Goal: Task Accomplishment & Management: Manage account settings

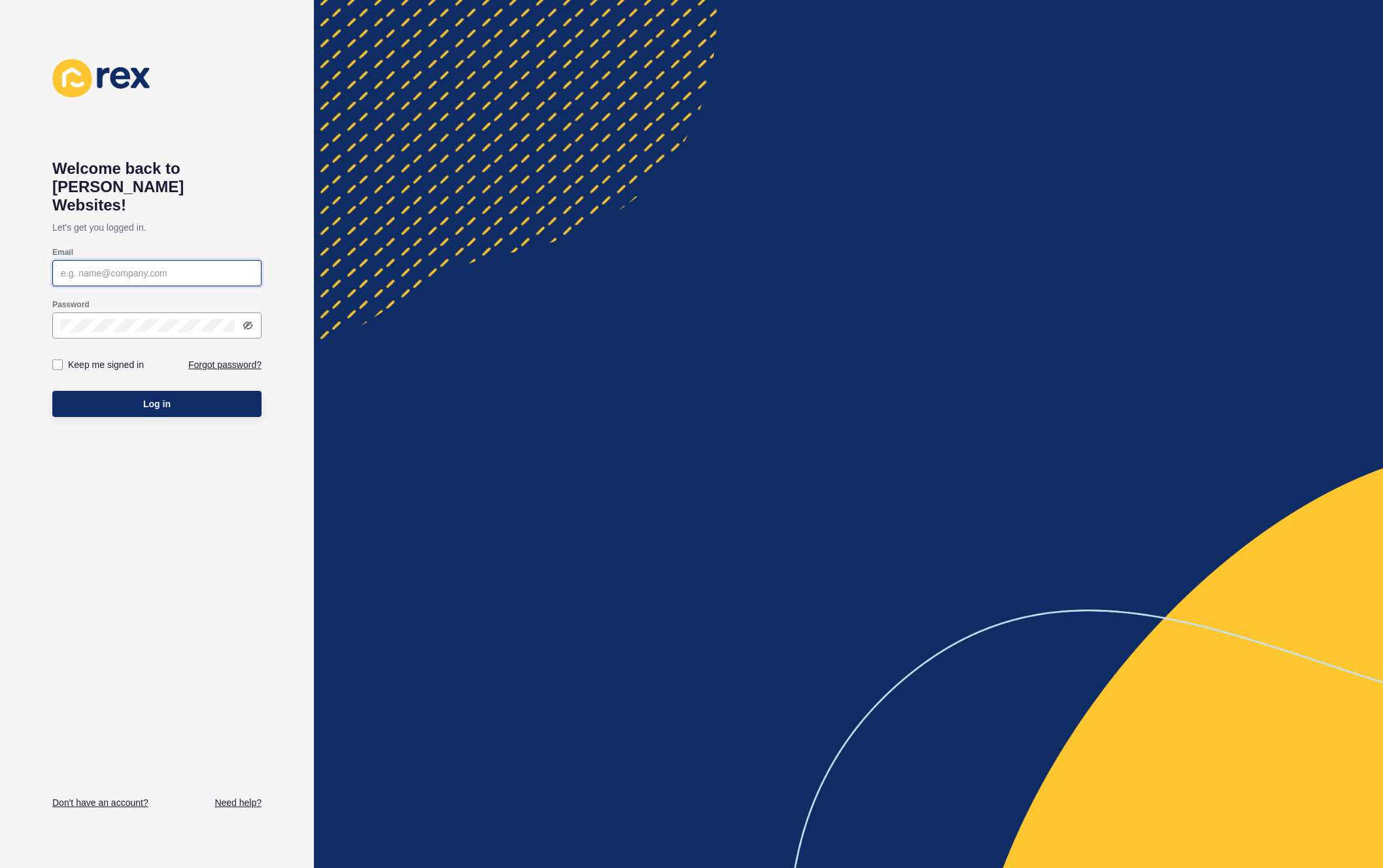
type input "[EMAIL_ADDRESS][PERSON_NAME][DOMAIN_NAME]"
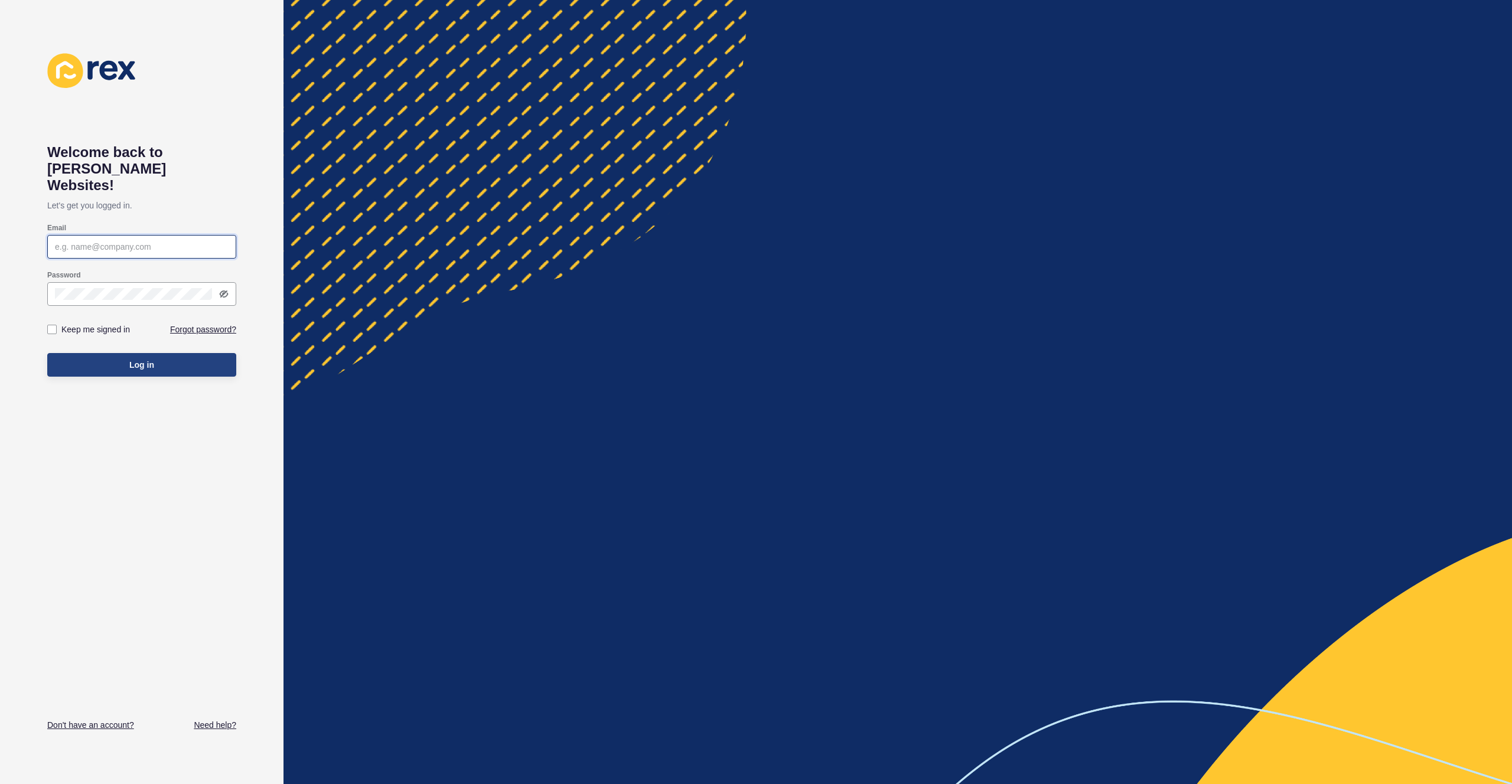
type input "[EMAIL_ADDRESS][PERSON_NAME][DOMAIN_NAME]"
click at [187, 354] on button "Log in" at bounding box center [142, 365] width 189 height 23
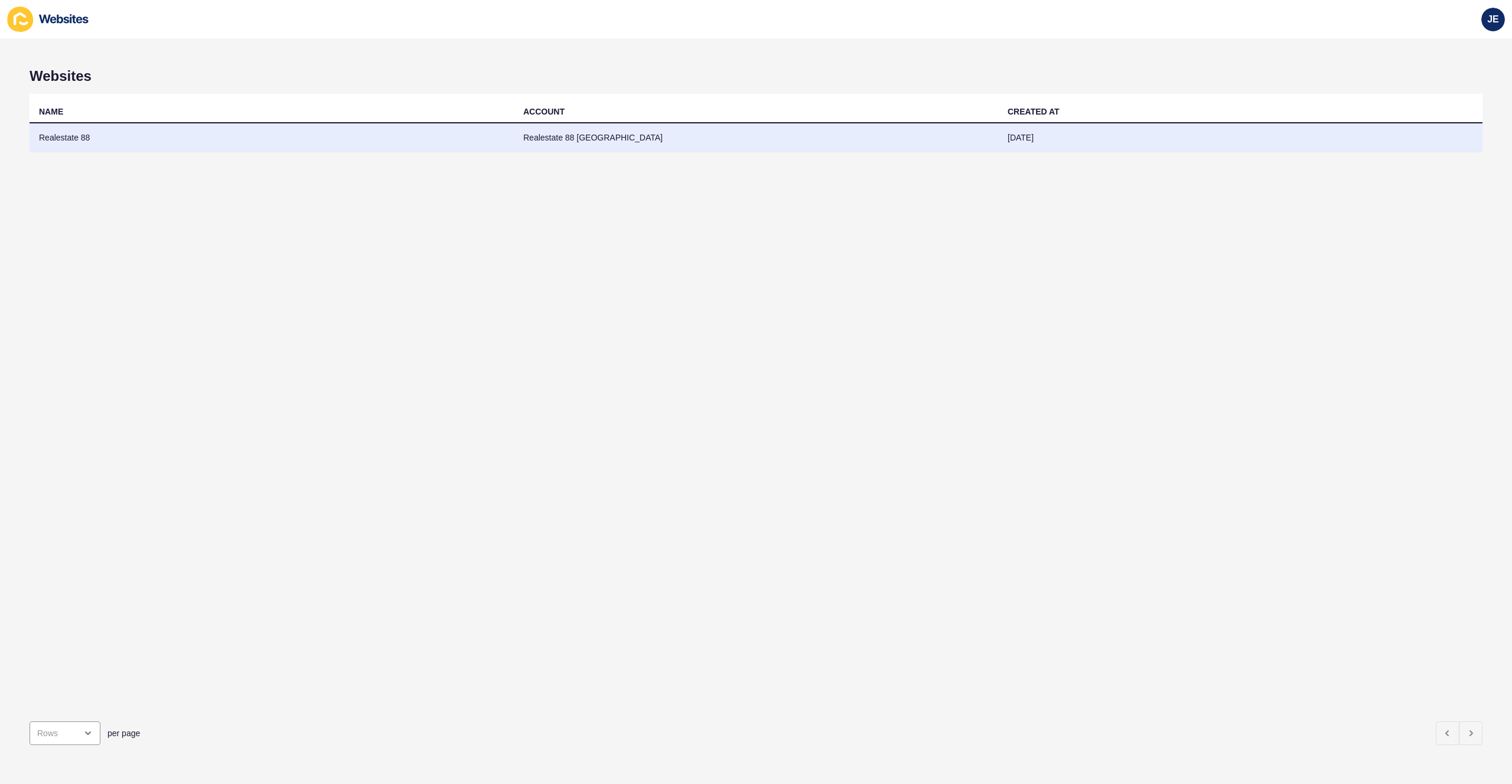
click at [101, 135] on td "Realestate 88" at bounding box center [271, 138] width 484 height 29
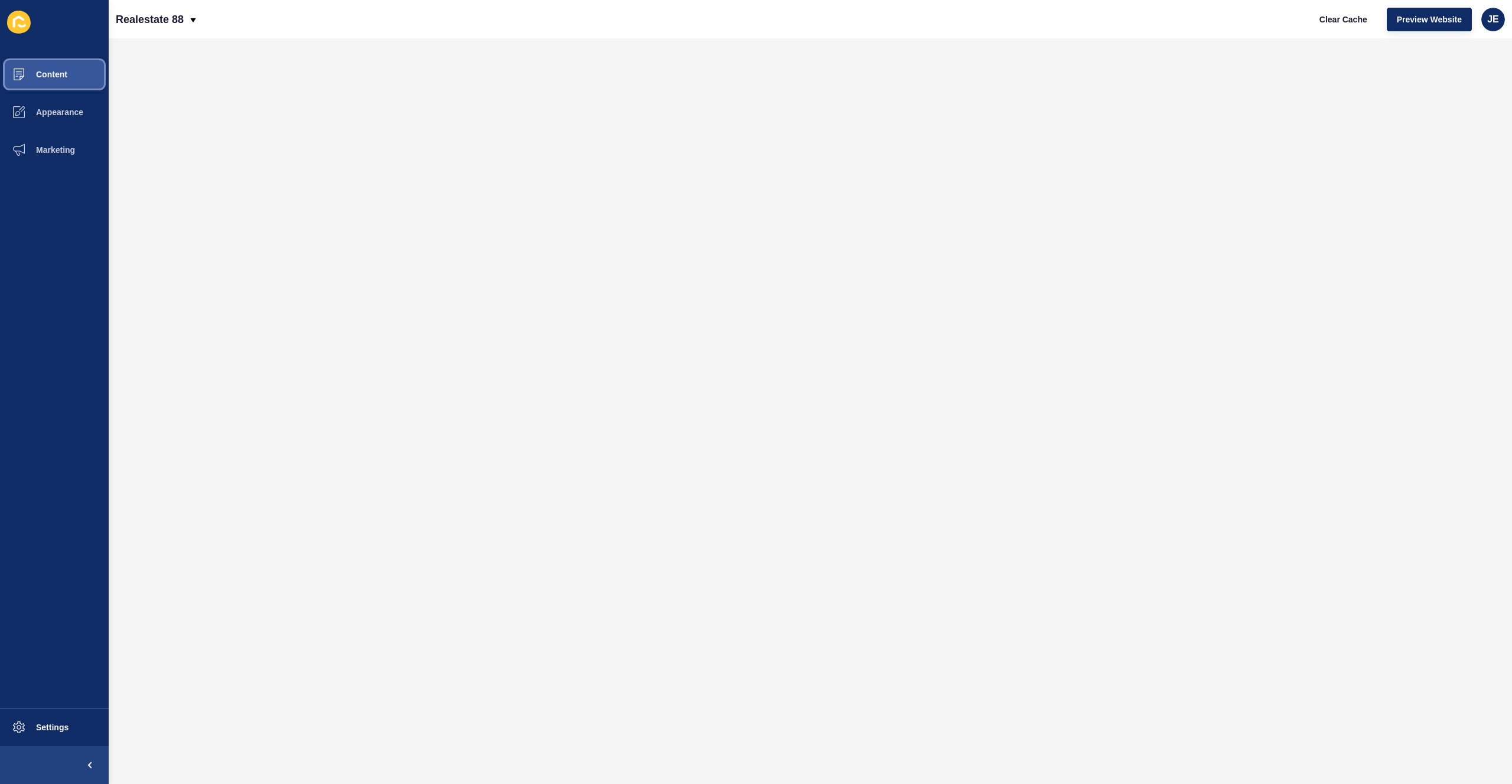
click at [59, 79] on span "Content" at bounding box center [33, 74] width 69 height 10
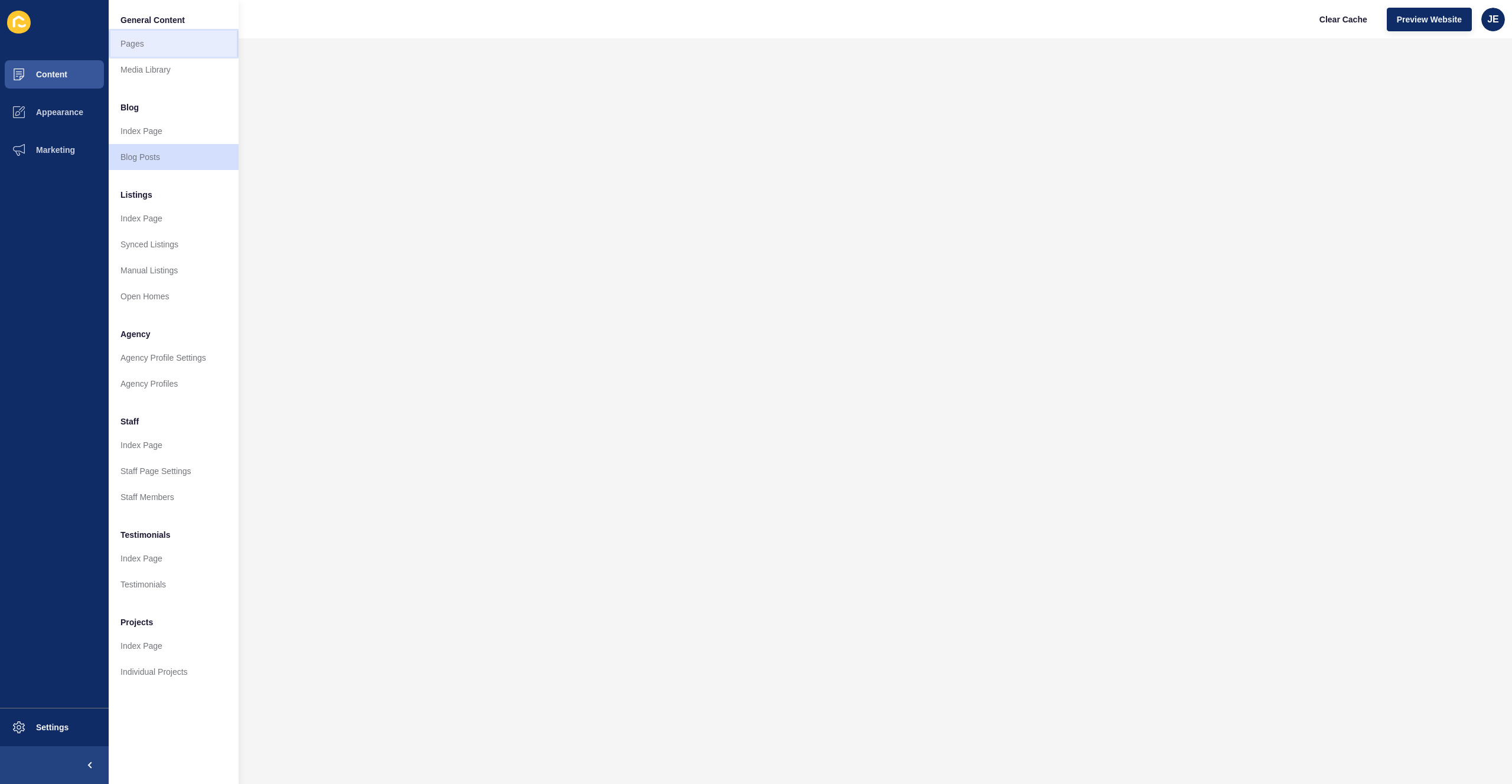
click at [157, 46] on link "Pages" at bounding box center [174, 44] width 130 height 26
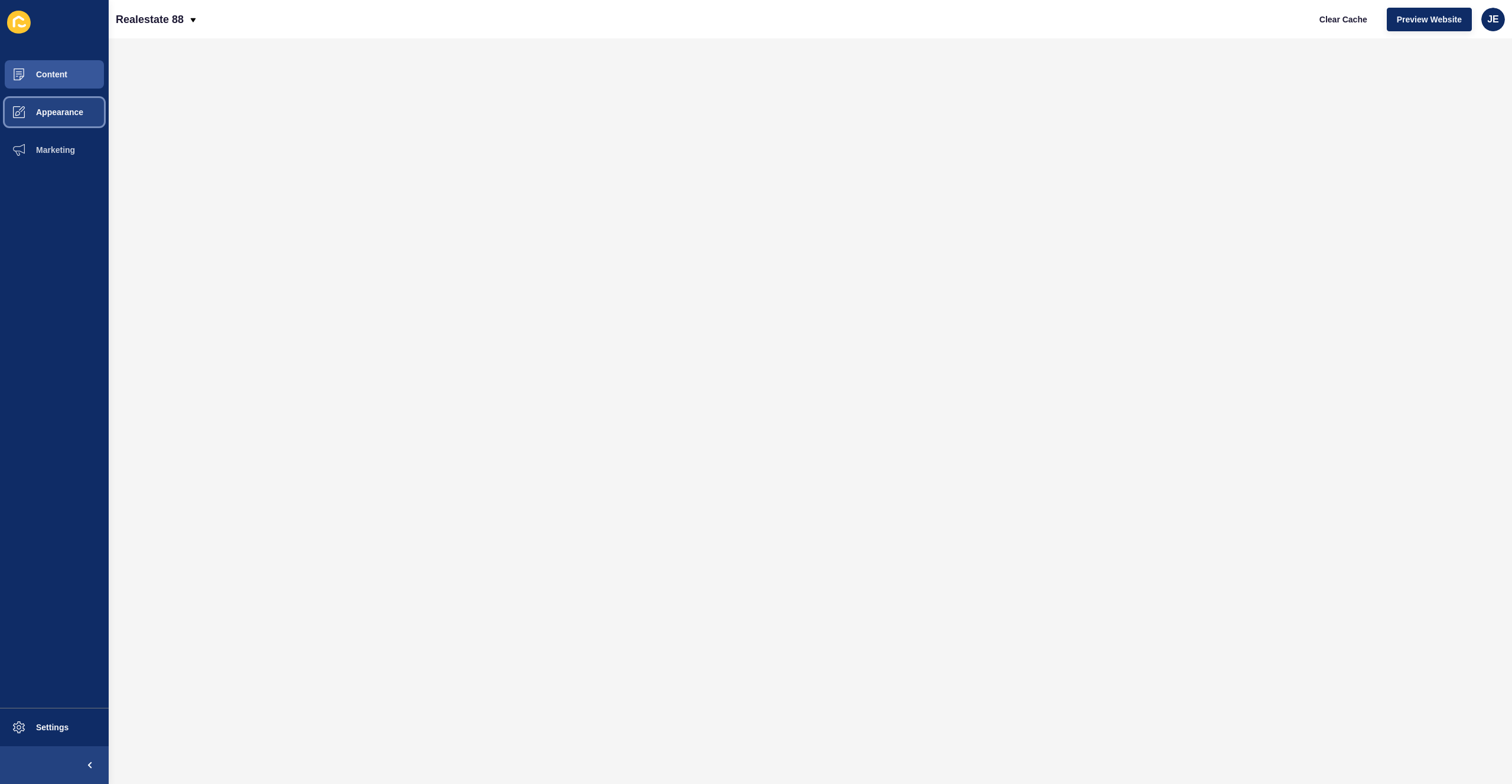
click at [33, 101] on span at bounding box center [19, 112] width 38 height 38
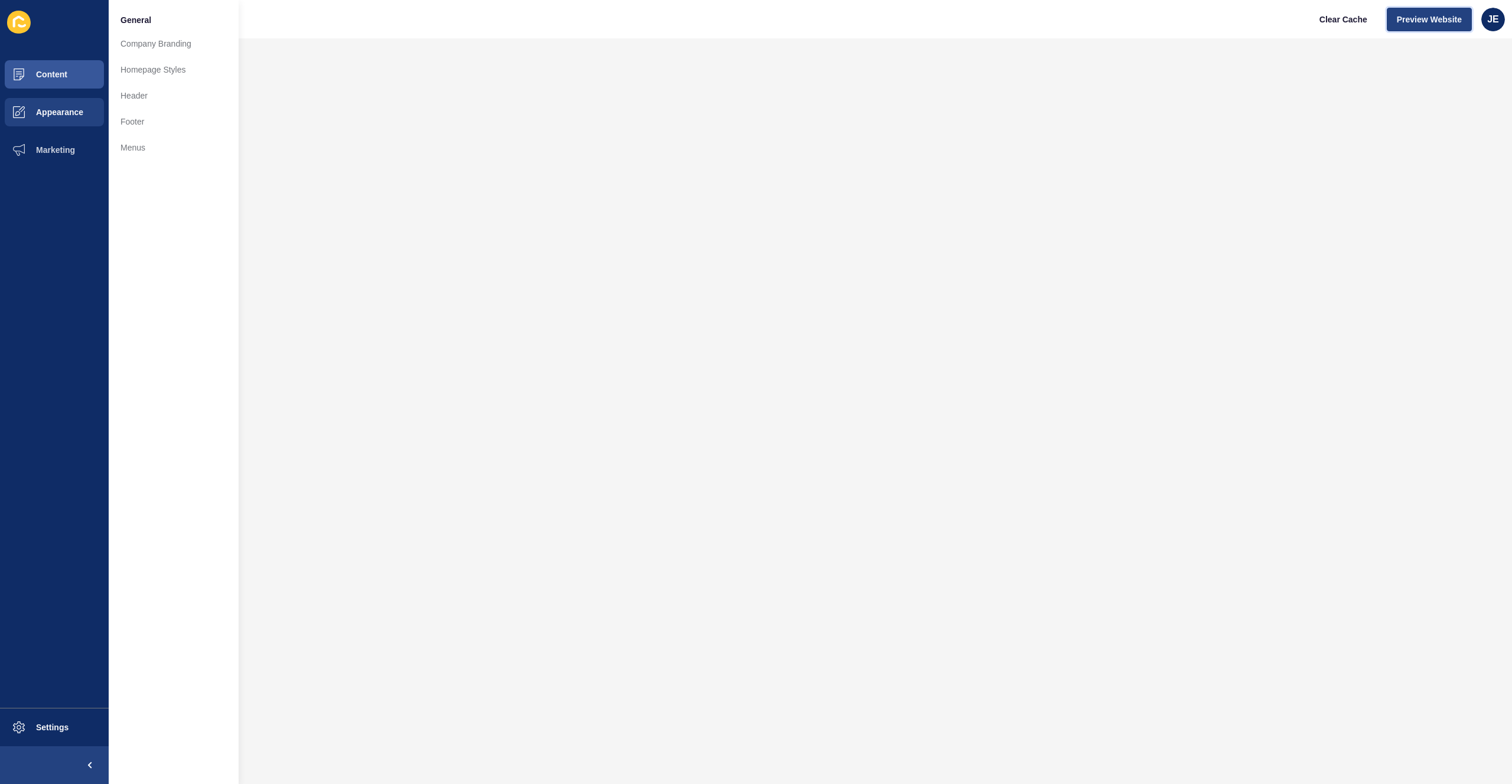
click at [1453, 25] on button "Preview Website" at bounding box center [1429, 20] width 85 height 23
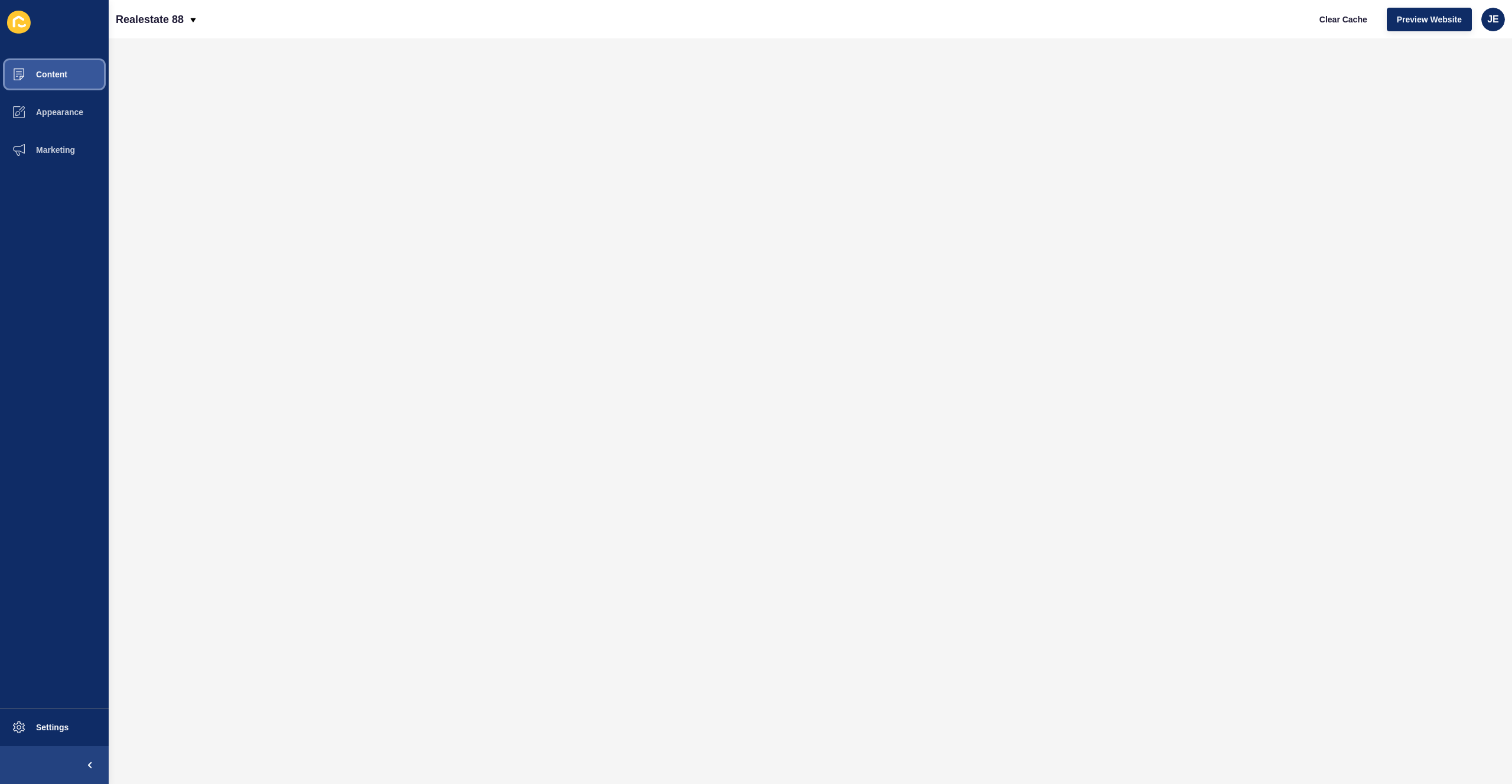
click at [58, 72] on span "Content" at bounding box center [33, 74] width 69 height 10
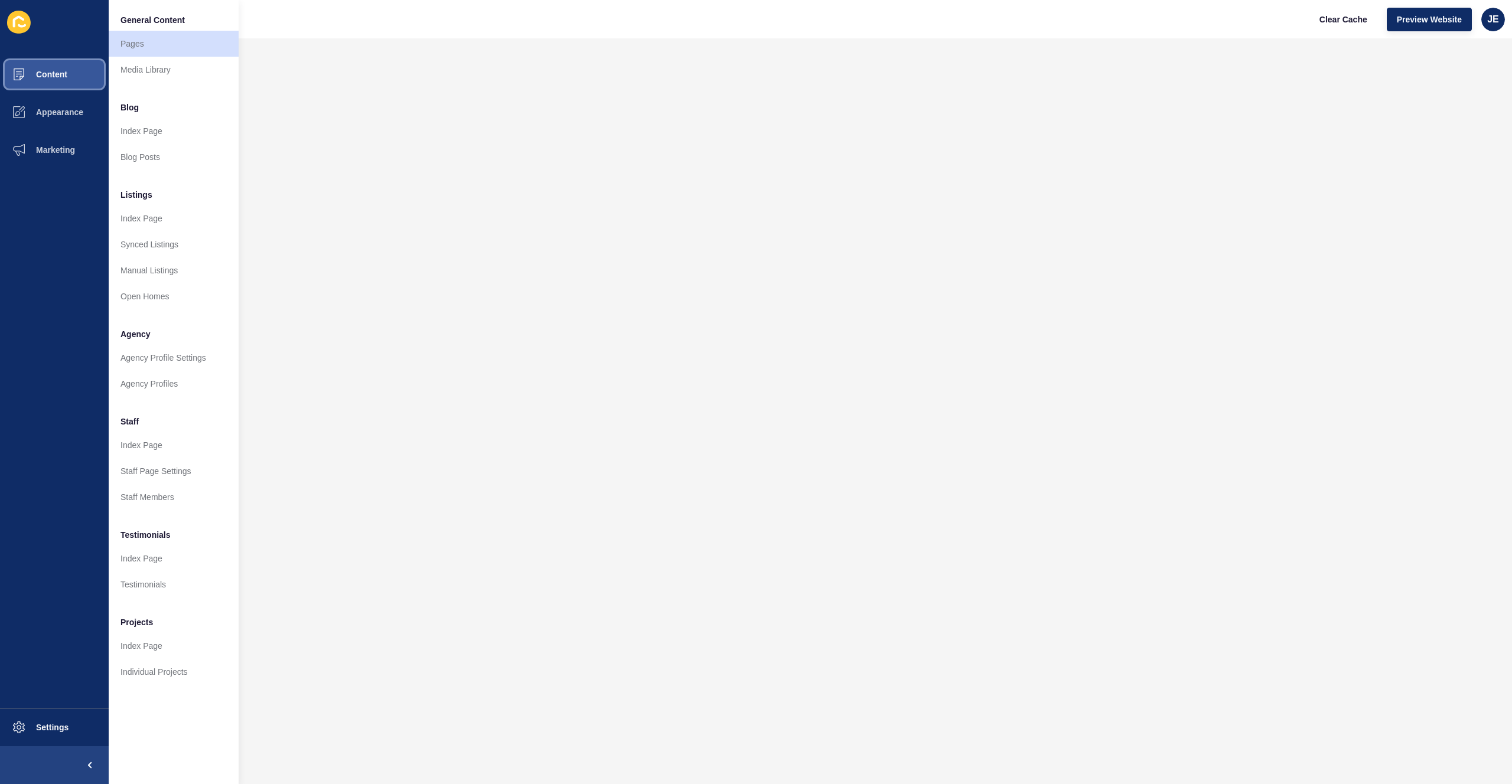
click at [58, 72] on span "Content" at bounding box center [33, 74] width 69 height 10
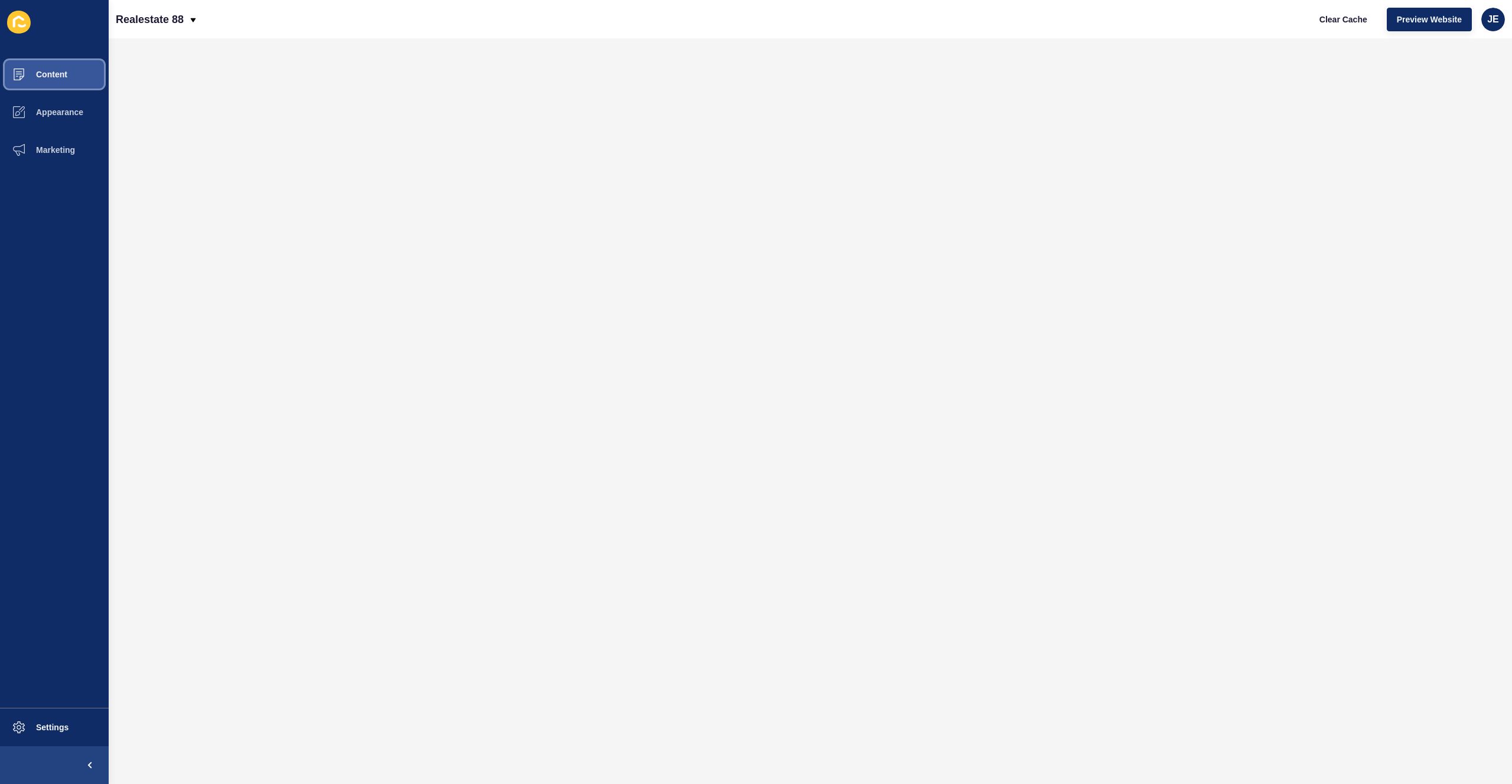
click at [70, 81] on button "Content" at bounding box center [54, 74] width 109 height 38
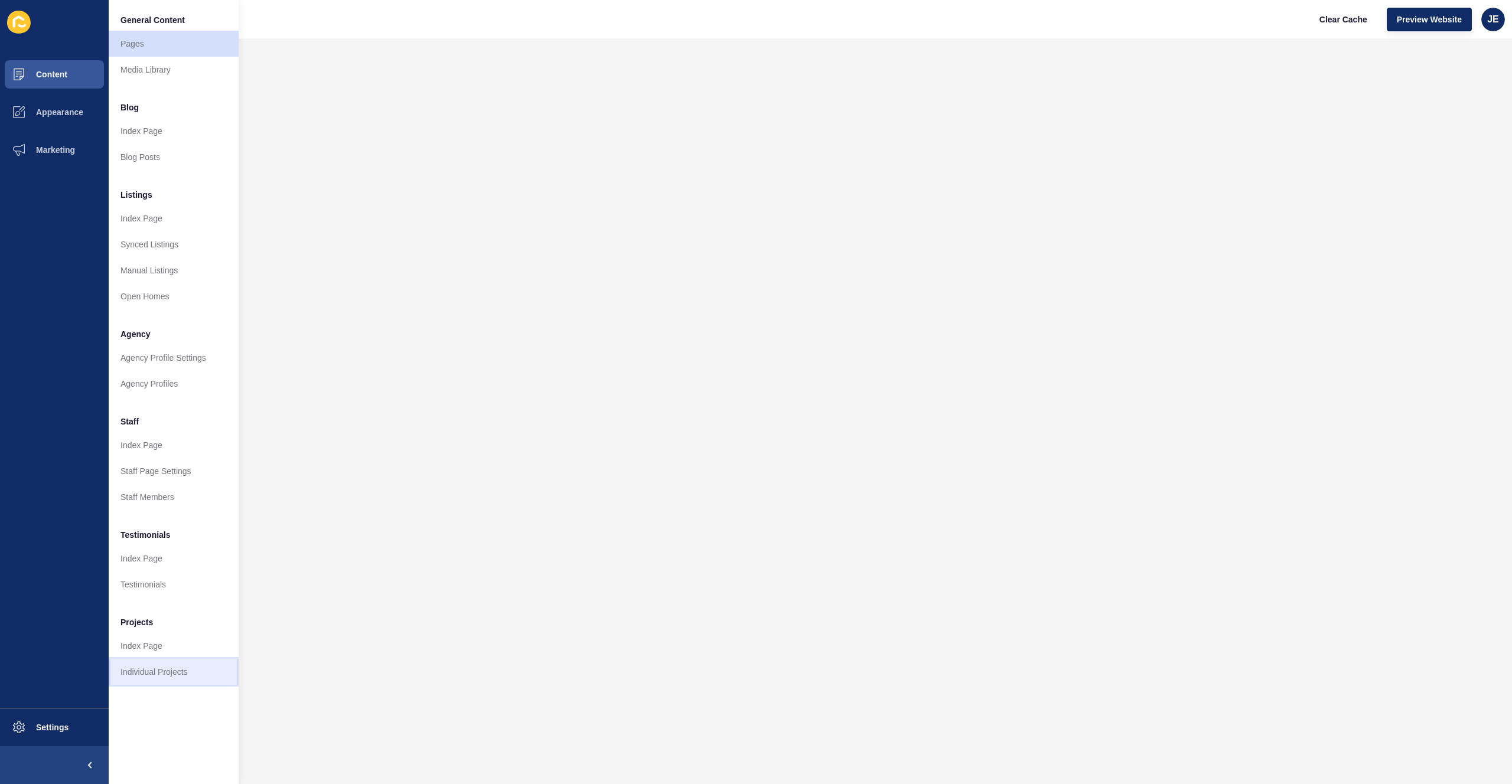
click at [153, 672] on link "Individual Projects" at bounding box center [174, 672] width 130 height 26
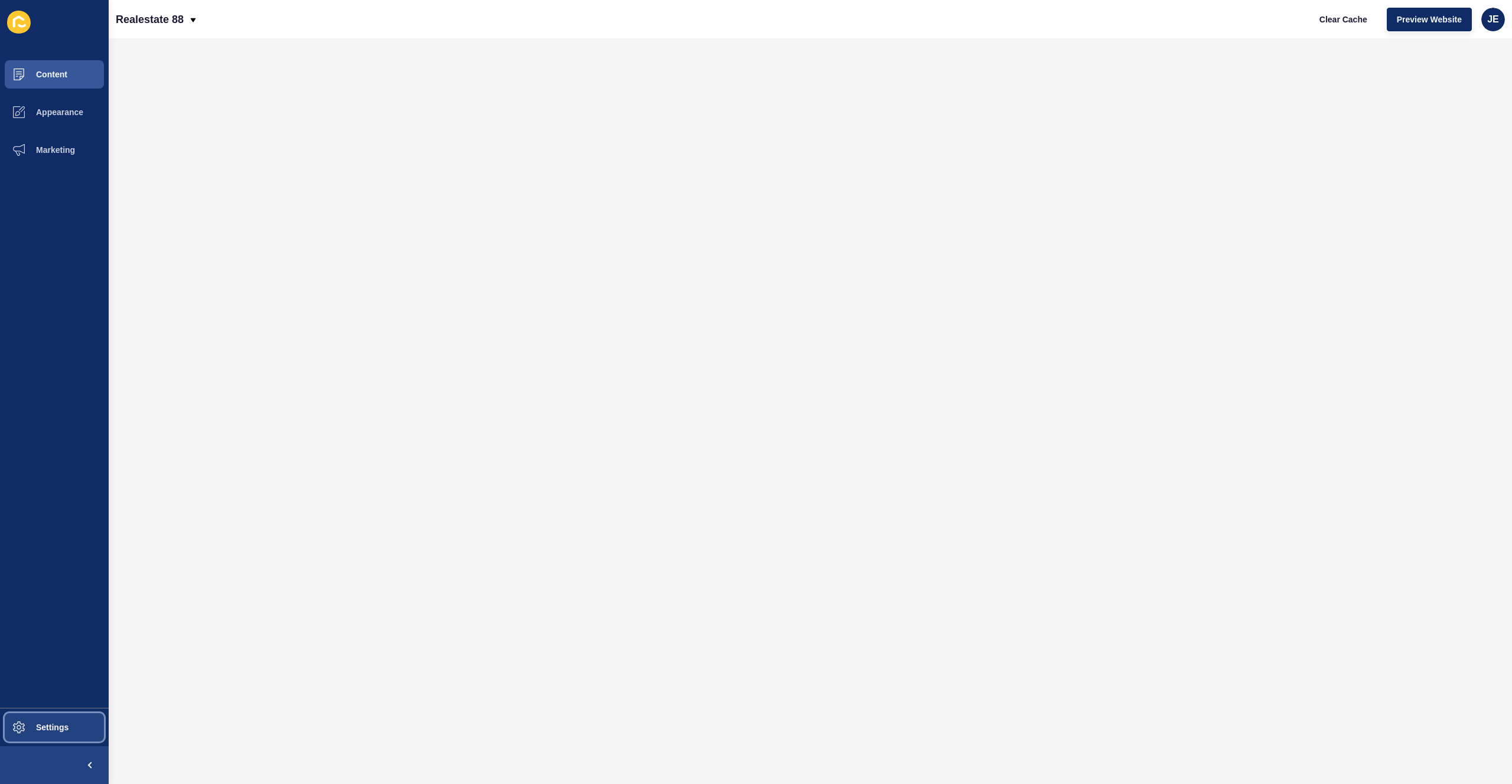
click at [49, 724] on span "Settings" at bounding box center [33, 727] width 70 height 10
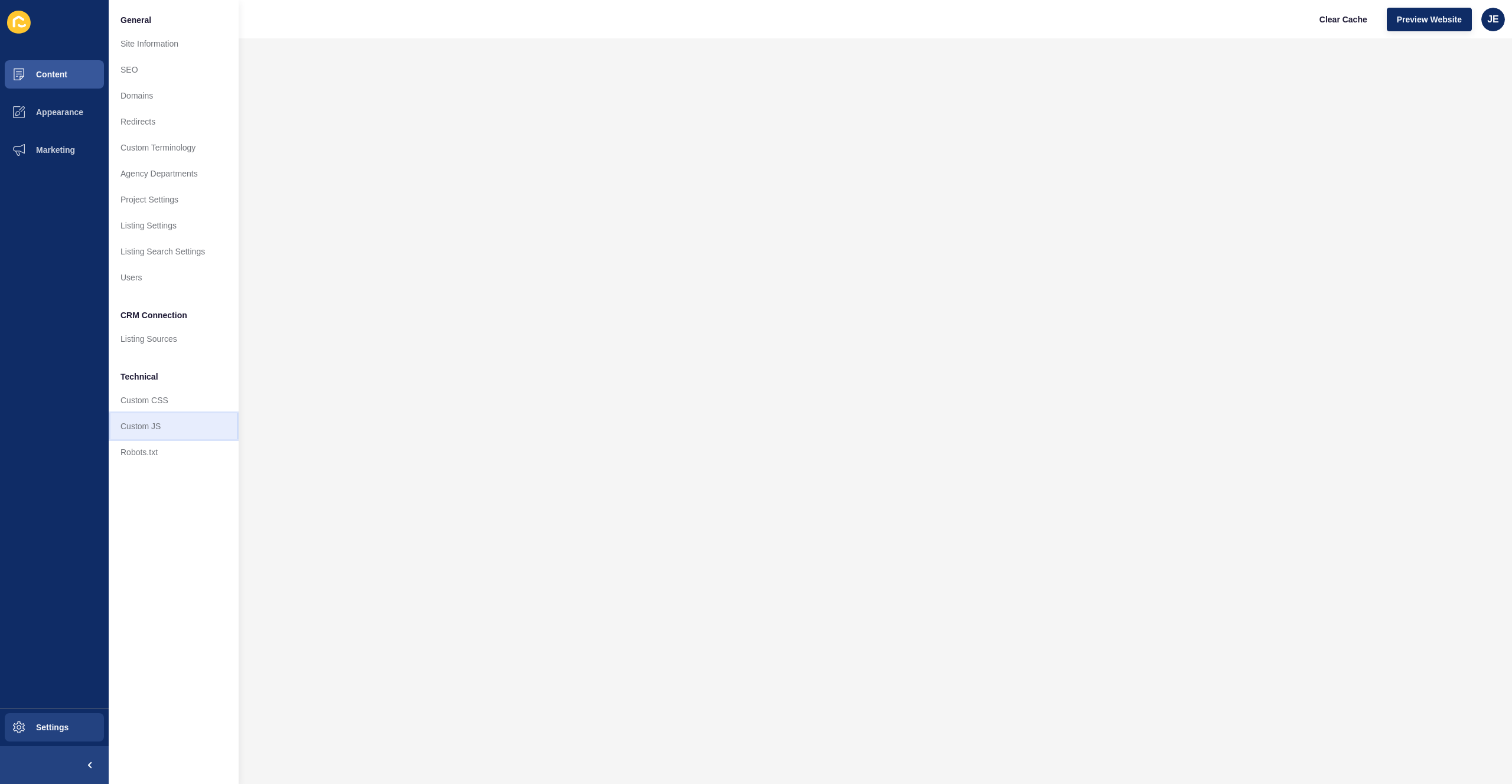
click at [148, 423] on link "Custom JS" at bounding box center [174, 426] width 130 height 26
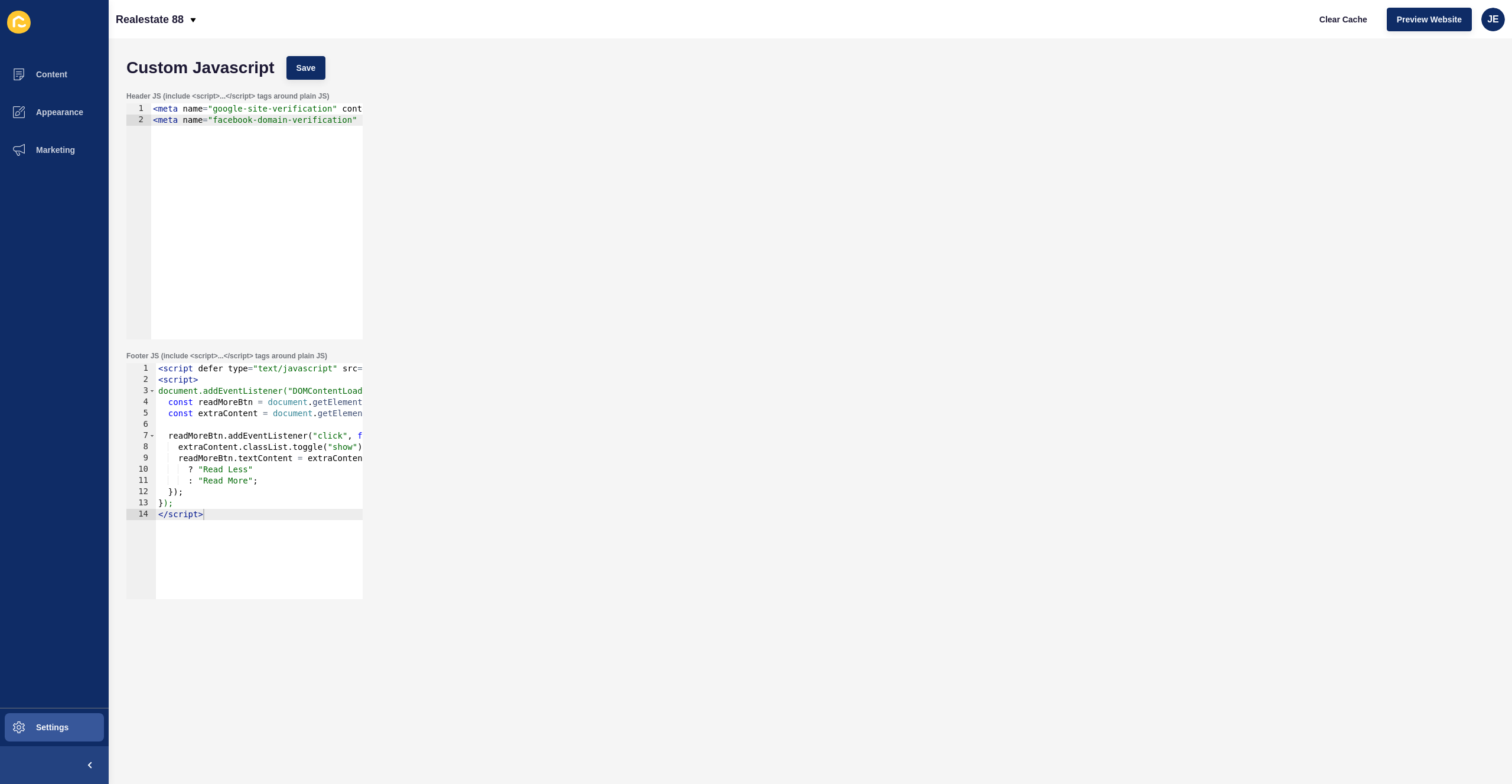
type textarea "</script>"
click at [199, 547] on div "< script defer type = "text/javascript" src = "[URL][DOMAIN_NAME]" > </ script …" at bounding box center [644, 488] width 977 height 250
paste textarea "</script>"
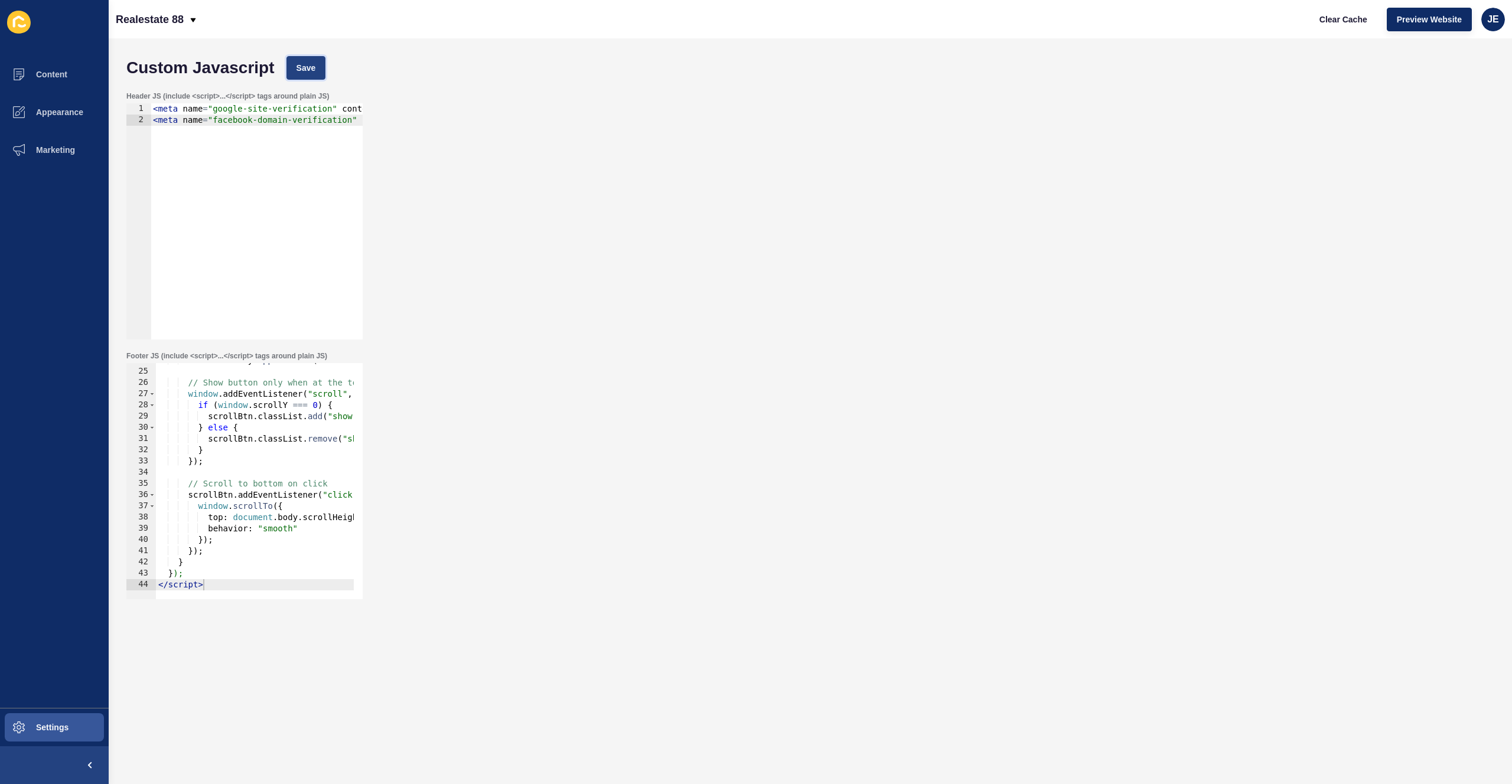
click at [300, 60] on button "Save" at bounding box center [306, 68] width 40 height 23
click at [61, 735] on button "Settings" at bounding box center [54, 727] width 109 height 38
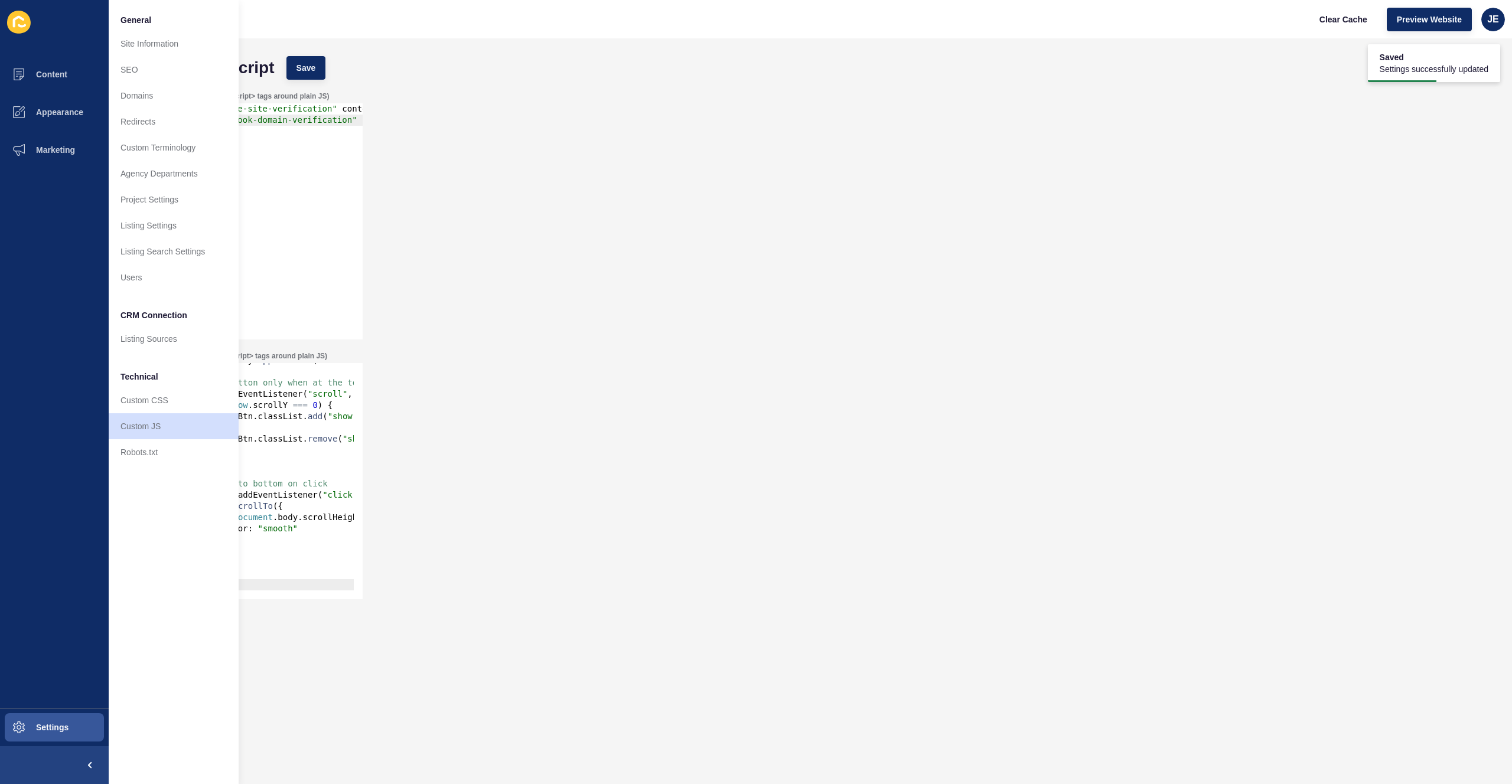
click at [608, 276] on div "Header JS (include <script>...</script> tags around plain JS) 1 2 < meta name =…" at bounding box center [810, 216] width 1380 height 260
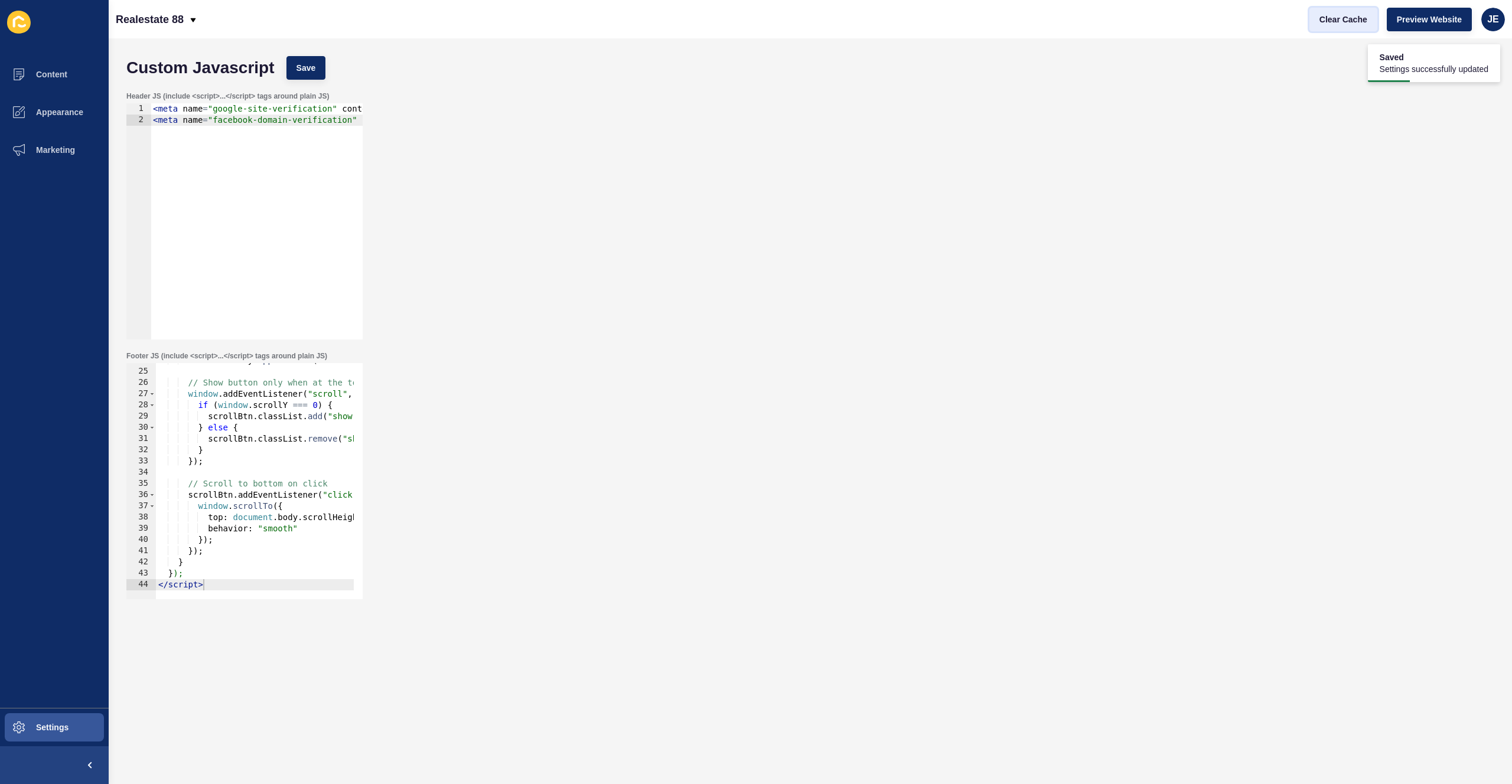
click at [1334, 20] on span "Clear Cache" at bounding box center [1344, 20] width 48 height 12
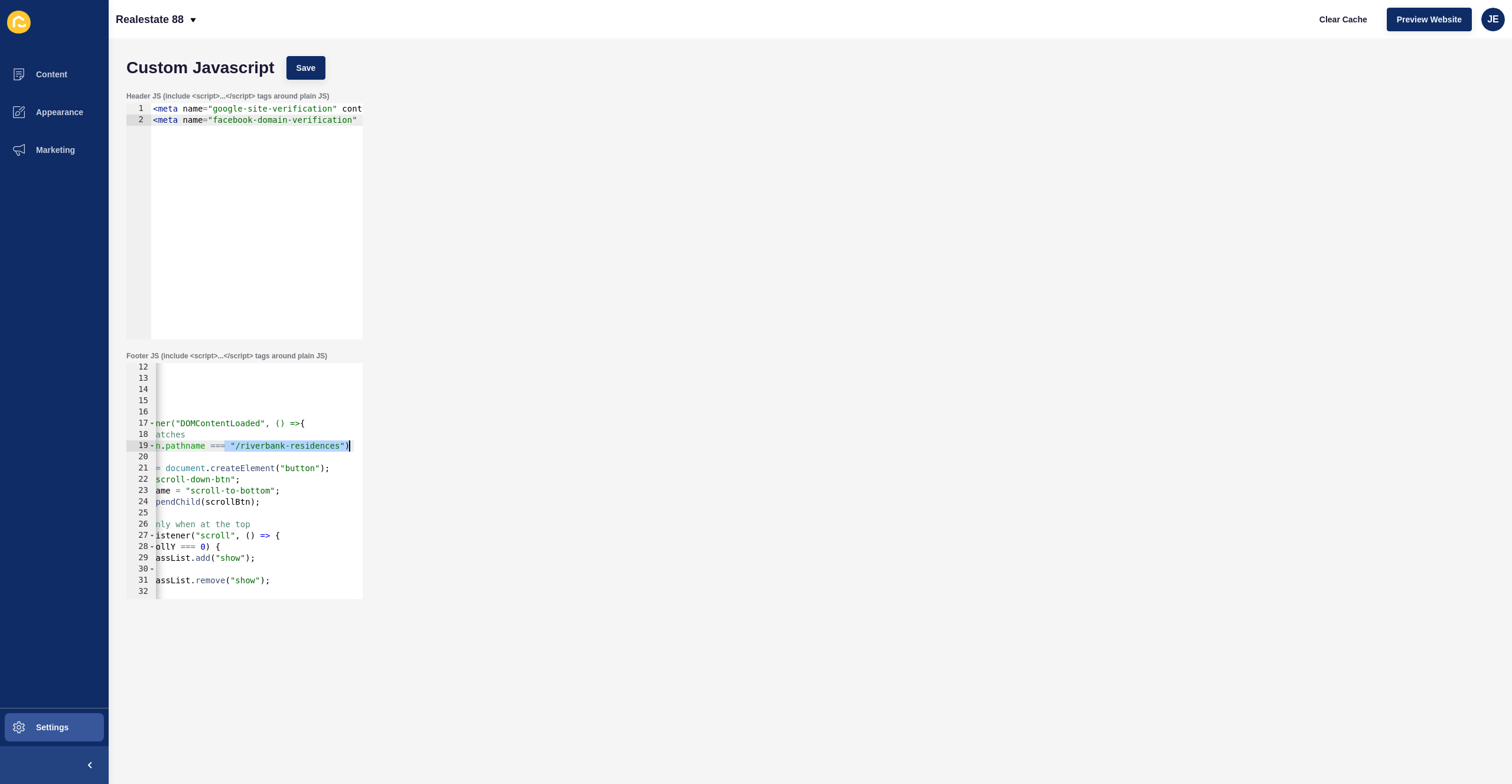
scroll to position [0, 122]
drag, startPoint x: 339, startPoint y: 444, endPoint x: 356, endPoint y: 443, distance: 17.0
click at [356, 443] on div "if (window.location.pathname === "/riverbank-residences") { 12 13 14 15 16 17 1…" at bounding box center [244, 481] width 236 height 236
click at [300, 465] on div "}) ; } ); </ script > < script > document.addEventListener("DOMContentLoaded", …" at bounding box center [522, 487] width 977 height 250
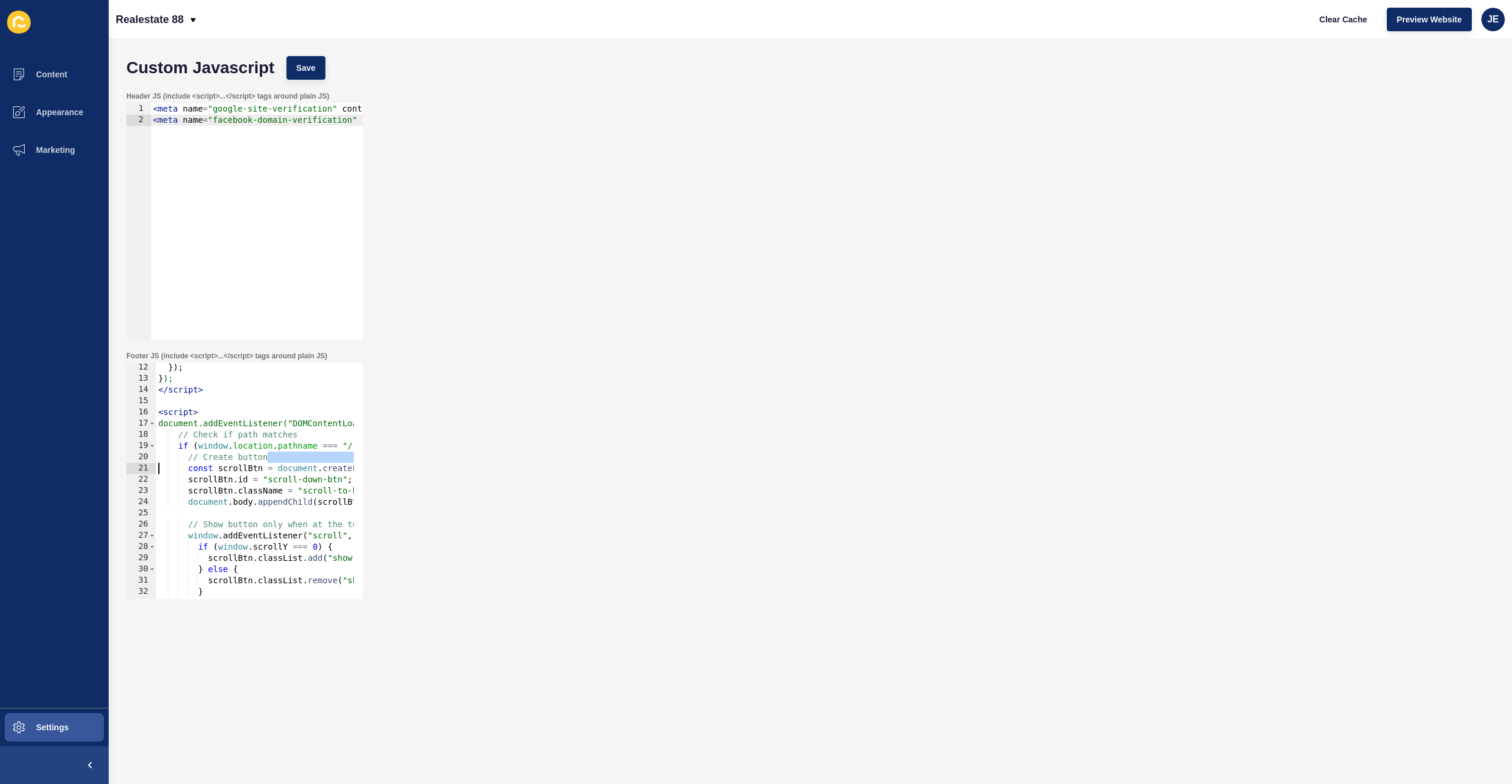
drag, startPoint x: 268, startPoint y: 461, endPoint x: 77, endPoint y: 465, distance: 191.0
click at [77, 465] on div "Content Appearance Marketing Settings Realestate 88 Clear Cache Preview Website…" at bounding box center [756, 392] width 1512 height 784
click at [347, 448] on div "}) ; } ); </ script > < script > document.addEventListener("DOMContentLoaded", …" at bounding box center [644, 487] width 977 height 250
paste textarea "projects"
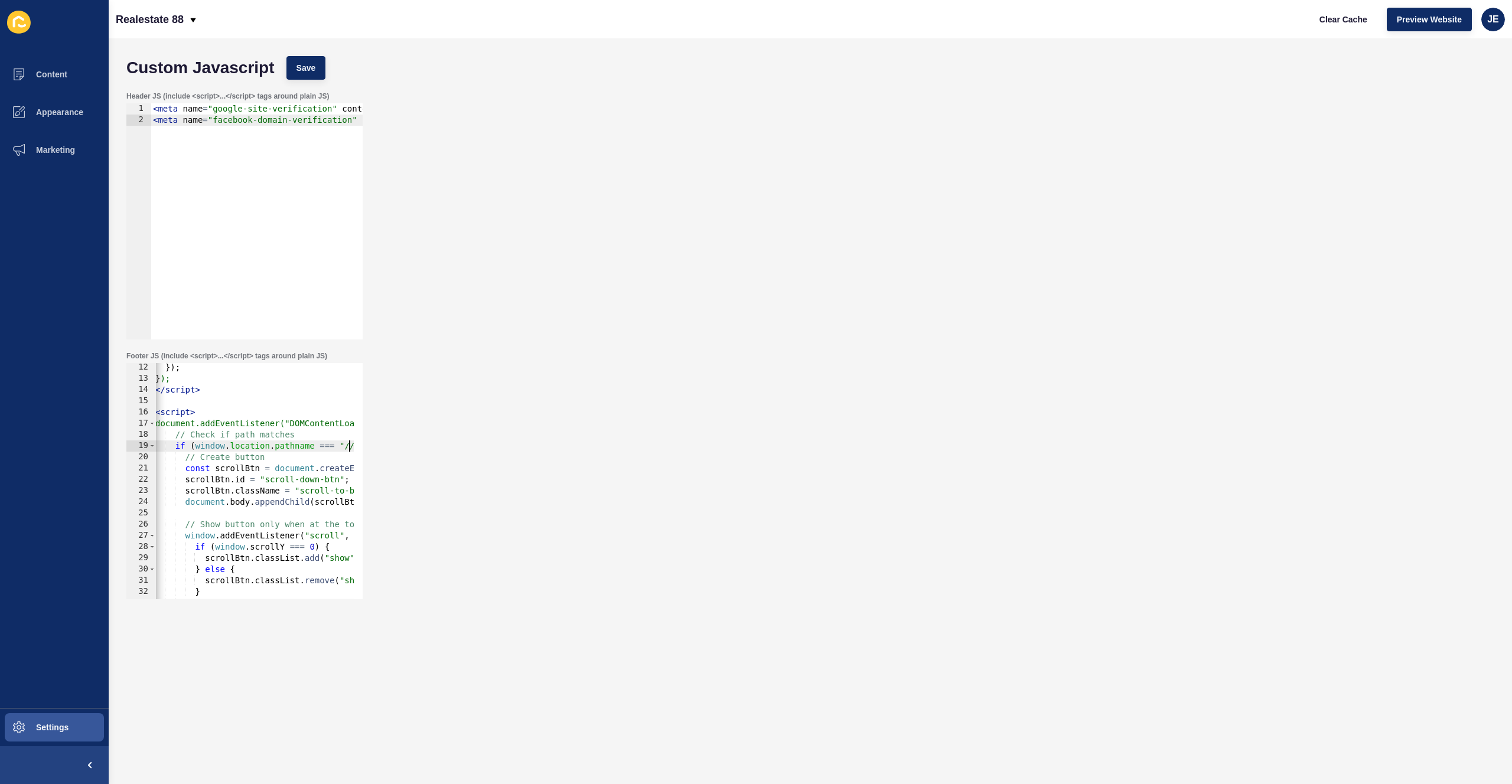
scroll to position [0, 42]
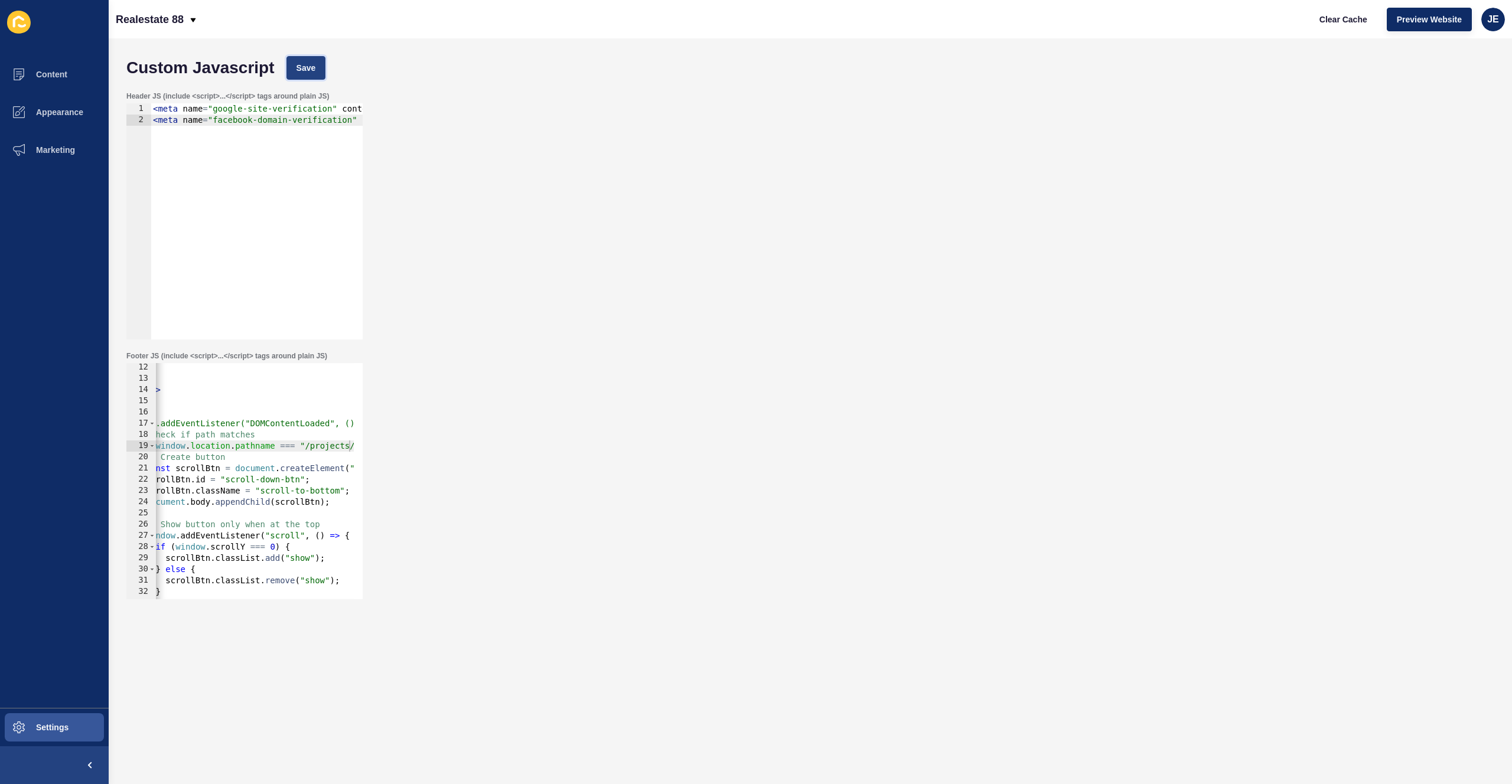
click at [315, 62] on button "Save" at bounding box center [306, 68] width 40 height 23
click at [1347, 20] on span "Clear Cache" at bounding box center [1344, 20] width 48 height 12
click at [243, 446] on div "}) ; } ); </ script > < script > document.addEventListener("DOMContentLoaded", …" at bounding box center [602, 487] width 977 height 250
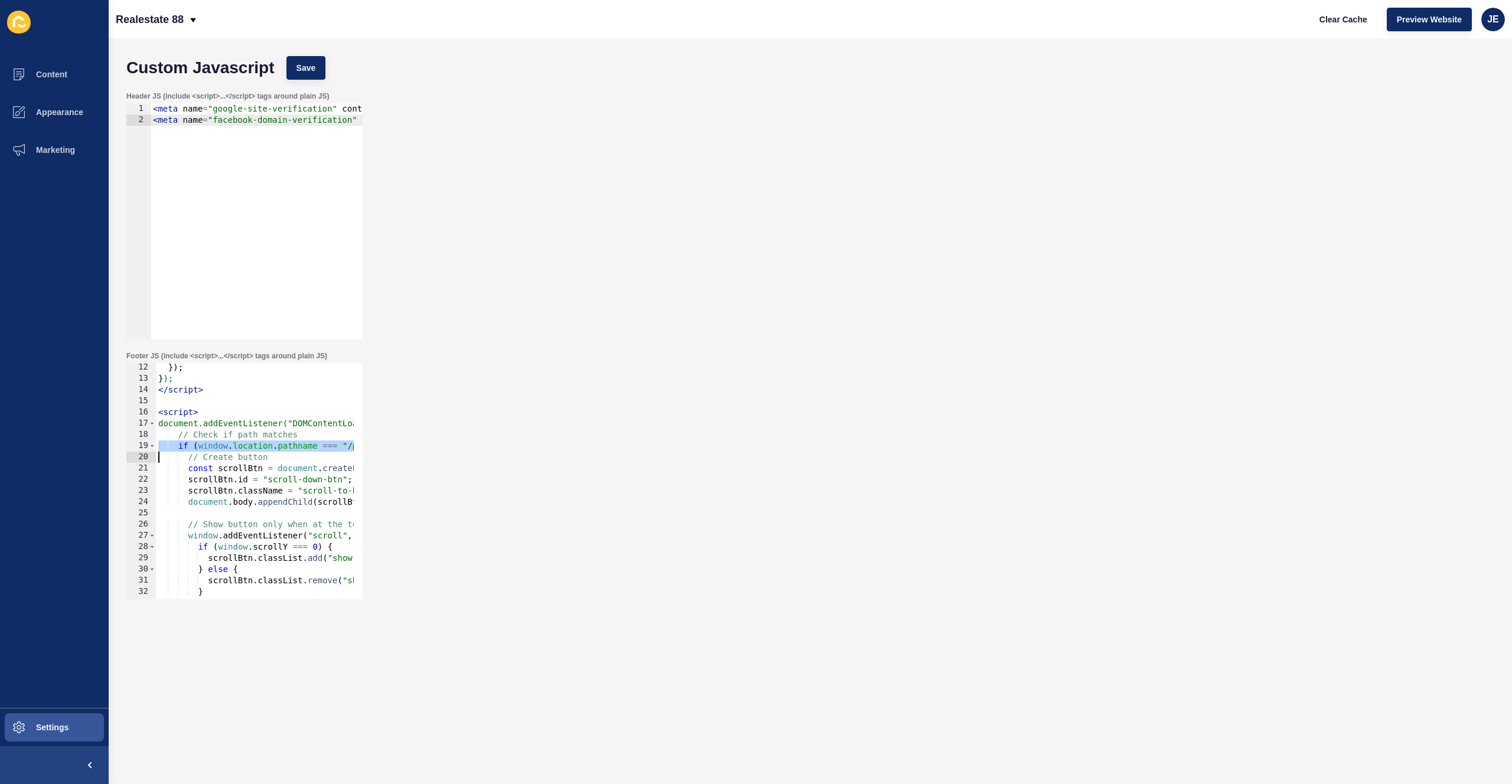
click at [243, 446] on div "}) ; } ); </ script > < script > document.addEventListener("DOMContentLoaded", …" at bounding box center [644, 487] width 977 height 250
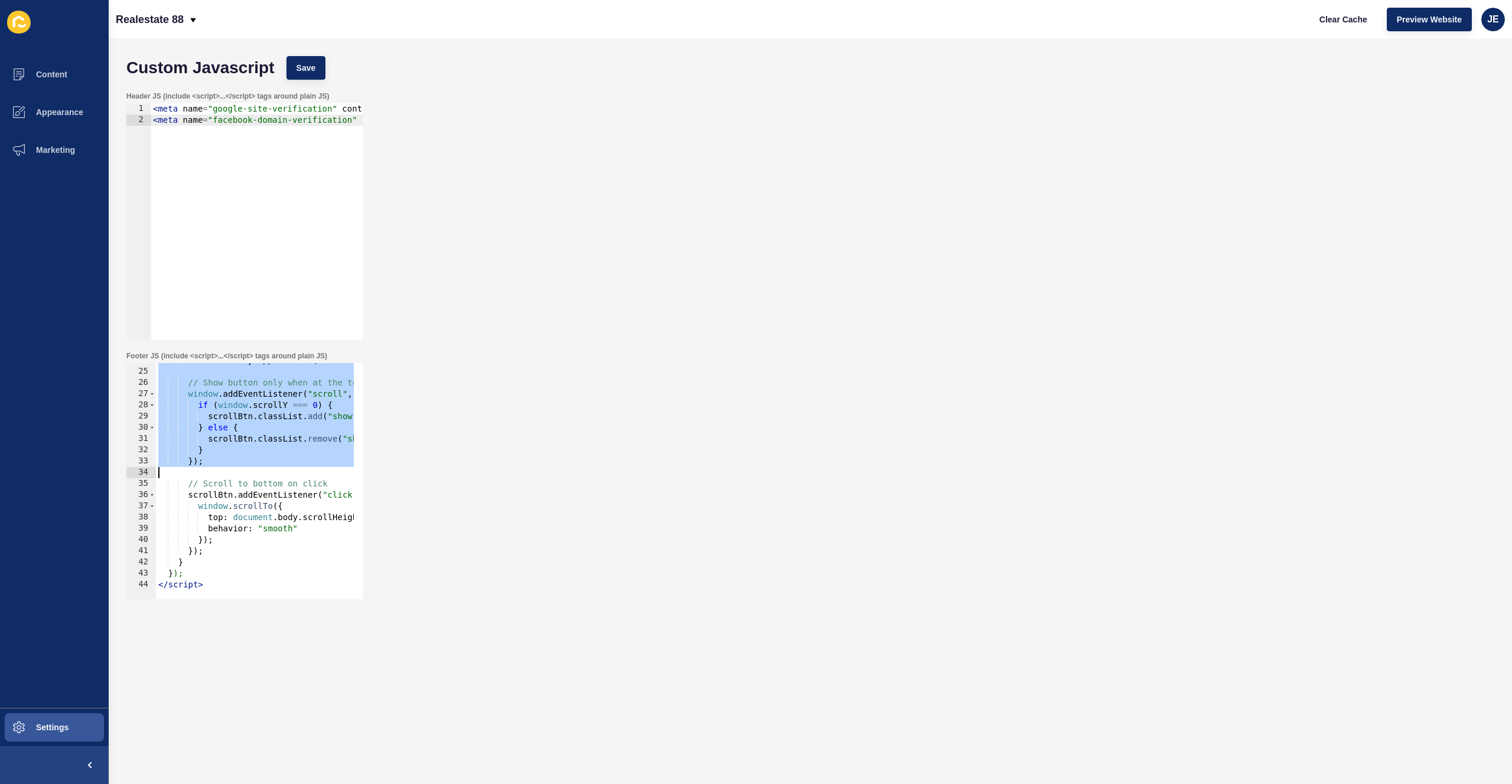
scroll to position [267, 0]
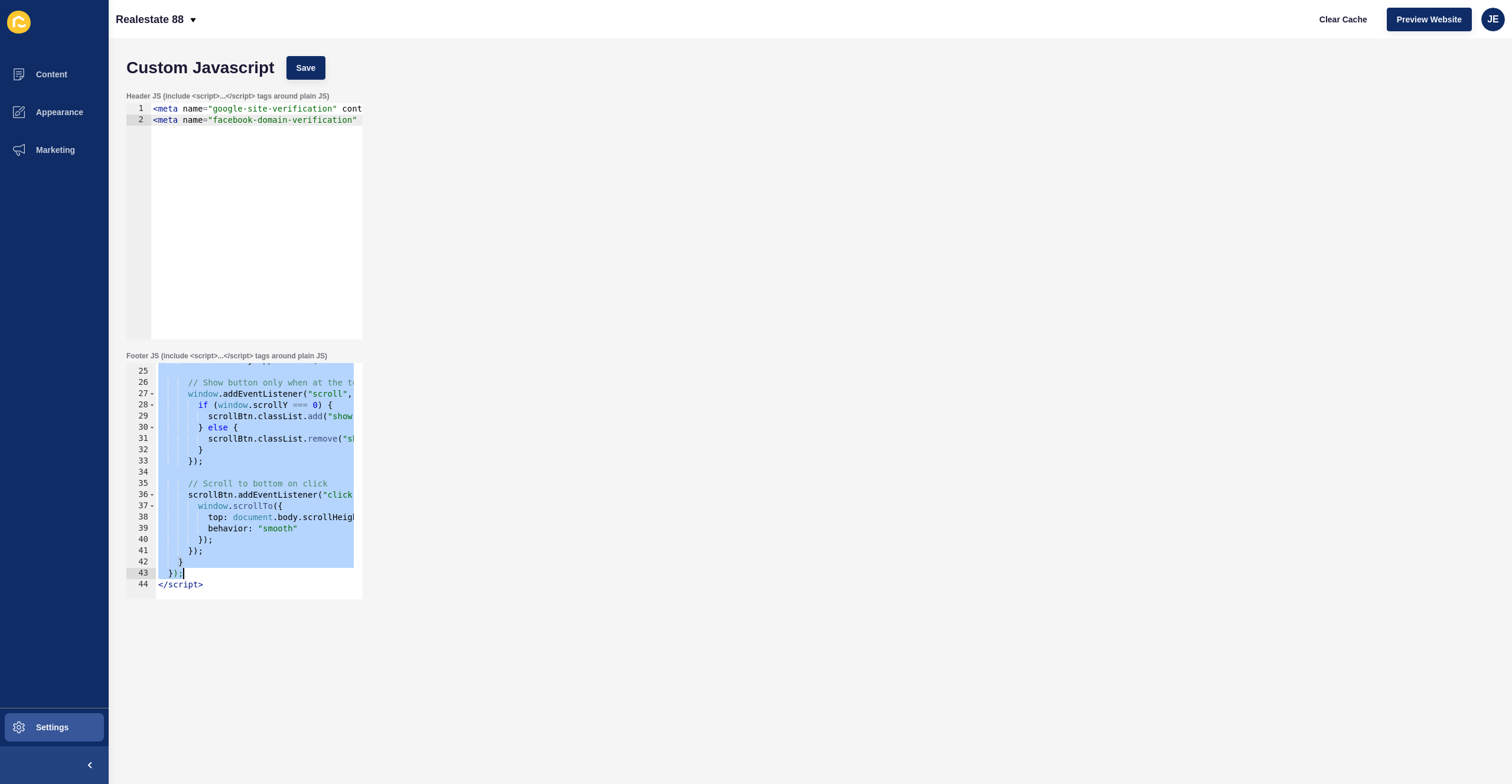
drag, startPoint x: 169, startPoint y: 410, endPoint x: 206, endPoint y: 574, distance: 168.1
click at [206, 573] on div "document . body . appendChild ( scrollBtn ) ; // Show button only when at the t…" at bounding box center [644, 480] width 977 height 250
paste textarea "}"
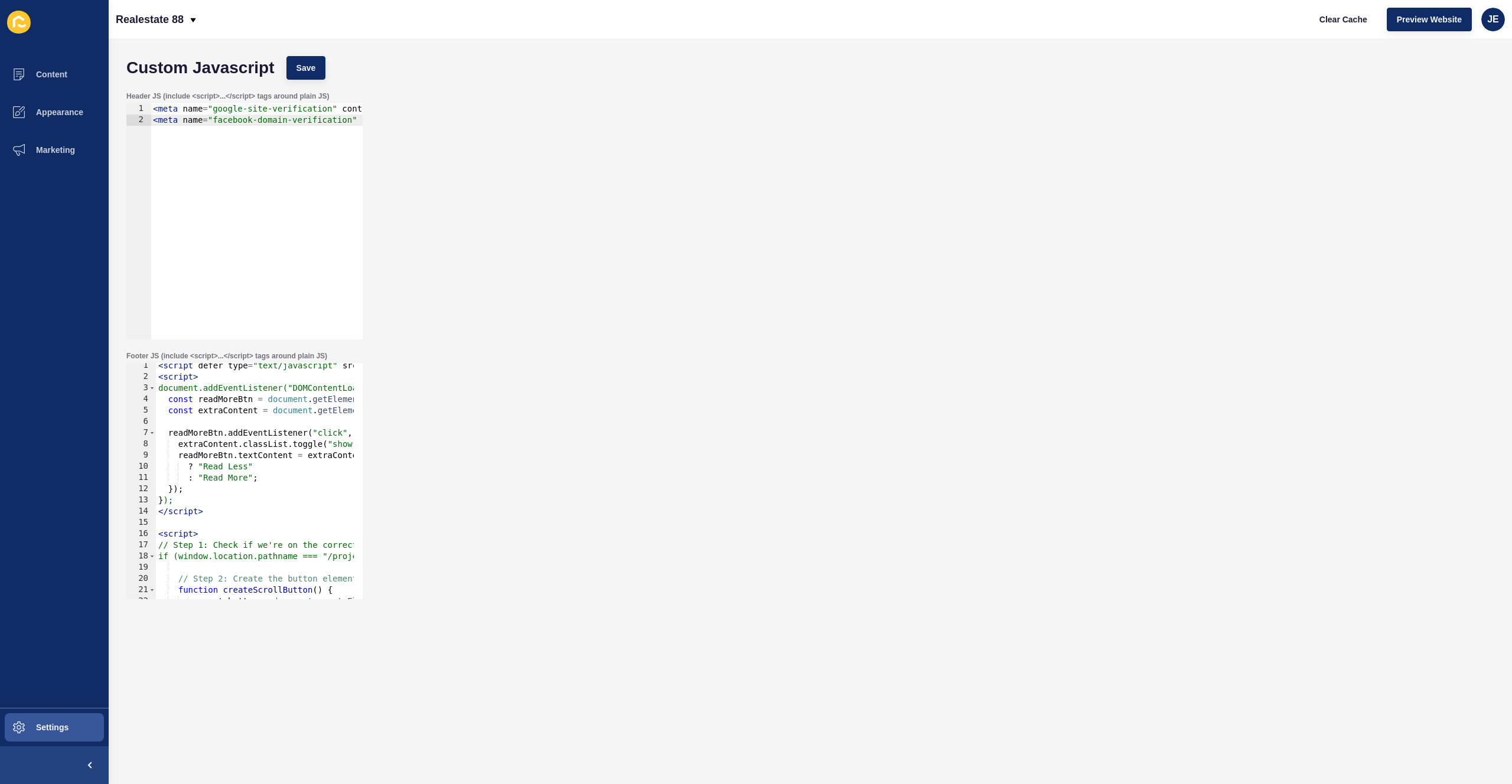
scroll to position [0, 0]
click at [300, 52] on div "Custom Javascript Save" at bounding box center [810, 68] width 1380 height 36
click at [301, 62] on span "Save" at bounding box center [306, 68] width 20 height 12
click at [1329, 29] on button "Clear Cache" at bounding box center [1344, 20] width 68 height 23
click at [222, 397] on div "< script defer type = "text/javascript" src = "[URL][DOMAIN_NAME]" > </ script …" at bounding box center [644, 488] width 977 height 250
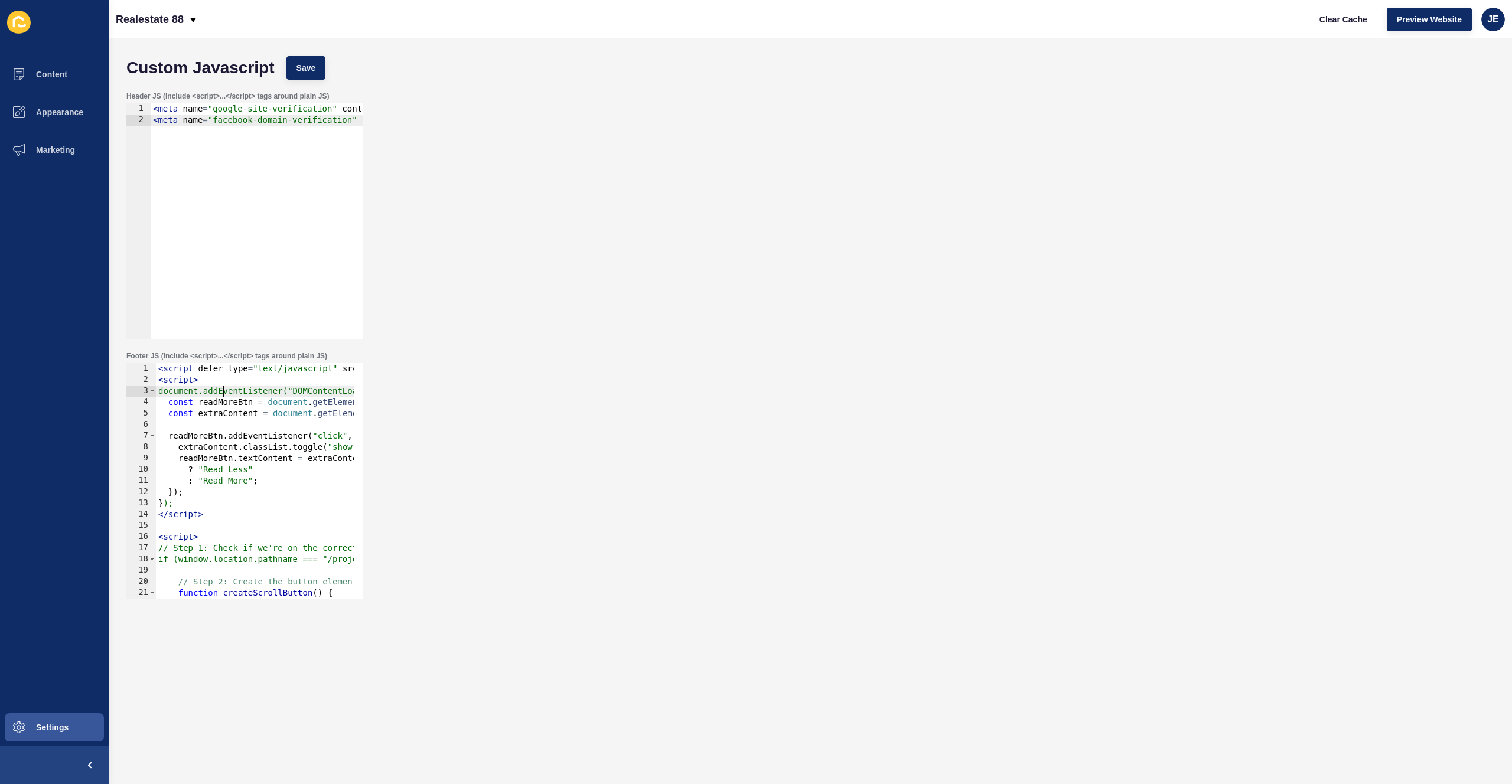
click at [222, 397] on div "< script defer type = "text/javascript" src = "[URL][DOMAIN_NAME]" > </ script …" at bounding box center [644, 488] width 977 height 250
click at [209, 538] on div "< script defer type = "text/javascript" src = "[URL][DOMAIN_NAME]" > </ script …" at bounding box center [644, 488] width 977 height 250
type textarea "<script>"
paste textarea "});"
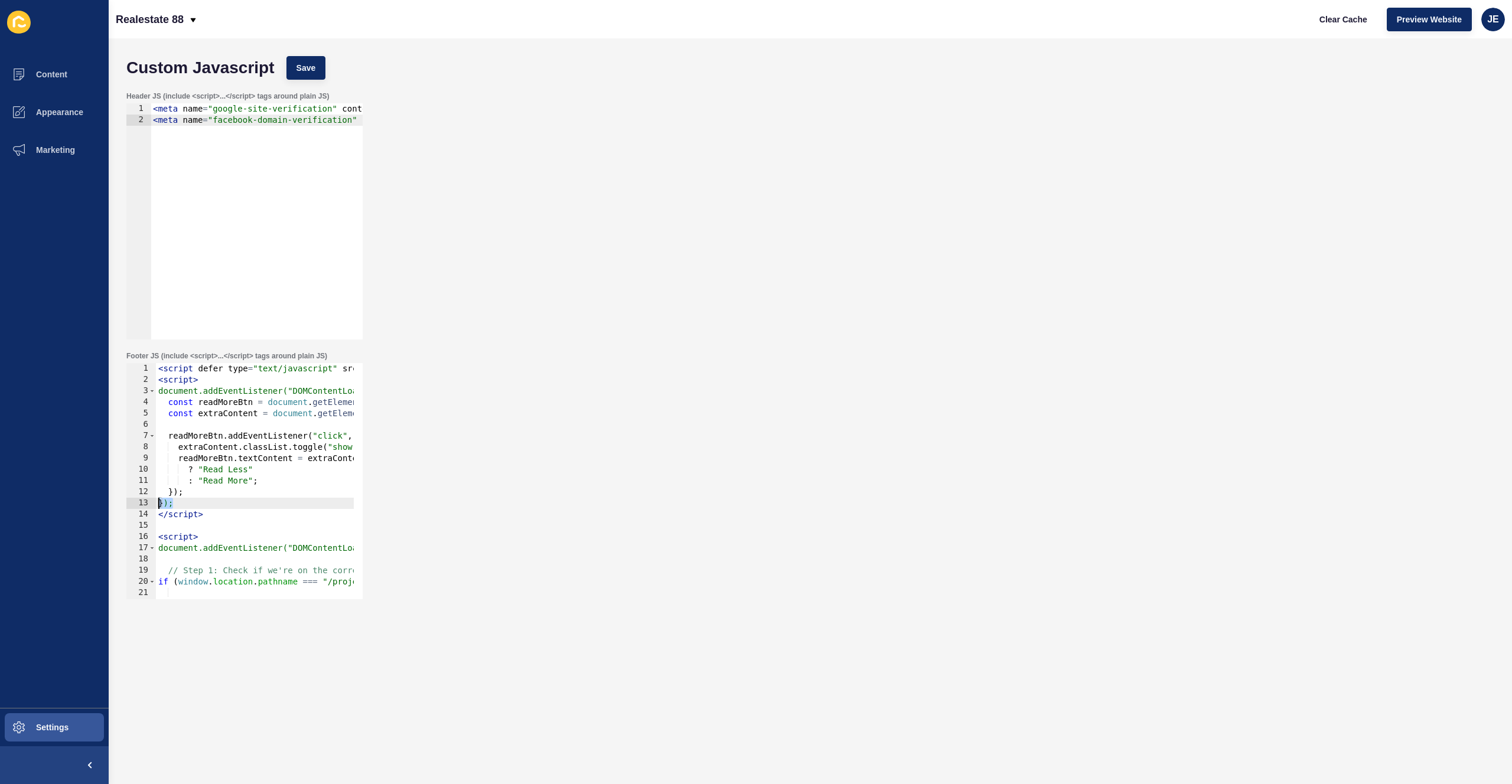
drag, startPoint x: 184, startPoint y: 499, endPoint x: 109, endPoint y: 502, distance: 75.1
click at [109, 502] on div "Custom Javascript Save Header JS (include <script>...</script> tags around plai…" at bounding box center [810, 411] width 1403 height 746
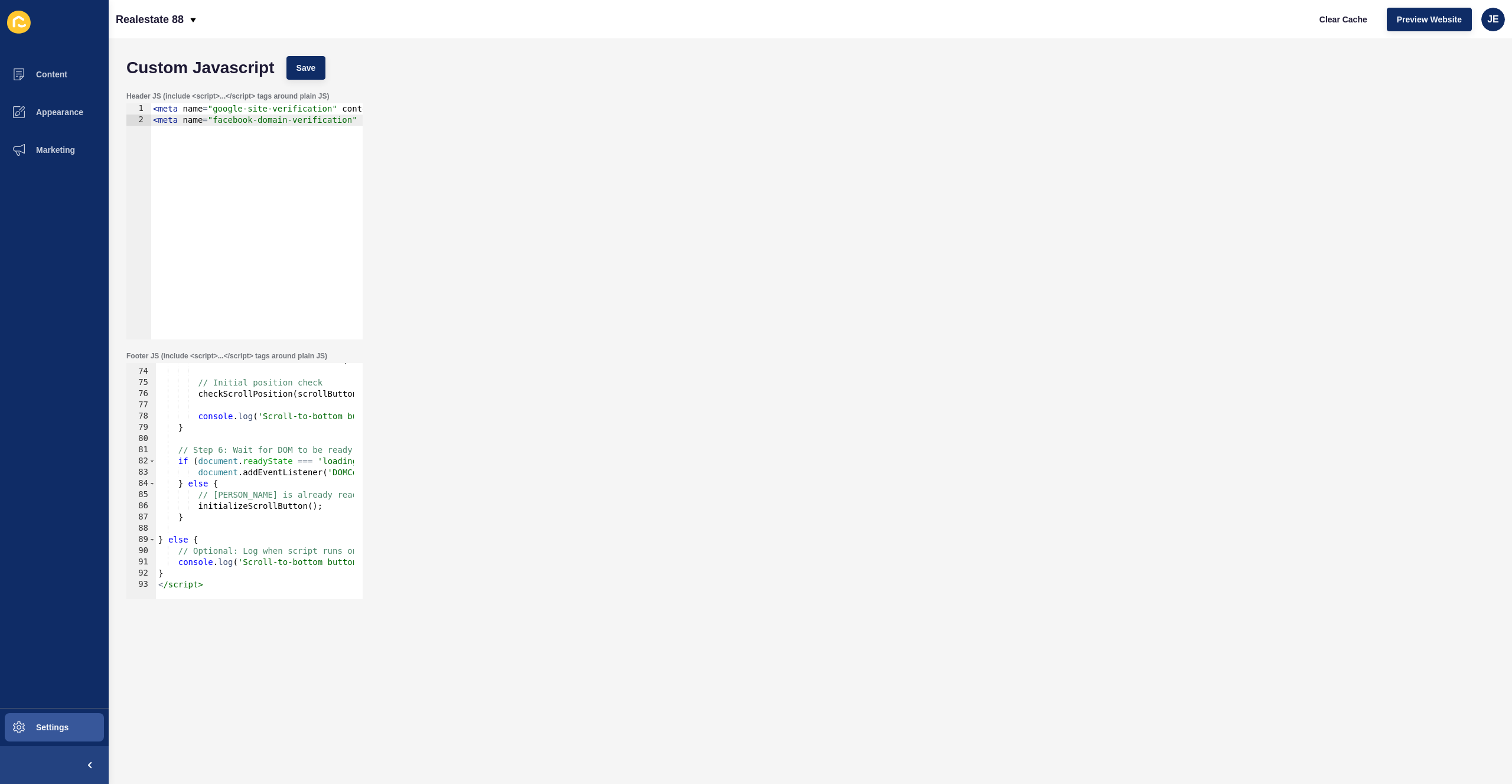
scroll to position [816, 0]
click at [192, 569] on div "scrollButton . addEventListener ( 'click' , scrollToBottom ) ; // Initial posit…" at bounding box center [644, 480] width 977 height 250
type textarea "}"
paste textarea "});"
click at [306, 47] on div "Custom Javascript Save Header JS (include <script>...</script> tags around plai…" at bounding box center [810, 411] width 1403 height 746
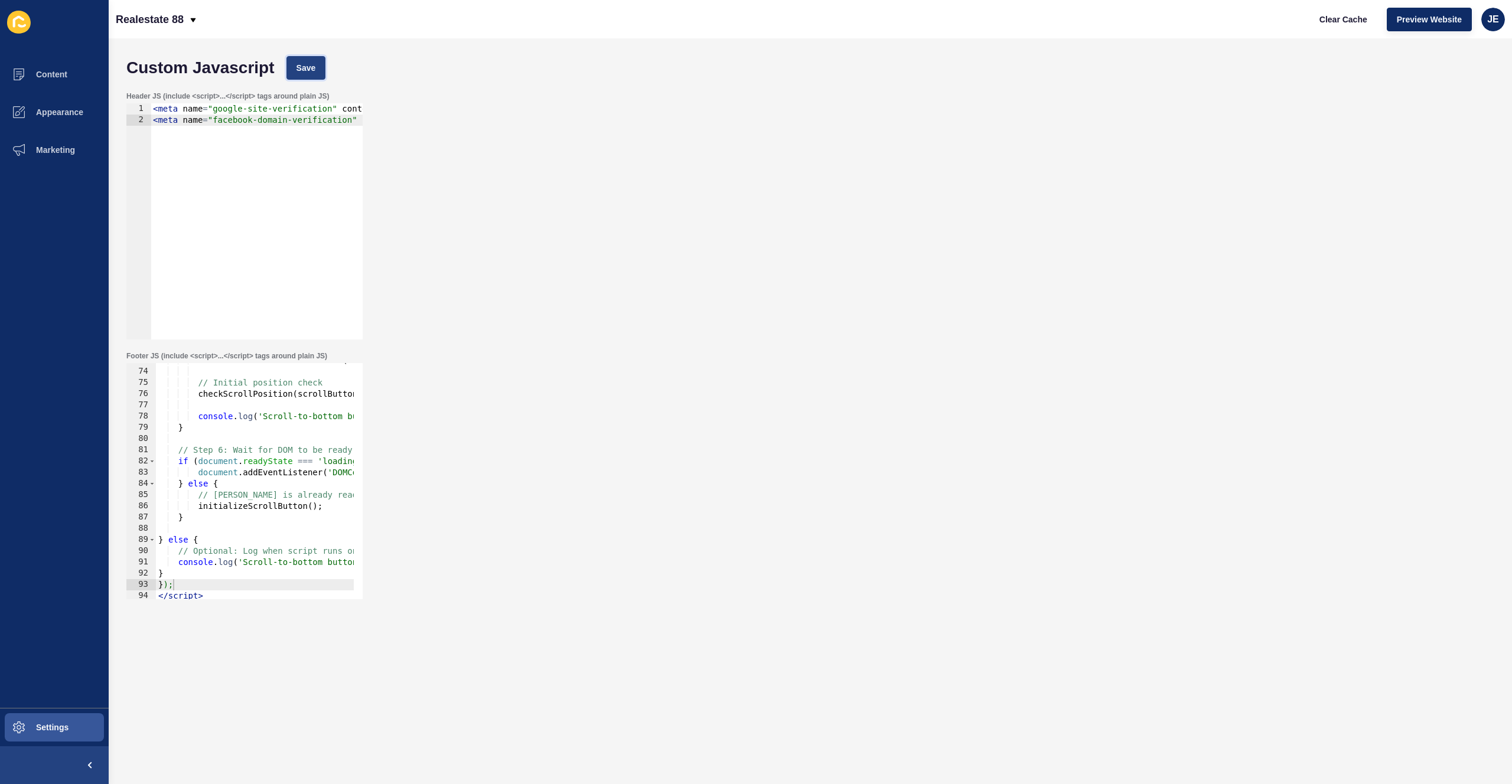
click at [310, 62] on span "Save" at bounding box center [306, 68] width 20 height 12
click at [1339, 23] on span "Clear Cache" at bounding box center [1344, 20] width 48 height 12
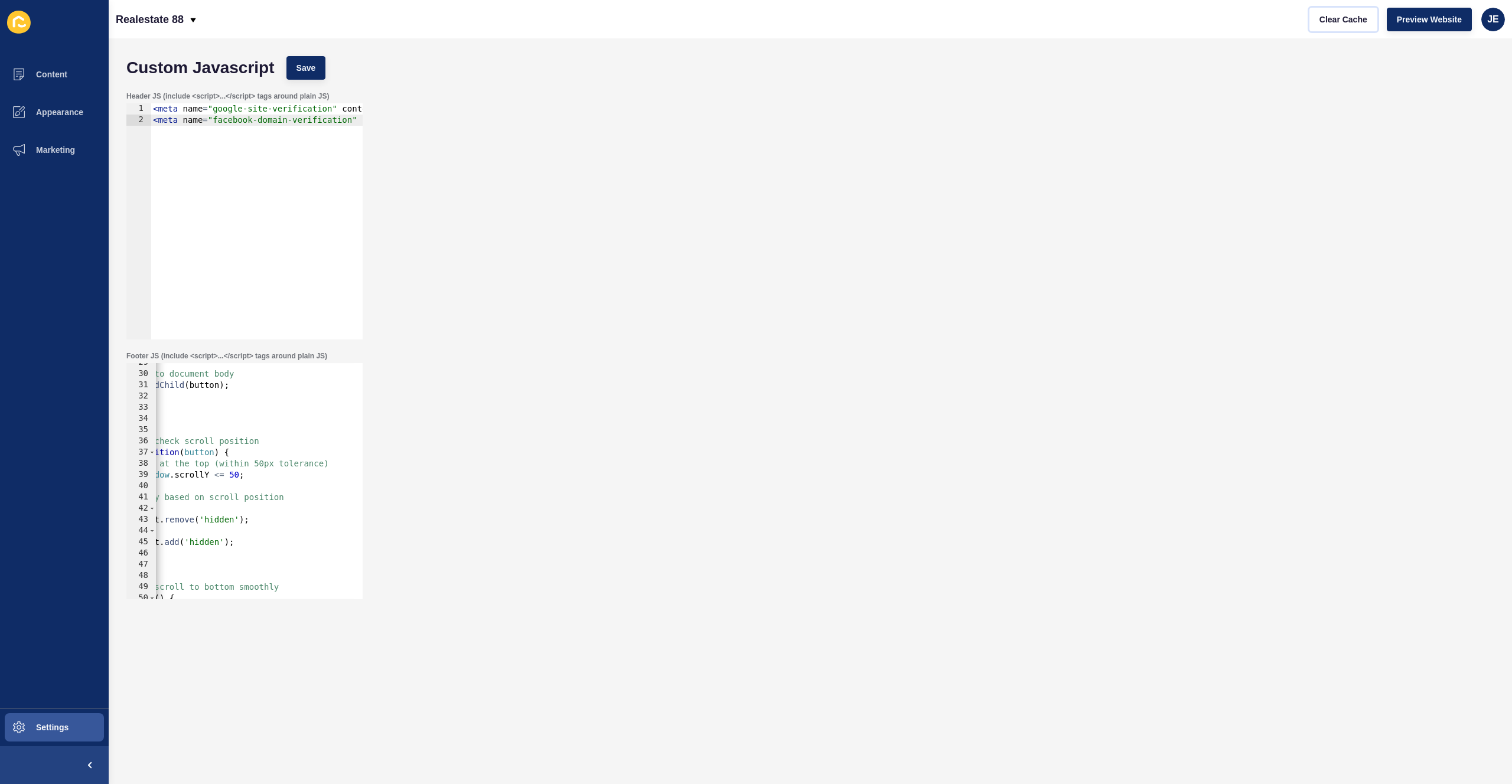
scroll to position [0, 135]
click at [232, 479] on div "// Inject button into document body document . body . appendChild ( button ) ; …" at bounding box center [509, 482] width 977 height 250
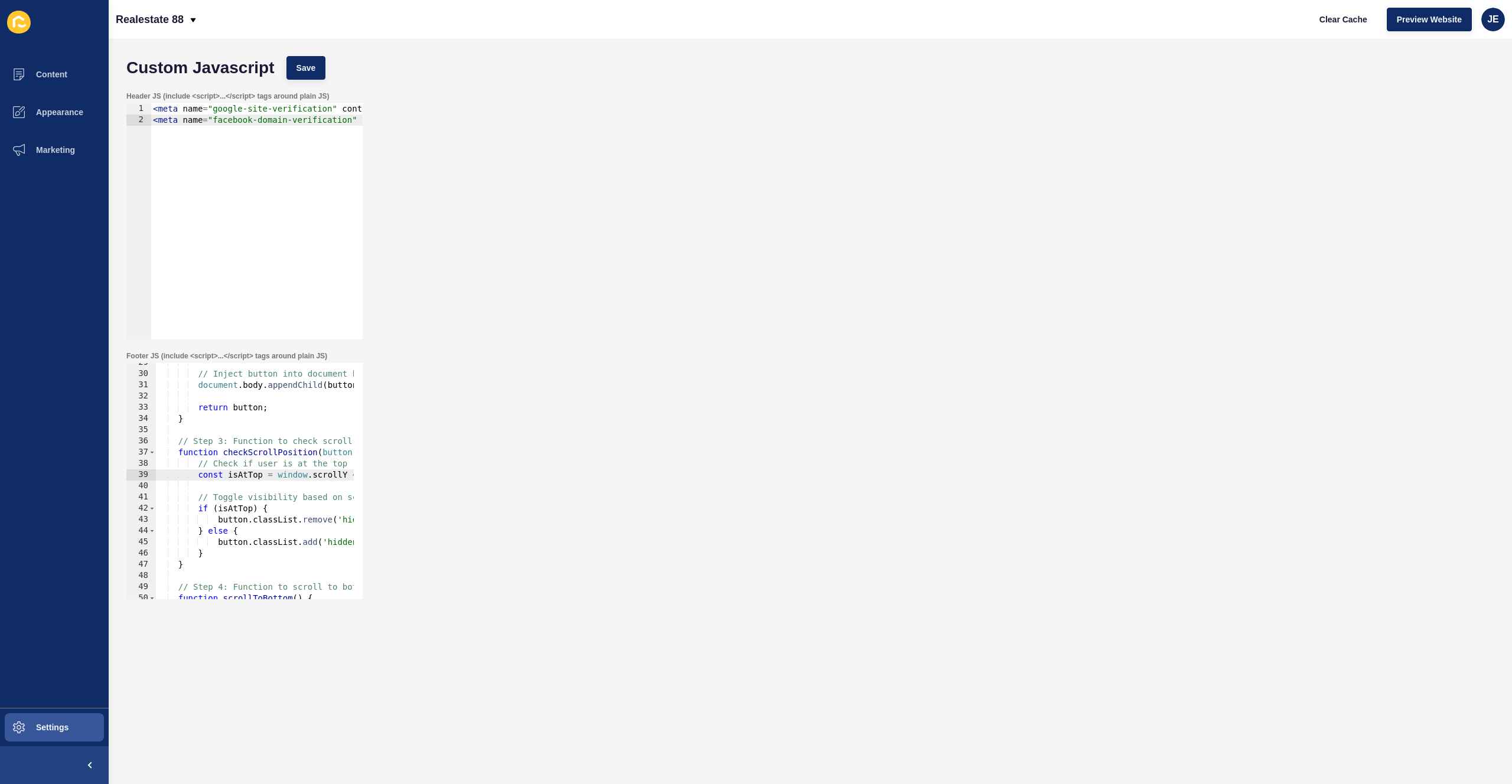
scroll to position [0, 0]
click at [310, 75] on button "Save" at bounding box center [306, 68] width 40 height 23
click at [1324, 21] on span "Clear Cache" at bounding box center [1344, 20] width 48 height 12
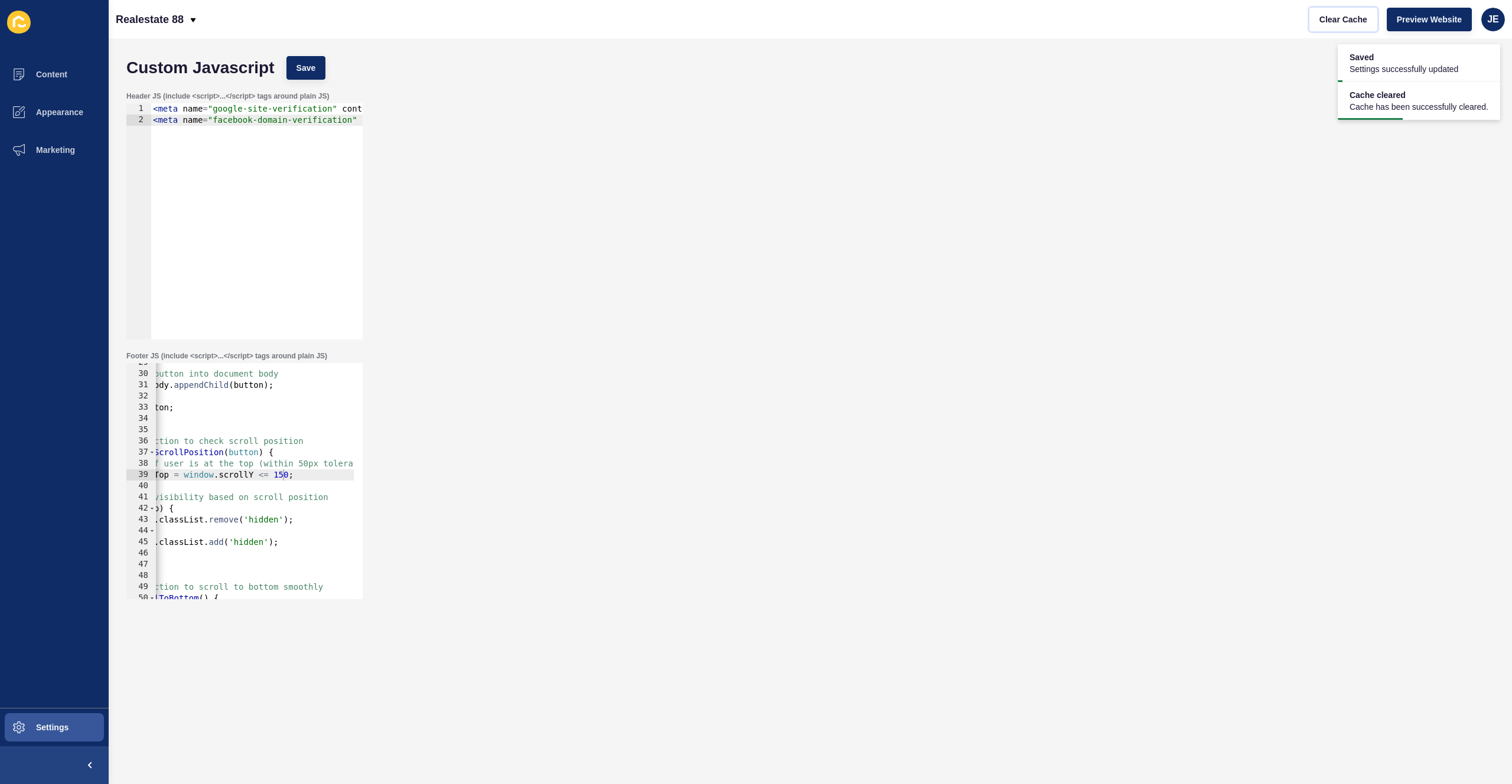
scroll to position [0, 105]
click at [275, 475] on div "// Inject button into document body document . body . appendChild ( button ) ; …" at bounding box center [539, 482] width 977 height 250
click at [323, 75] on button "Save" at bounding box center [306, 68] width 40 height 23
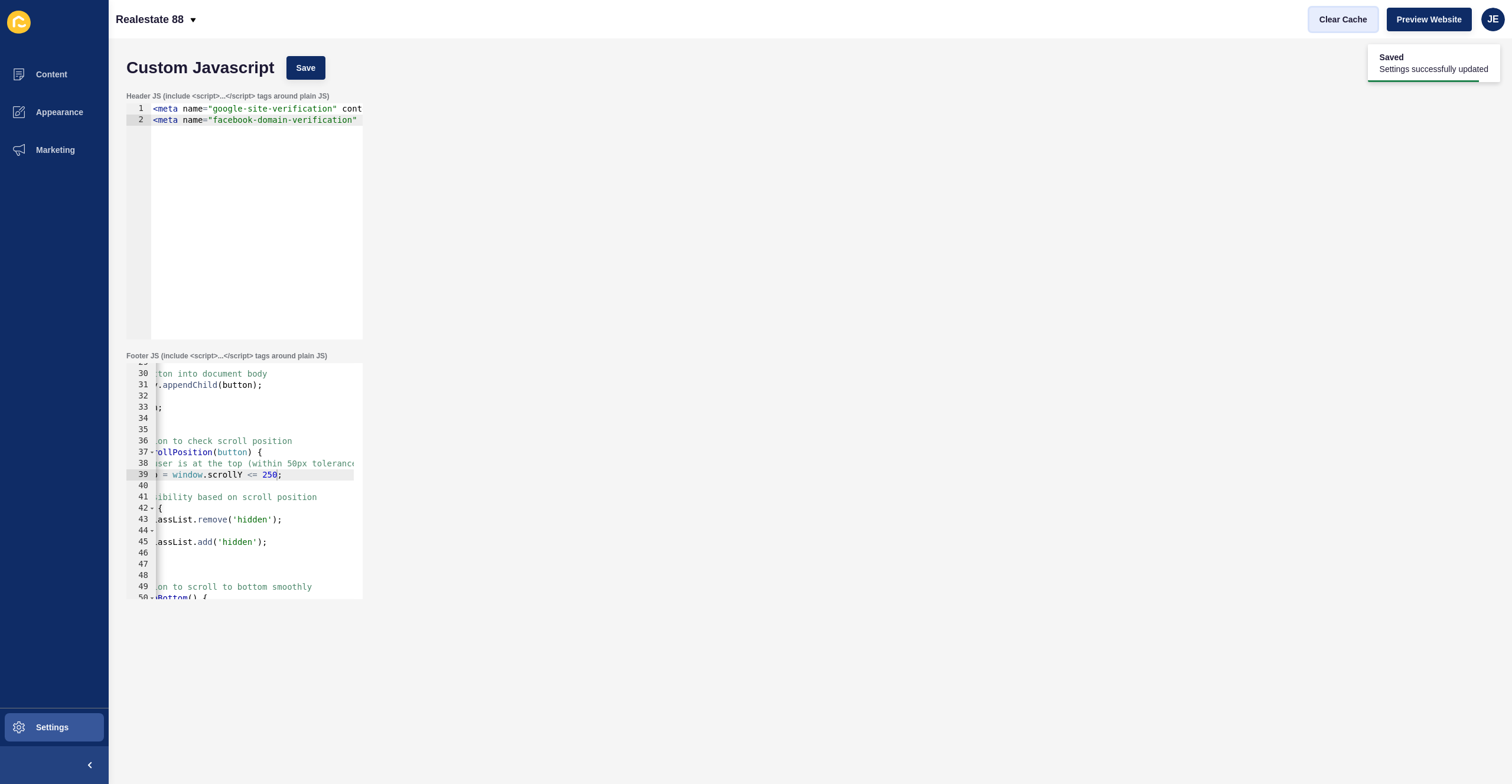
click at [1353, 21] on span "Clear Cache" at bounding box center [1344, 20] width 48 height 12
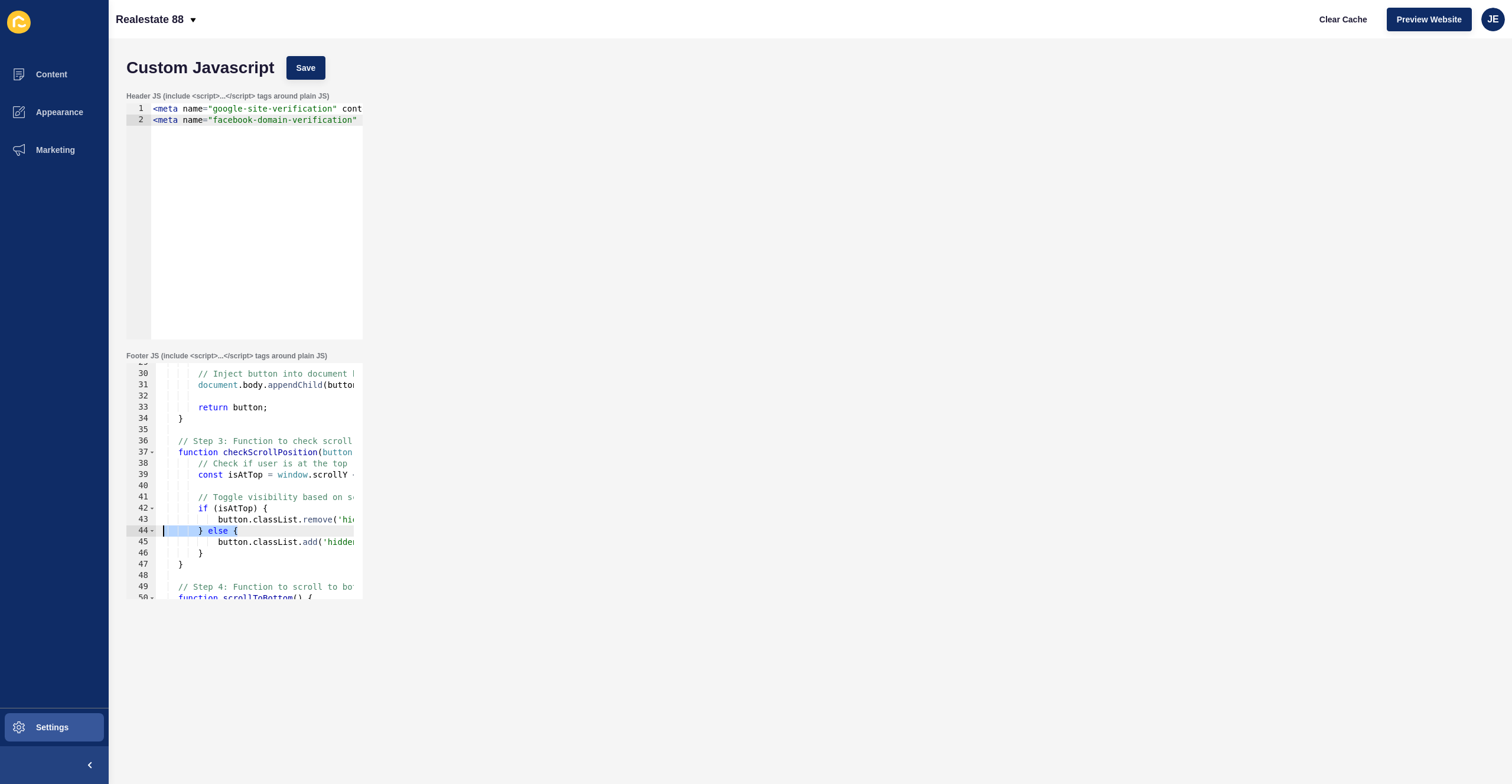
scroll to position [0, 0]
drag, startPoint x: 230, startPoint y: 527, endPoint x: 145, endPoint y: 529, distance: 85.0
click at [145, 529] on div "} else { 29 30 31 32 33 34 35 36 37 38 39 40 41 42 43 44 45 46 47 48 49 50 51 5…" at bounding box center [244, 481] width 236 height 236
click at [262, 495] on div "// Inject button into document body document . body . appendChild ( button ) ; …" at bounding box center [644, 482] width 977 height 250
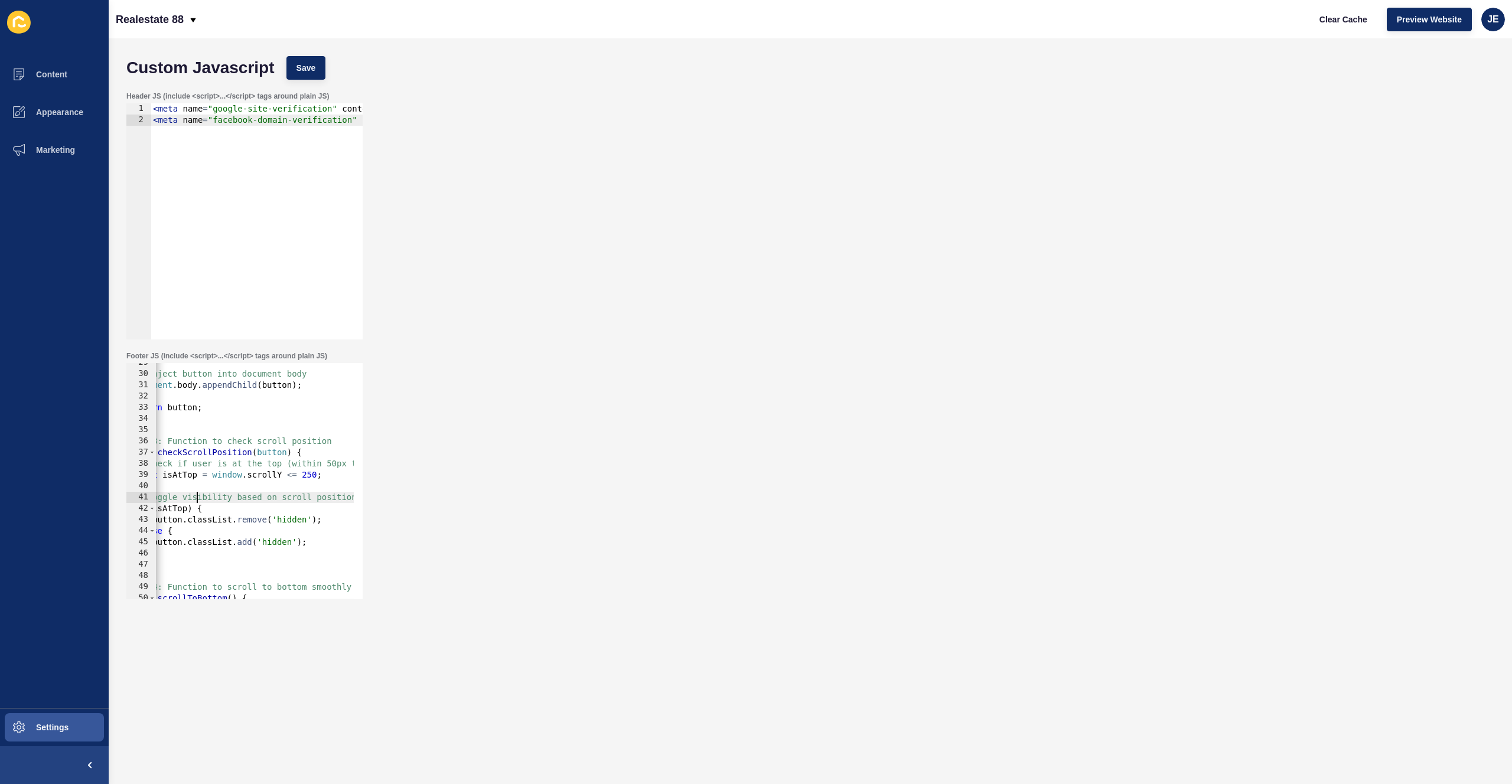
scroll to position [0, 92]
click at [288, 476] on div "// Inject button into document body document . body . appendChild ( button ) ; …" at bounding box center [553, 482] width 977 height 250
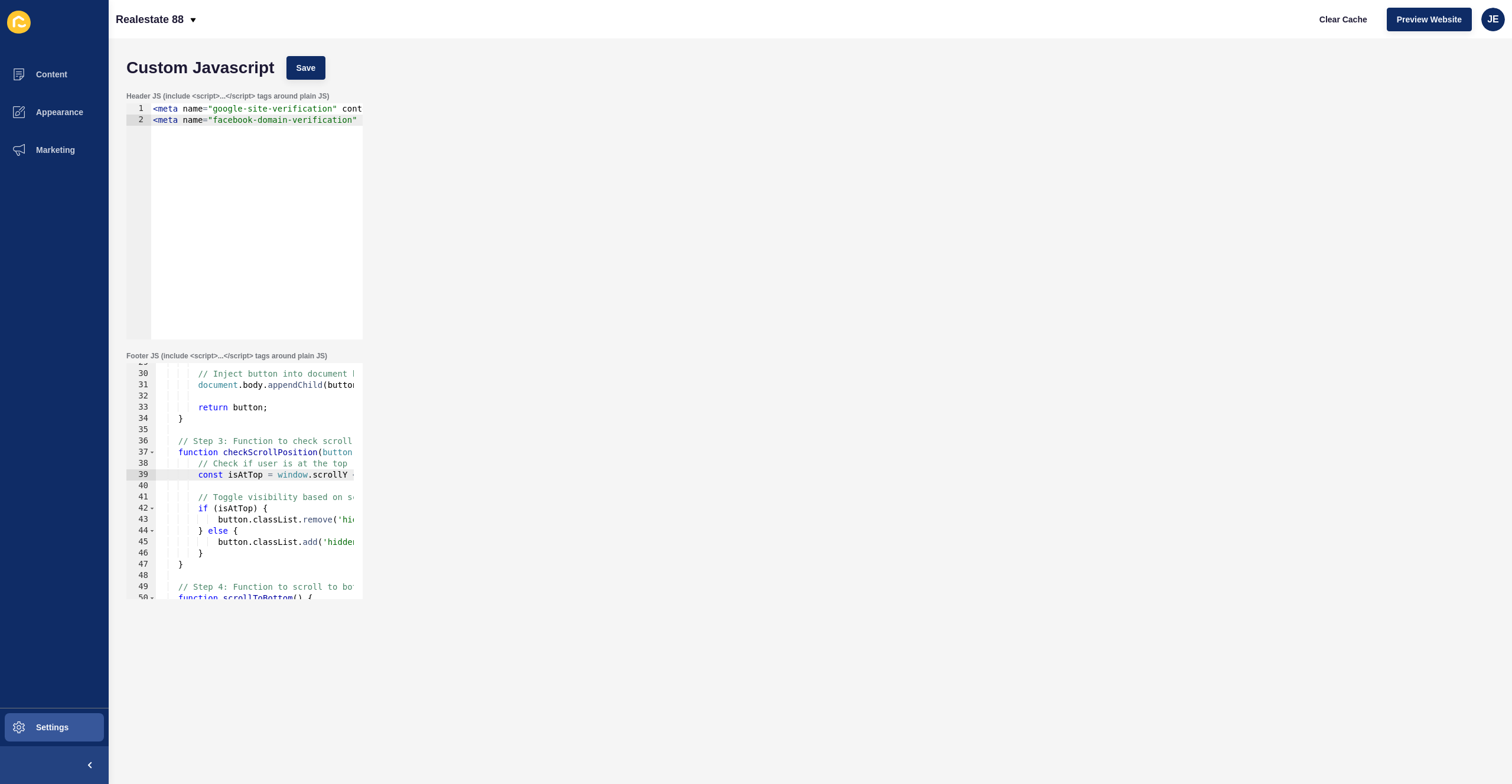
click at [246, 441] on div "// Inject button into document body document . body . appendChild ( button ) ; …" at bounding box center [644, 482] width 977 height 250
click at [237, 451] on div "// Inject button into document body document . body . appendChild ( button ) ; …" at bounding box center [644, 482] width 977 height 250
drag, startPoint x: 234, startPoint y: 442, endPoint x: 190, endPoint y: 441, distance: 44.0
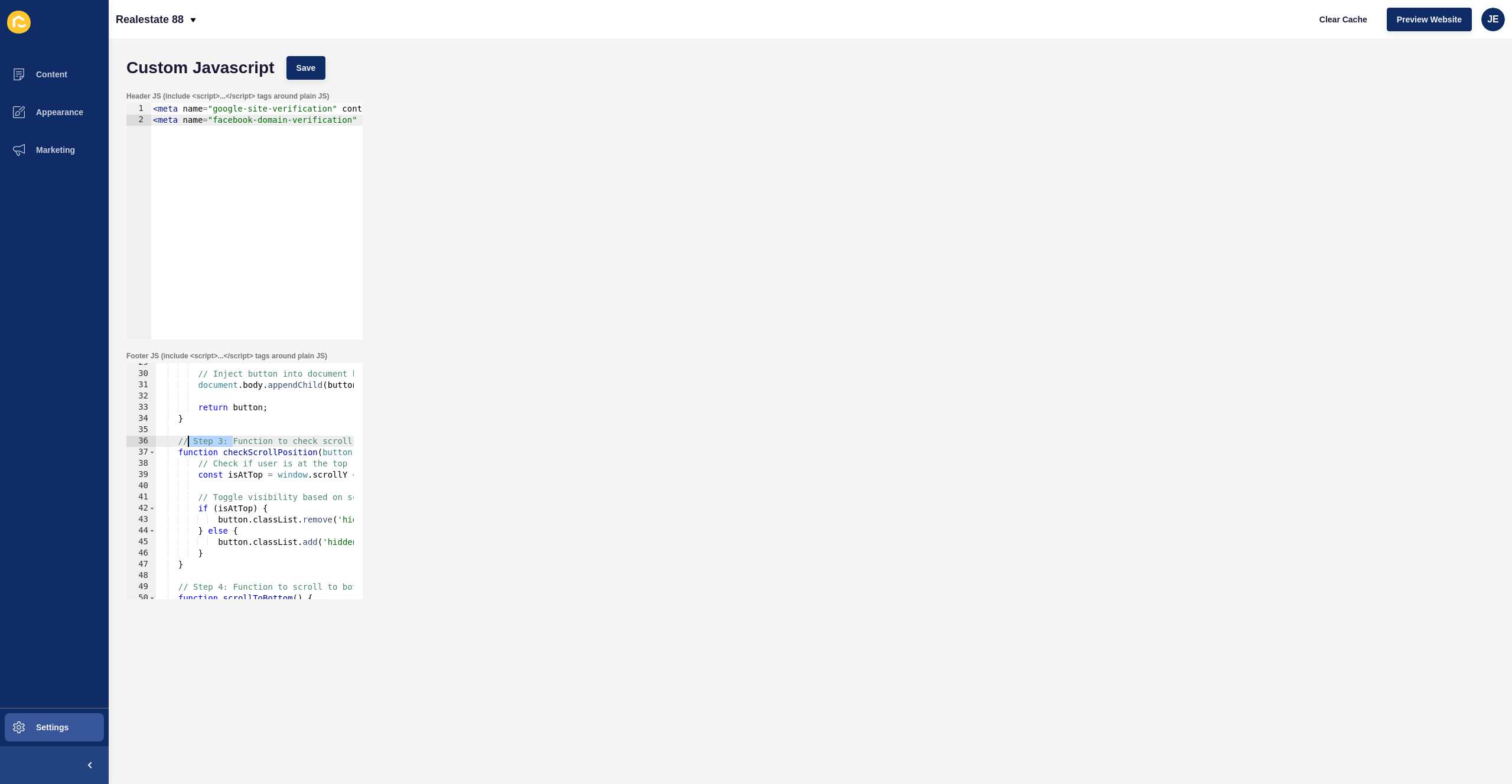
click at [190, 441] on div "// Inject button into document body document . body . appendChild ( button ) ; …" at bounding box center [644, 482] width 977 height 250
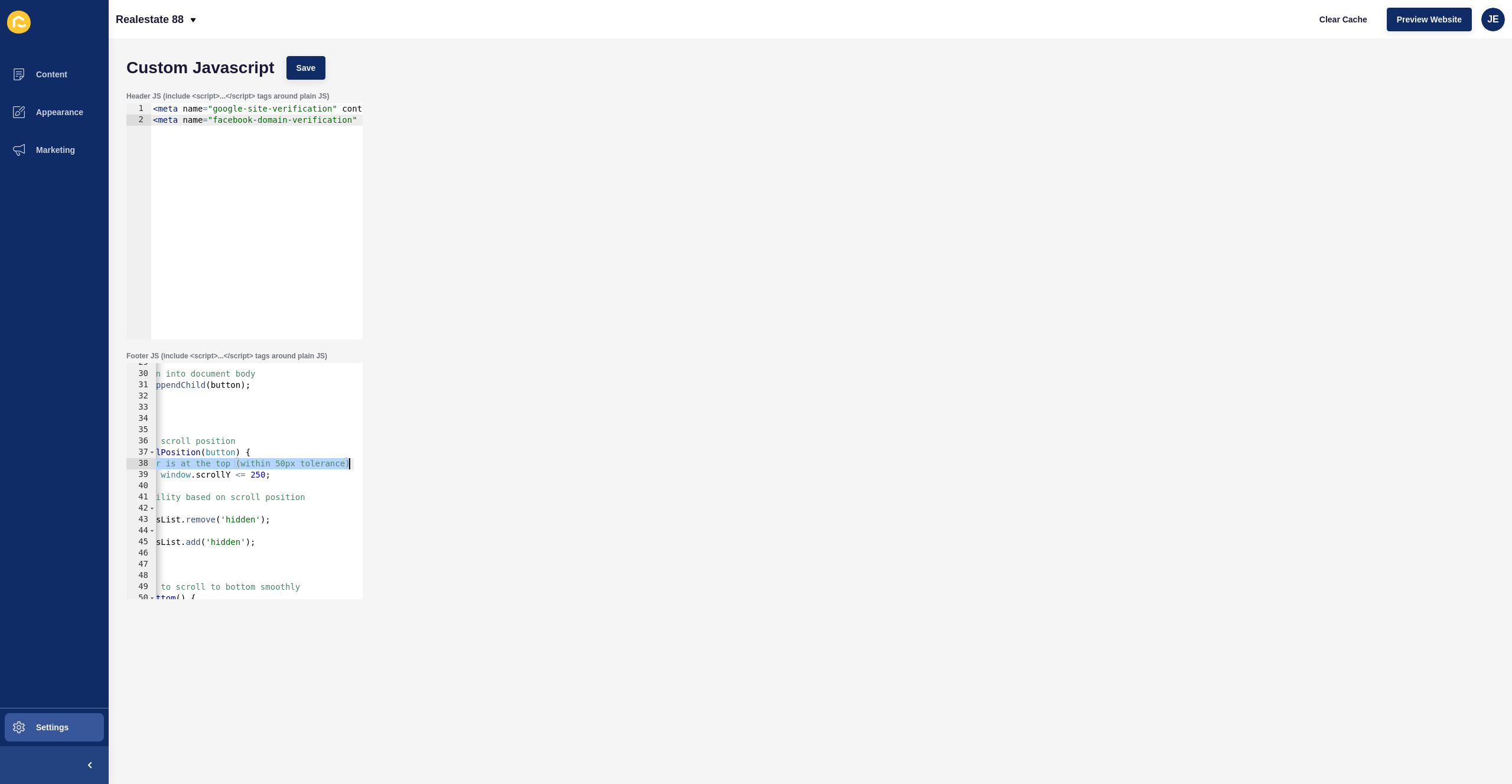
drag, startPoint x: 196, startPoint y: 464, endPoint x: 388, endPoint y: 463, distance: 192.0
click at [388, 463] on div "Footer JS (include <script>...</script> tags around plain JS) //Function to che…" at bounding box center [810, 475] width 1380 height 260
click at [277, 464] on div "// Inject button into document body document . body . appendChild ( button ) ; …" at bounding box center [527, 482] width 977 height 250
click at [274, 465] on div "// Inject button into document body document . body . appendChild ( button ) ; …" at bounding box center [527, 482] width 977 height 250
type textarea "// Check if user is at the top (within 250px tolerance)"
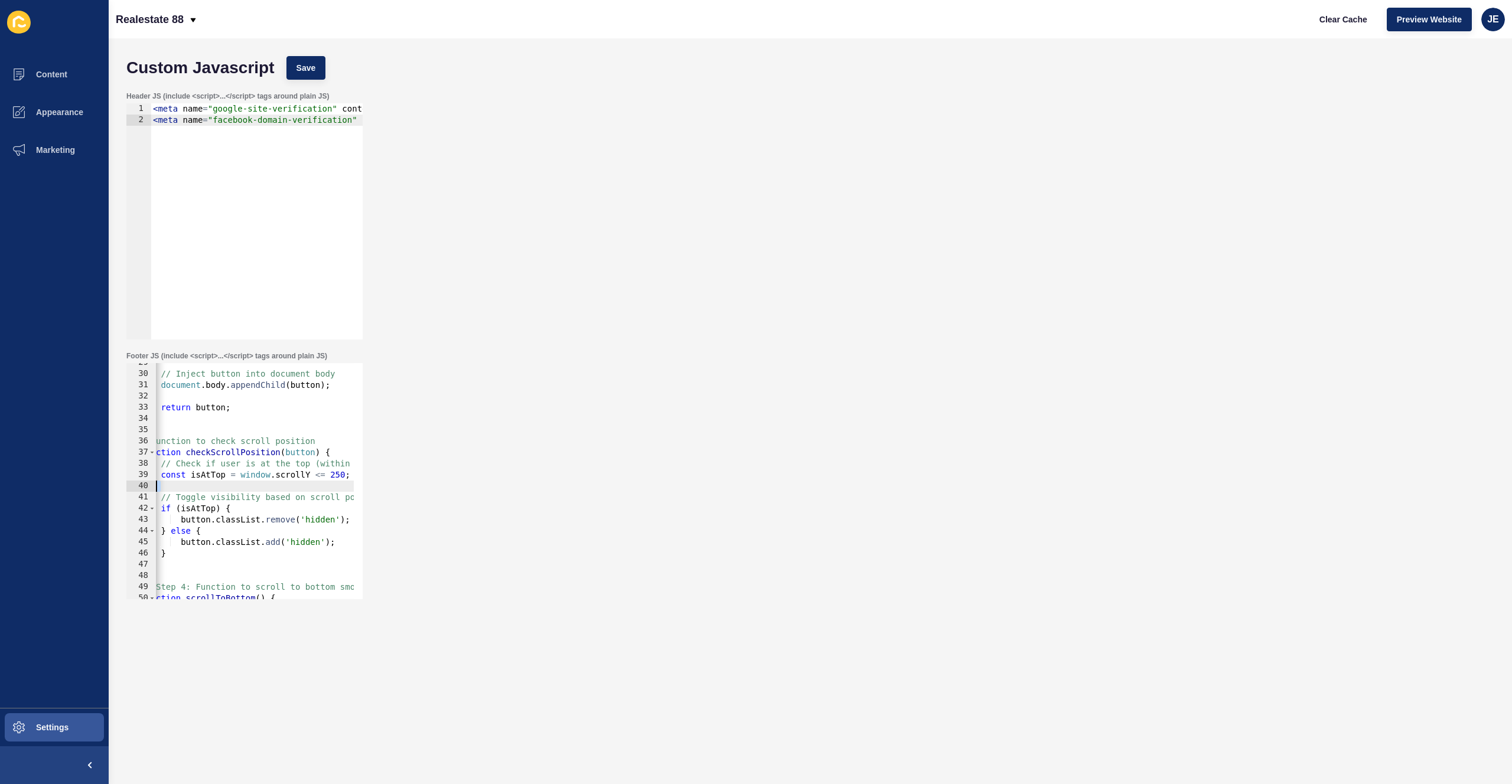
scroll to position [0, 0]
drag, startPoint x: 276, startPoint y: 489, endPoint x: 115, endPoint y: 488, distance: 161.0
click at [86, 484] on div "Content Appearance Marketing Settings Realestate 88 Clear Cache Preview Website…" at bounding box center [756, 392] width 1512 height 784
click at [235, 500] on div "// Inject button into document body document . body . appendChild ( button ) ; …" at bounding box center [644, 482] width 977 height 250
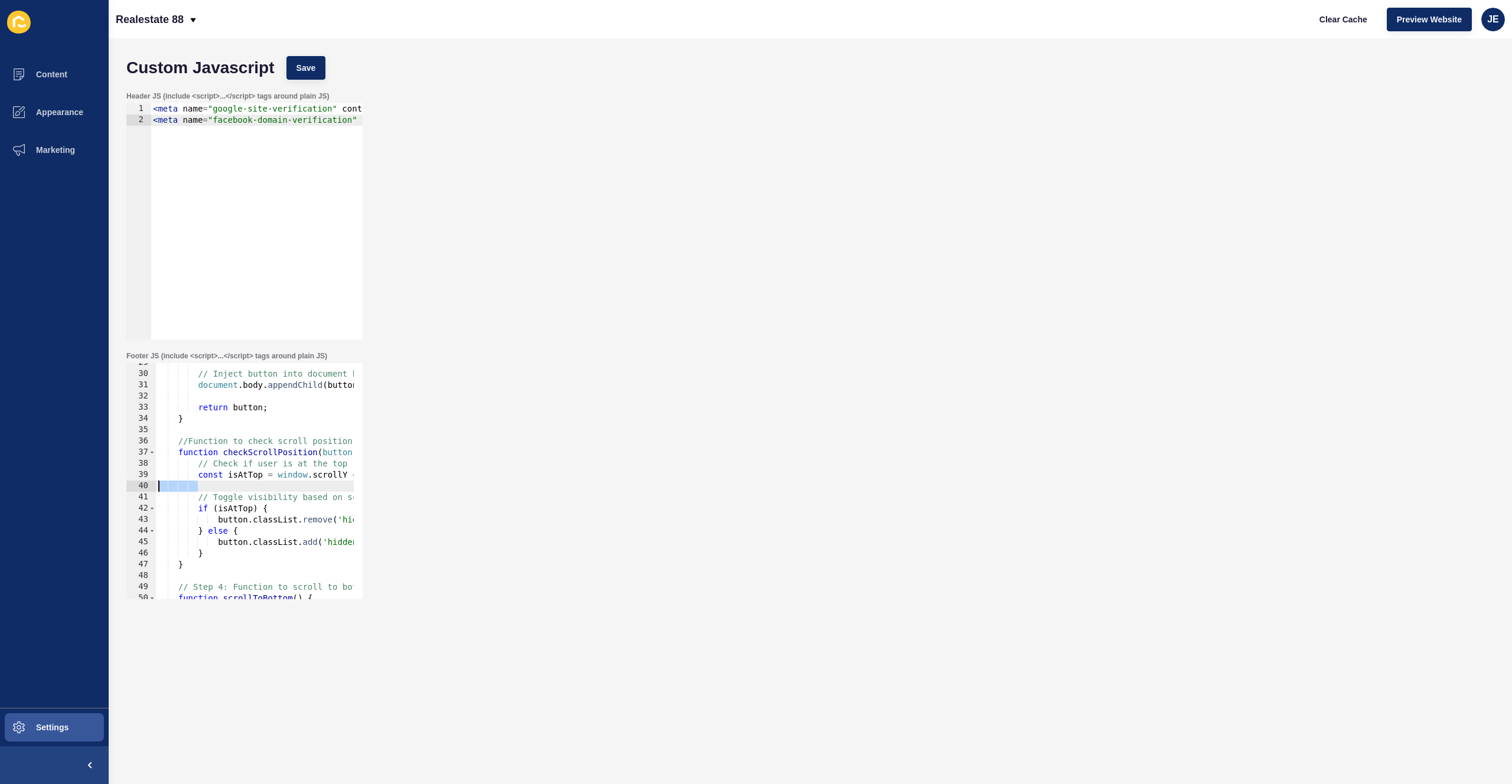
click at [235, 500] on div "// Inject button into document body document . body . appendChild ( button ) ; …" at bounding box center [644, 482] width 977 height 250
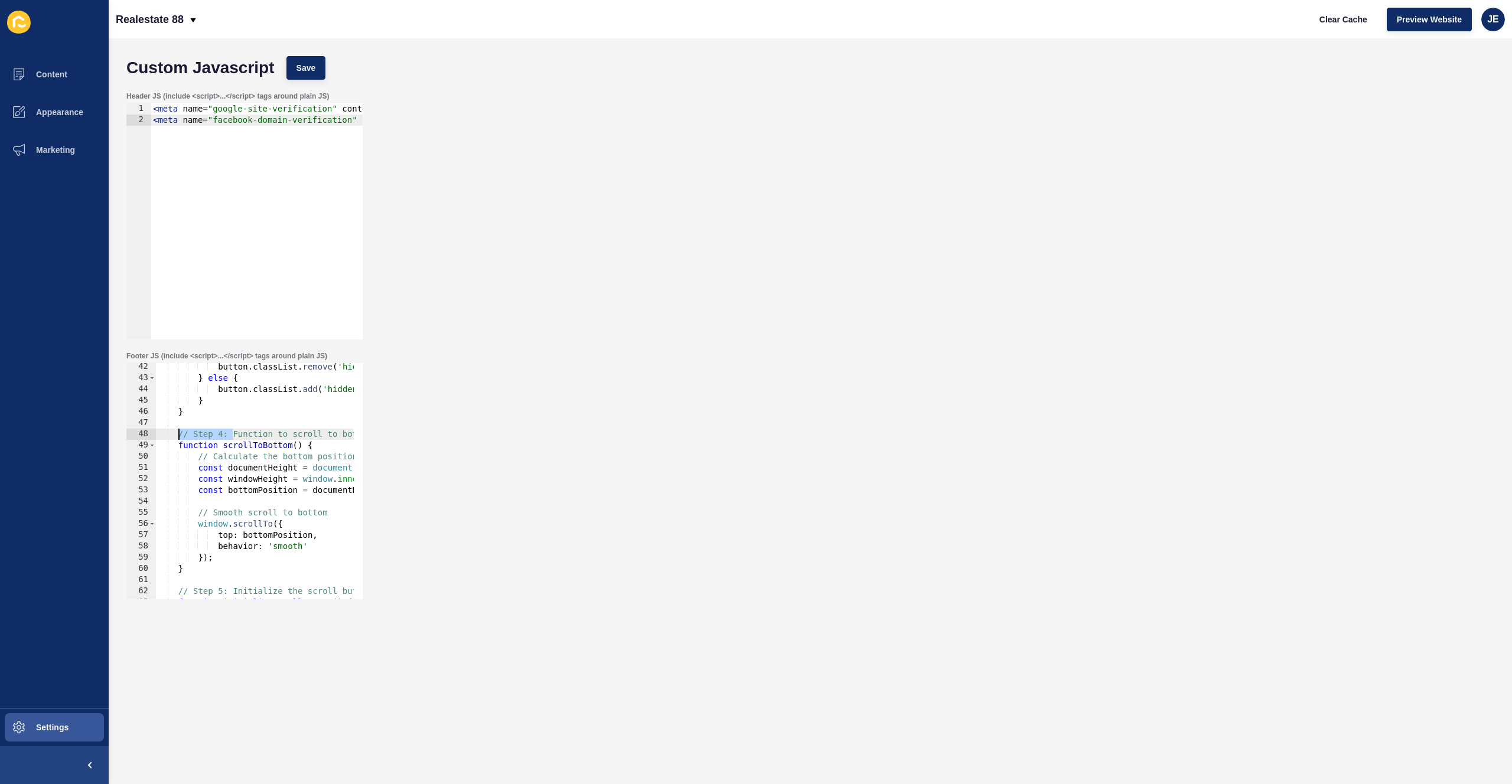
drag, startPoint x: 225, startPoint y: 435, endPoint x: 178, endPoint y: 435, distance: 47.0
click at [178, 435] on div "button . classList . remove ( 'hidden' ) ; } else { button . classList . add ( …" at bounding box center [644, 486] width 977 height 250
click at [260, 513] on div "button . classList . remove ( 'hidden' ) ; } else { button . classList . add ( …" at bounding box center [644, 486] width 977 height 250
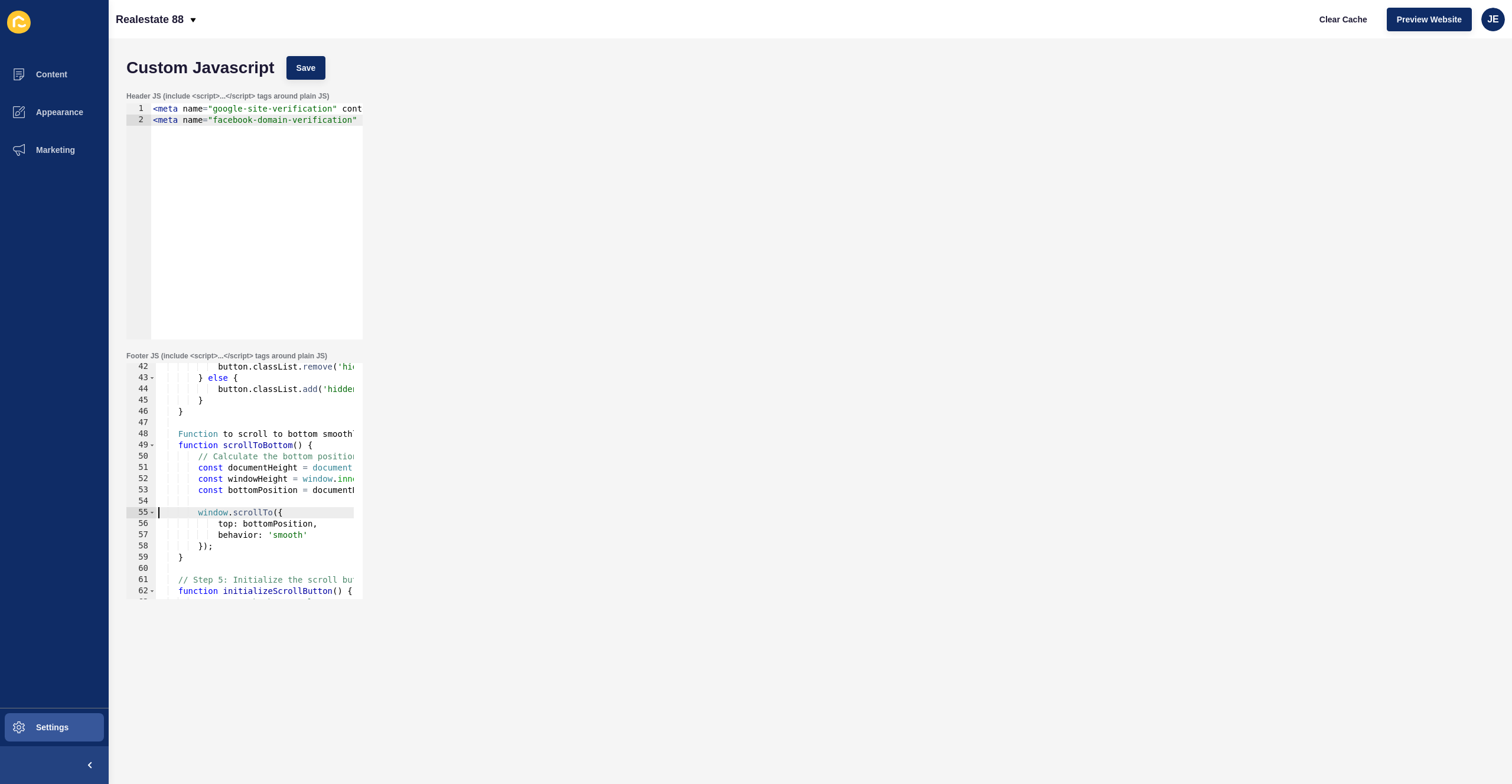
click at [302, 461] on div "button . classList . remove ( 'hidden' ) ; } else { button . classList . add ( …" at bounding box center [644, 486] width 977 height 250
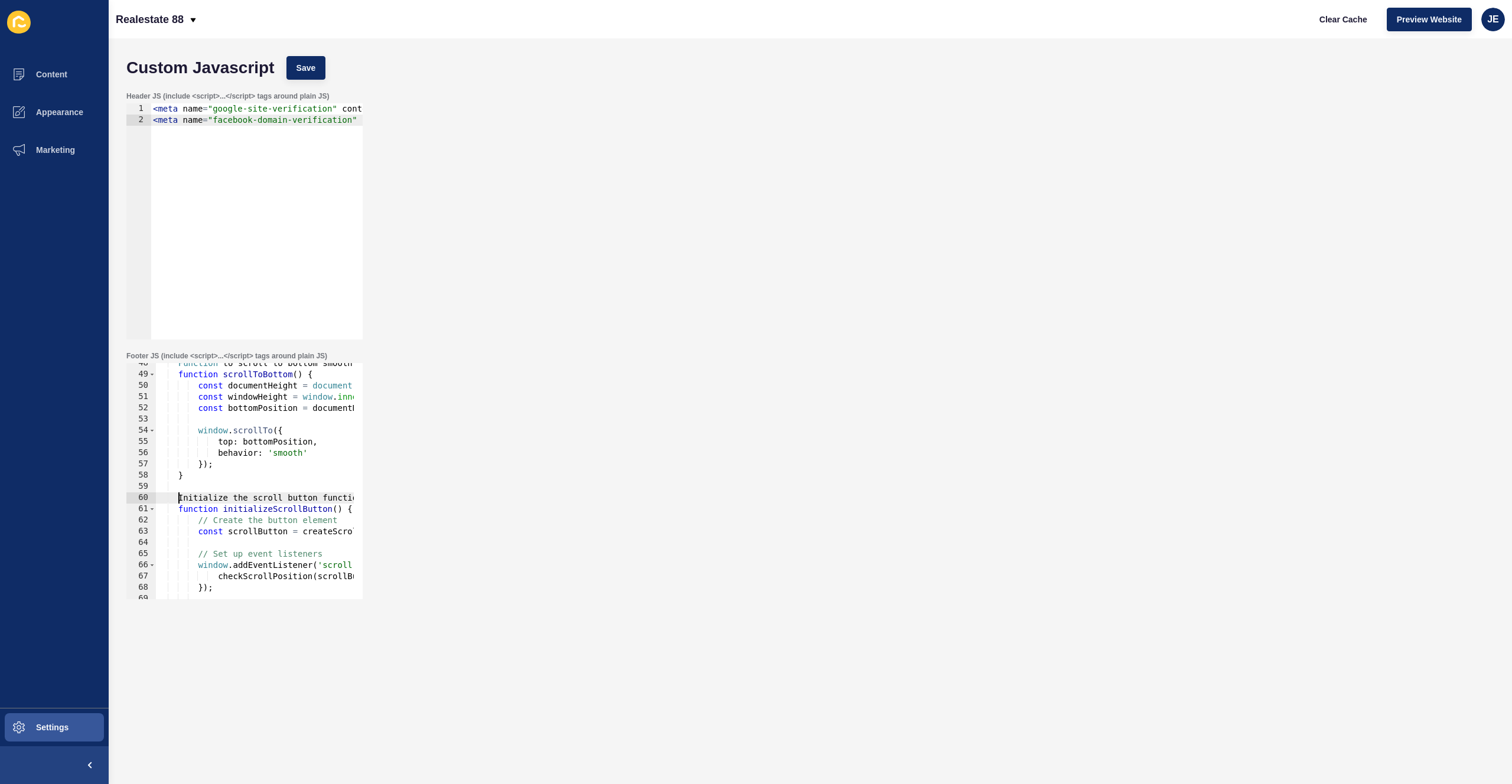
drag, startPoint x: 233, startPoint y: 496, endPoint x: 179, endPoint y: 500, distance: 54.1
click at [179, 500] on div "Function to scroll to bottom smoothly function scrollToBottom ( ) { const docum…" at bounding box center [644, 482] width 977 height 250
click at [258, 520] on div "Function to scroll to bottom smoothly function scrollToBottom ( ) { const docum…" at bounding box center [644, 482] width 977 height 250
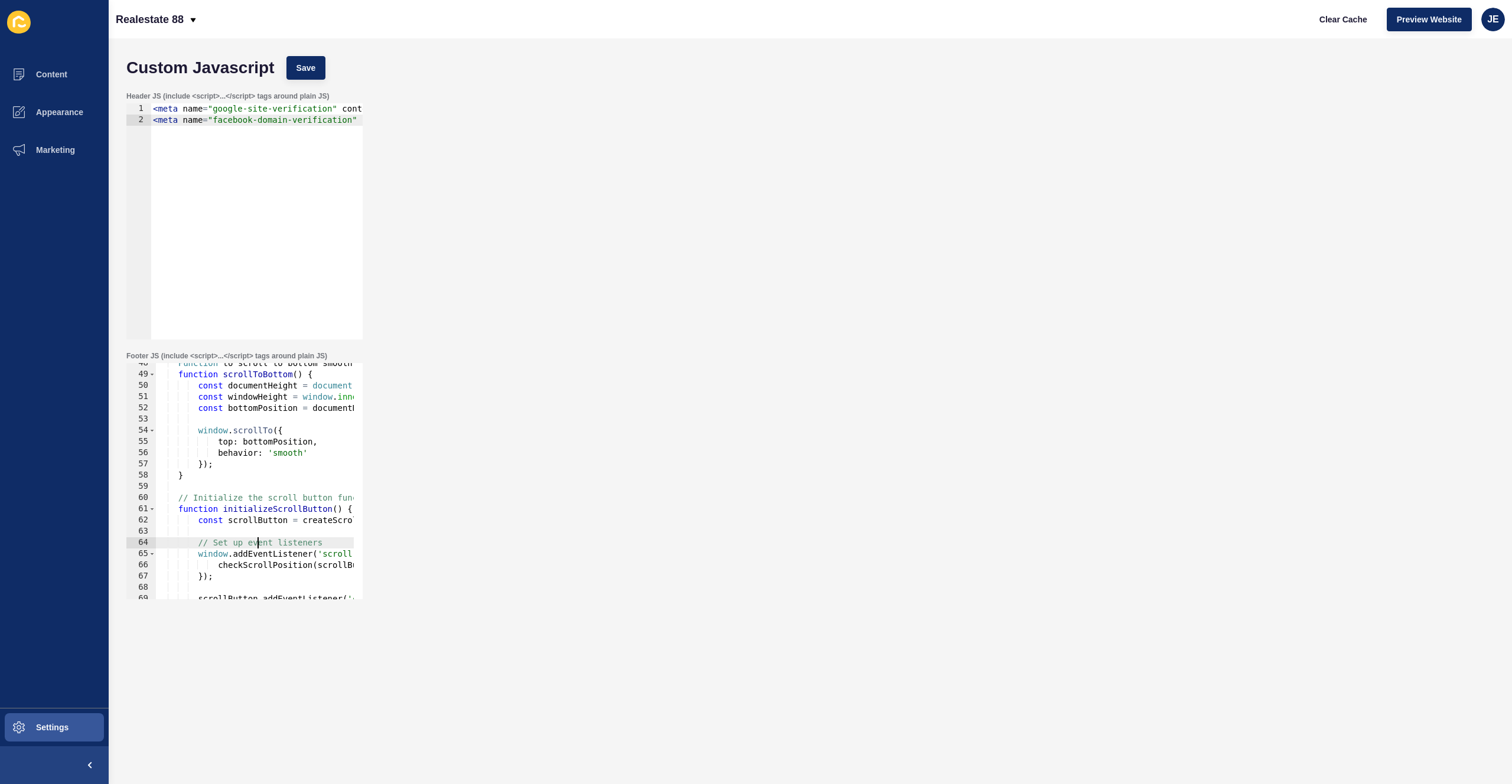
click at [257, 542] on div "Function to scroll to bottom smoothly function scrollToBottom ( ) { const docum…" at bounding box center [644, 482] width 977 height 250
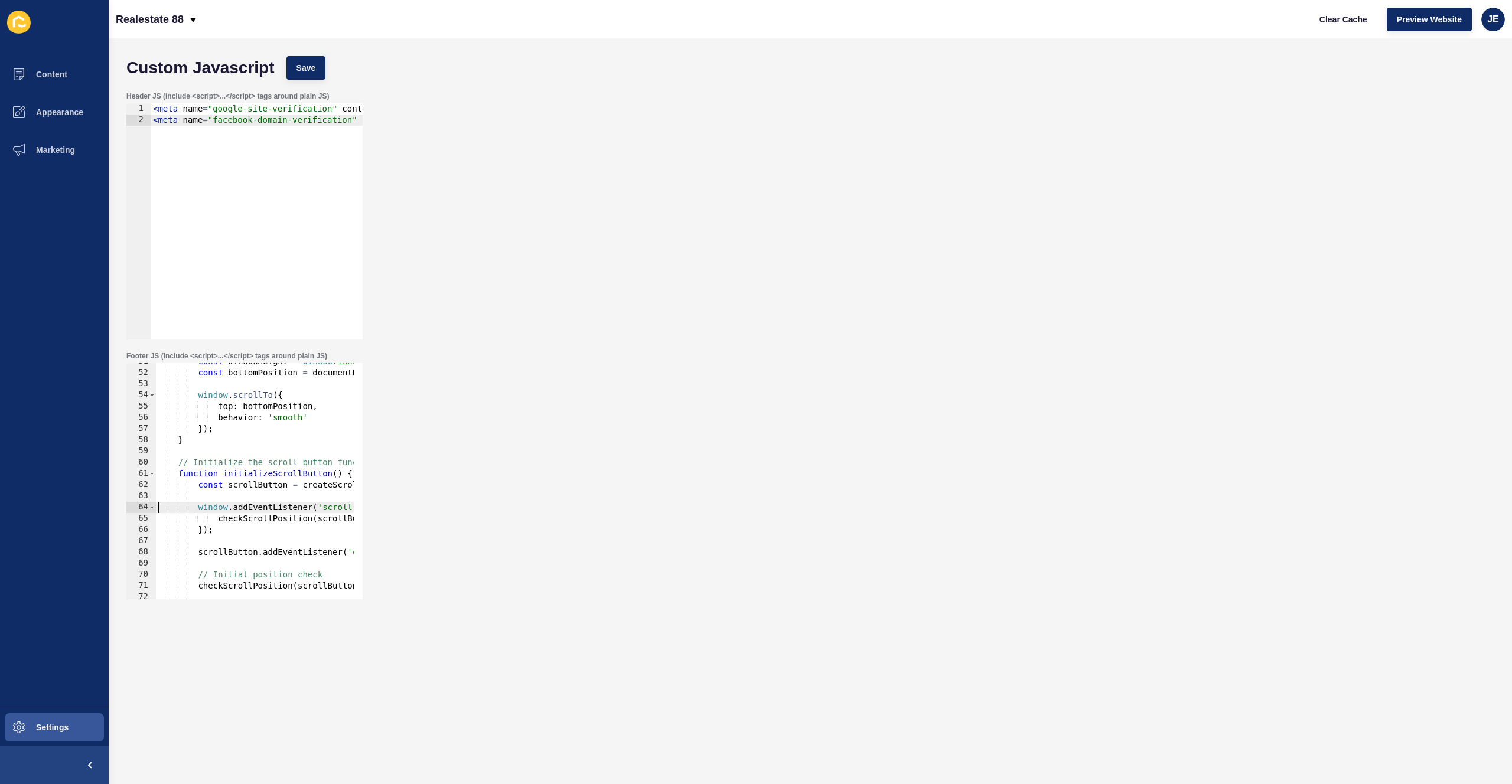
scroll to position [674, 0]
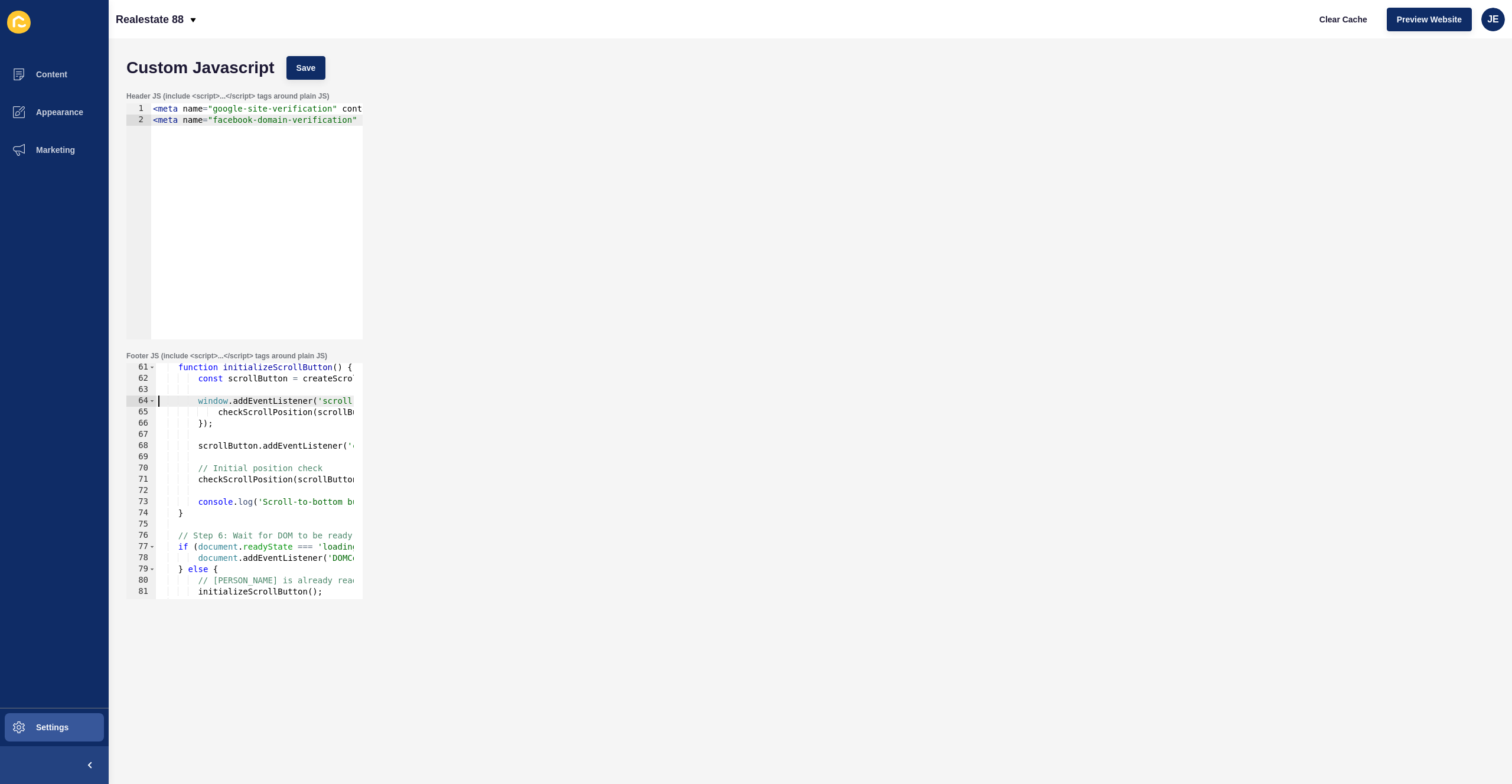
click at [252, 468] on div "function initializeScrollButton ( ) { const scrollButton = createScrollButton (…" at bounding box center [644, 487] width 977 height 250
type textarea "// Initial position check checkScrollPosition(scrollButton);"
click at [238, 488] on div "function initializeScrollButton ( ) { const scrollButton = createScrollButton (…" at bounding box center [644, 487] width 977 height 250
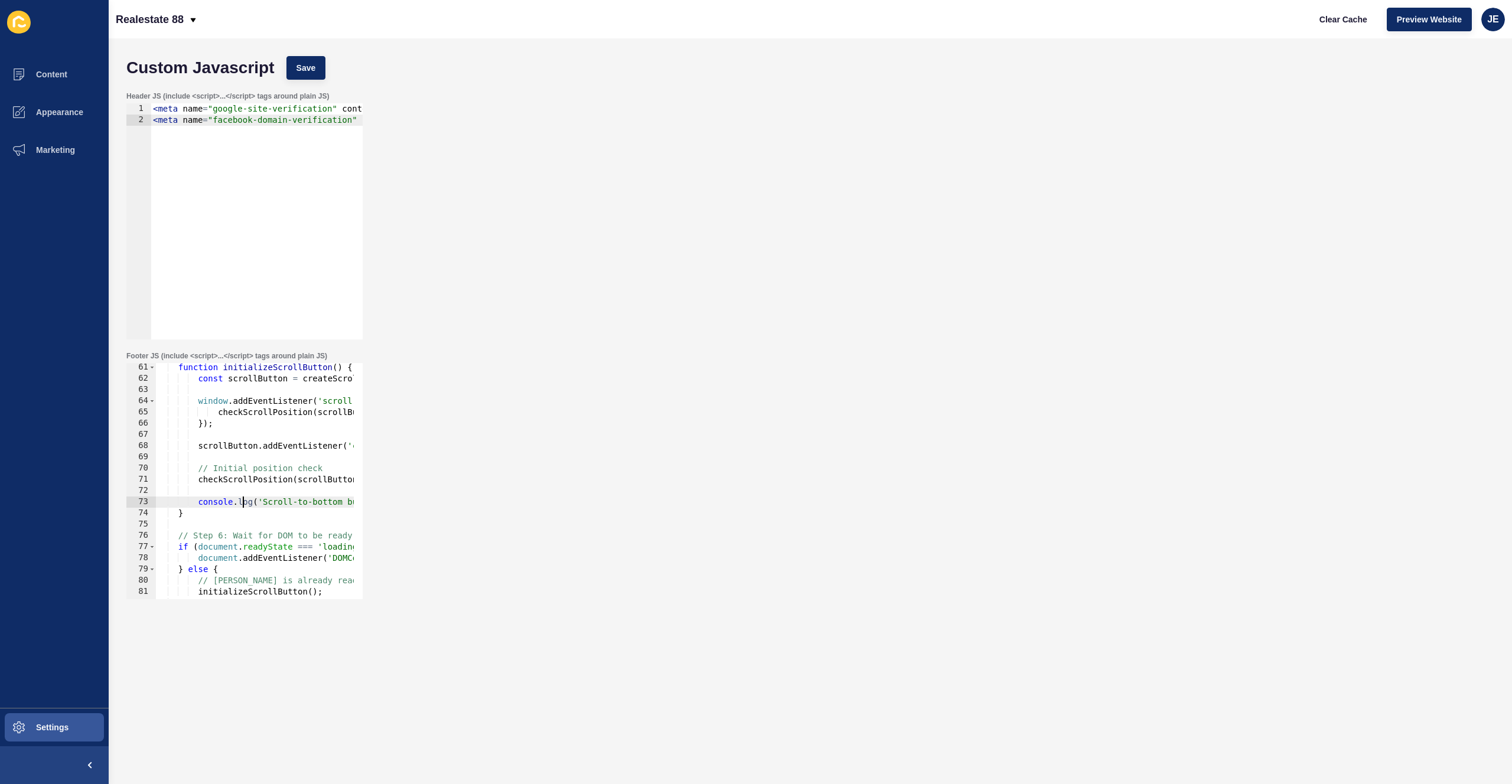
click at [241, 499] on div "function initializeScrollButton ( ) { const scrollButton = createScrollButton (…" at bounding box center [644, 487] width 977 height 250
click at [237, 516] on div "function initializeScrollButton ( ) { const scrollButton = createScrollButton (…" at bounding box center [644, 487] width 977 height 250
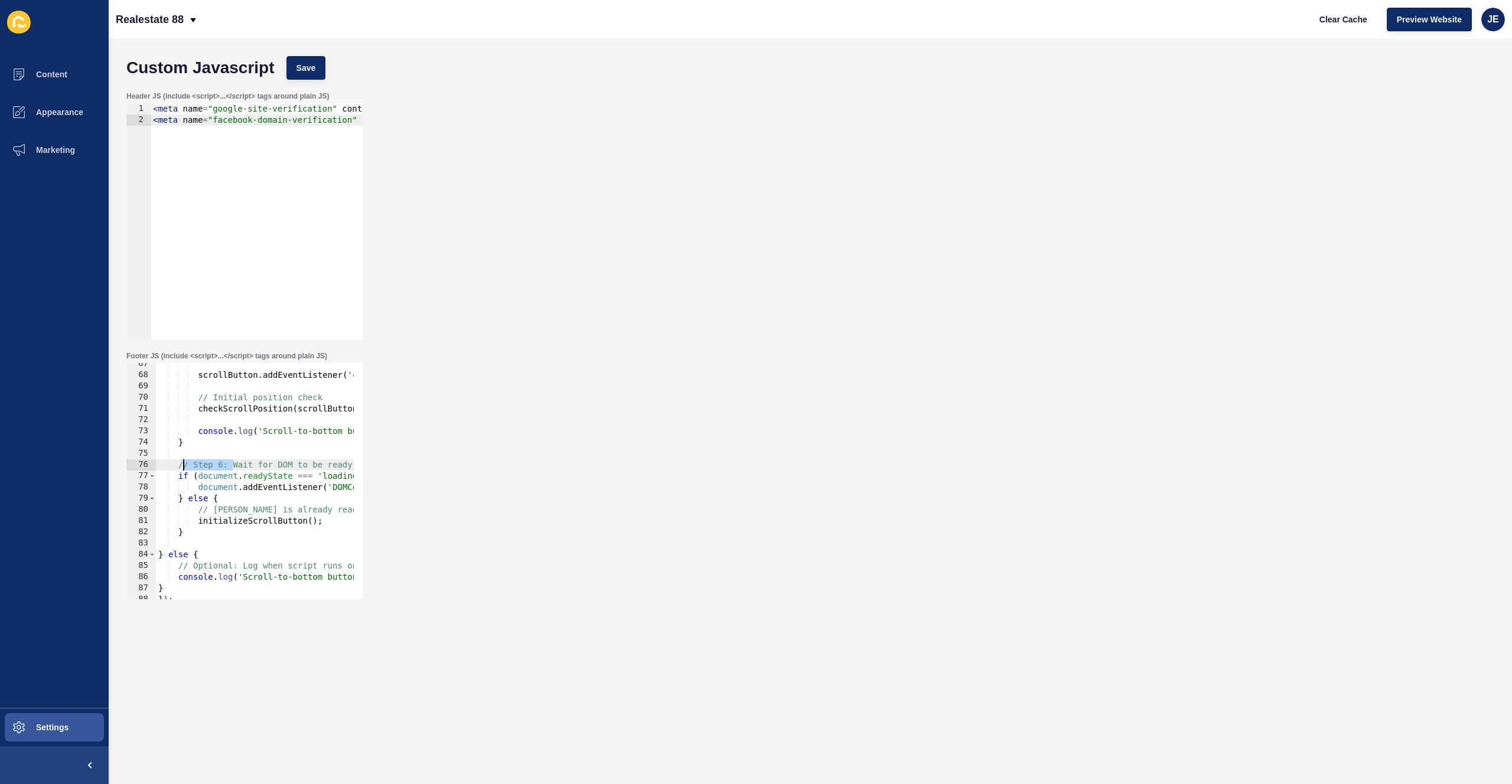
drag, startPoint x: 231, startPoint y: 467, endPoint x: 178, endPoint y: 466, distance: 53.0
click at [178, 466] on div "scrollButton . addEventListener ( 'click' , scrollToBottom ) ; // Initial posit…" at bounding box center [644, 483] width 977 height 250
click at [288, 466] on div "scrollButton . addEventListener ( 'click' , scrollToBottom ) ; // Initial posit…" at bounding box center [644, 483] width 977 height 250
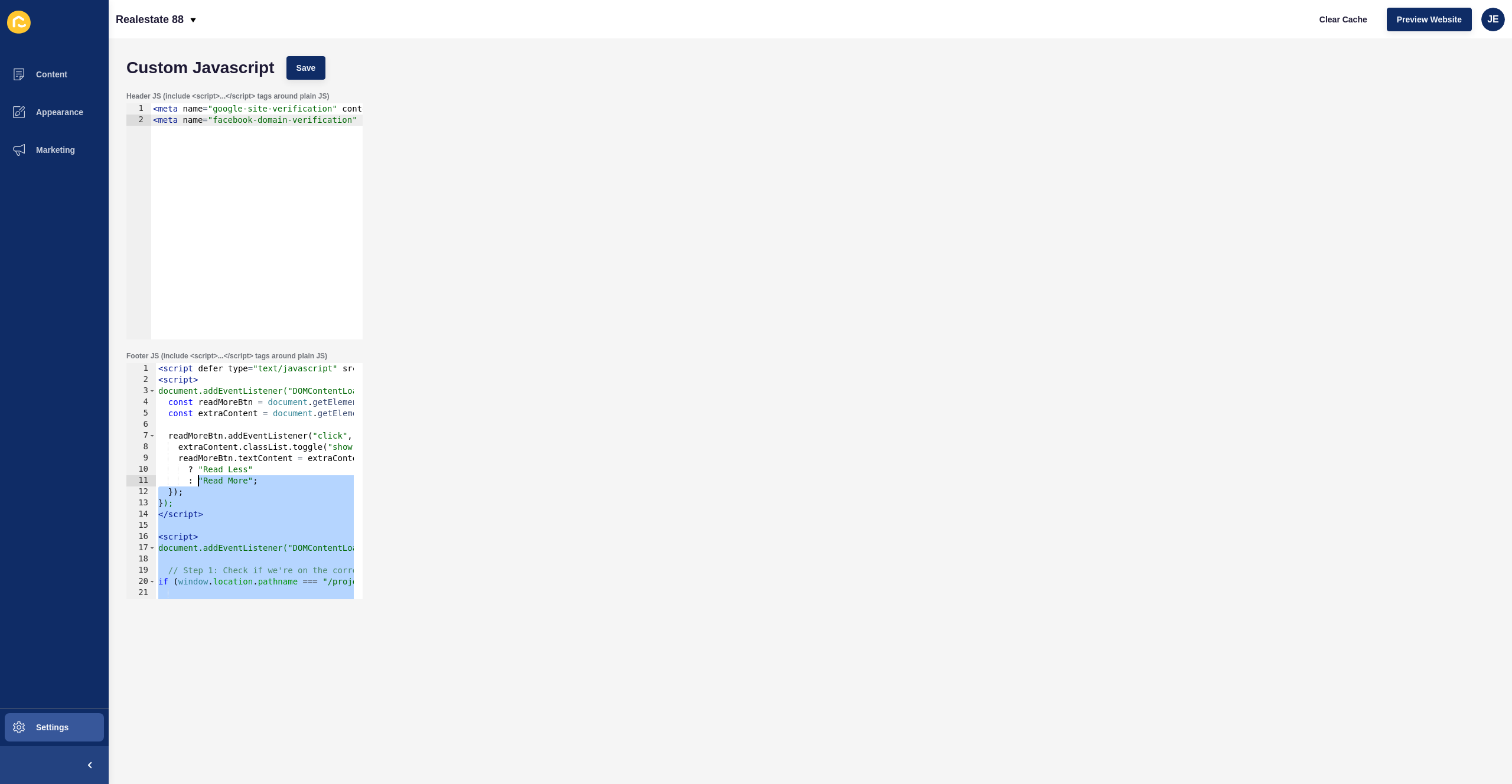
scroll to position [71, 0]
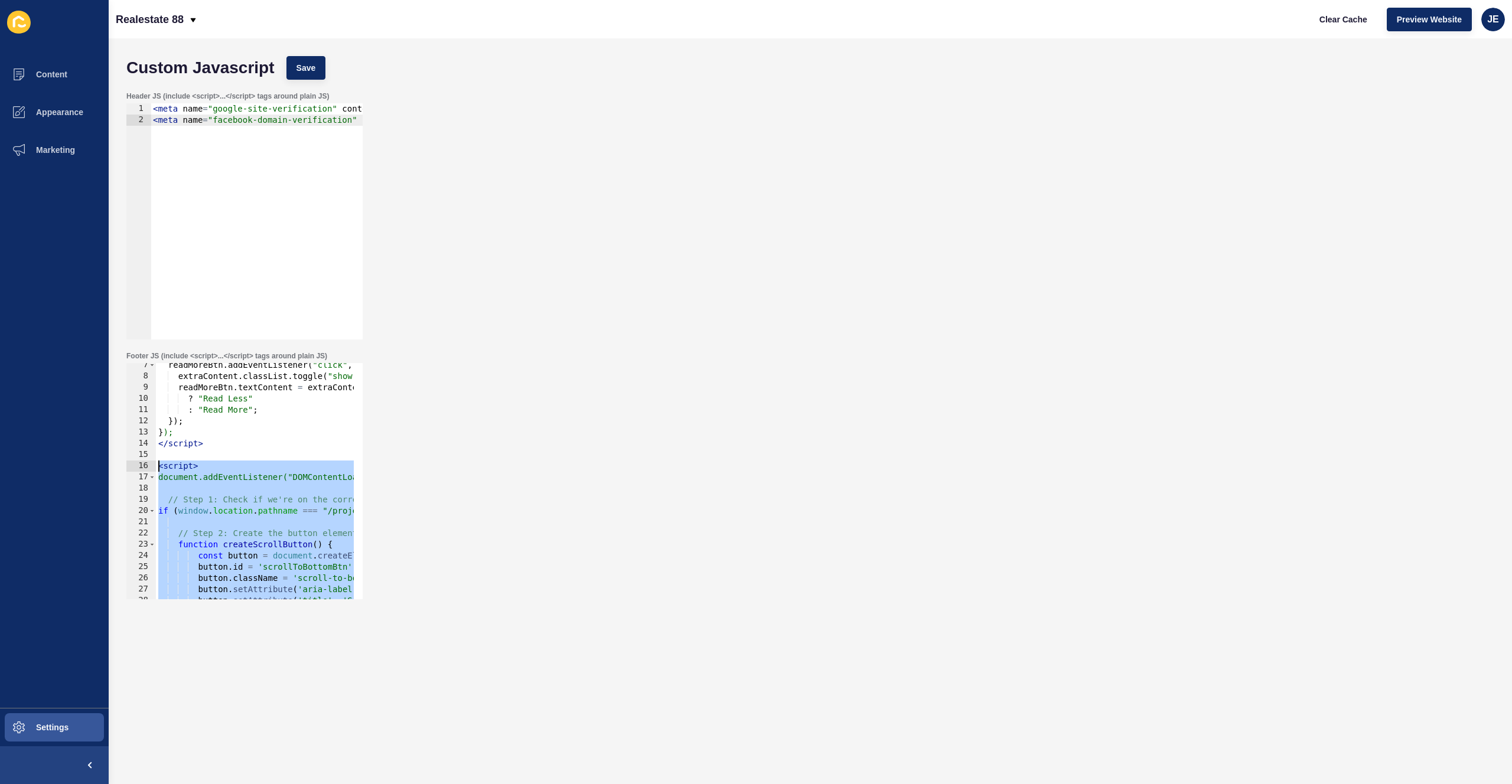
drag, startPoint x: 216, startPoint y: 586, endPoint x: 150, endPoint y: 469, distance: 134.3
click at [150, 469] on div "if (document.readyState === 'loading') { 7 8 9 10 11 12 13 14 15 16 17 18 19 20…" at bounding box center [244, 481] width 236 height 236
type textarea "<script> document.addEventListener("DOMContentLoaded", function () {"
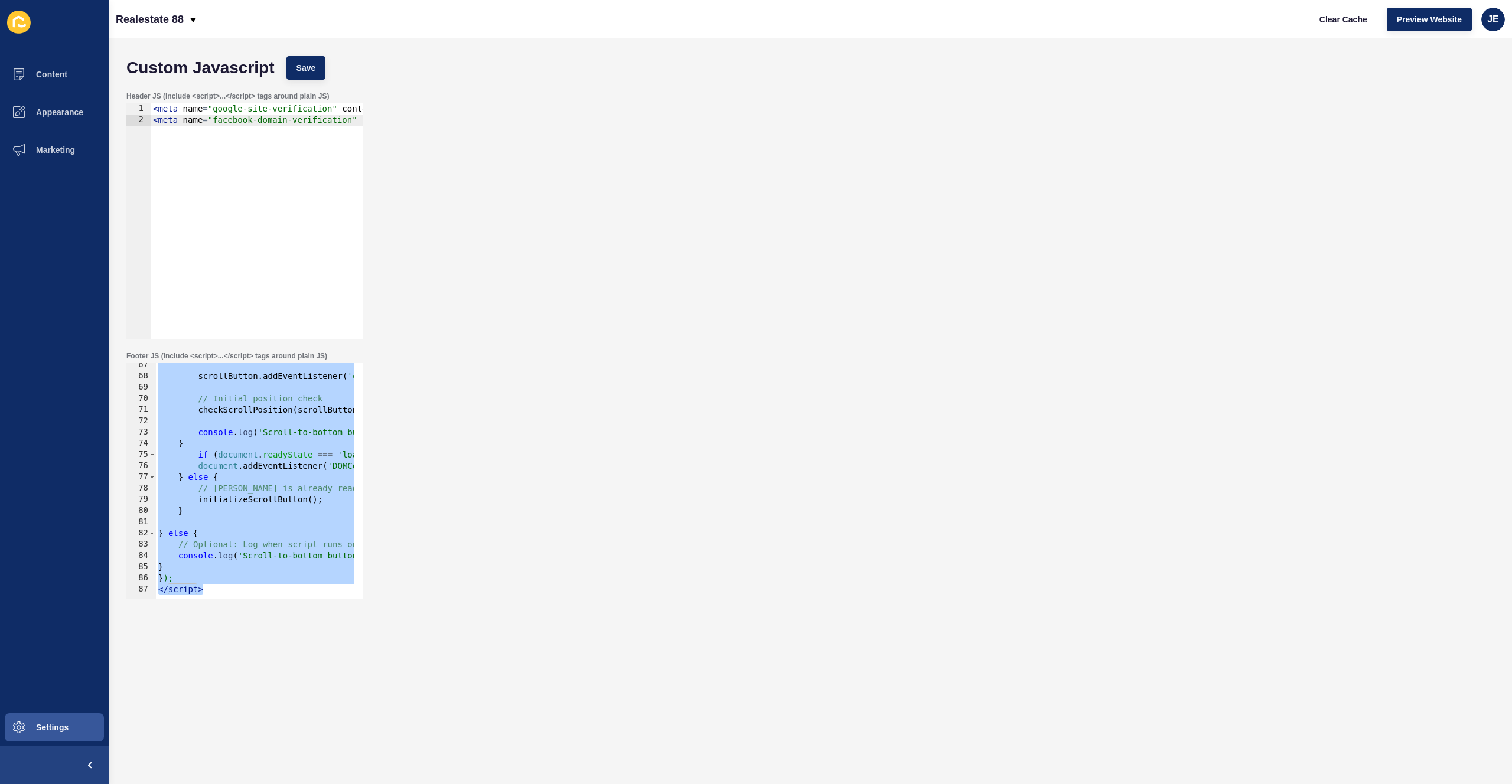
scroll to position [749, 0]
paste textarea
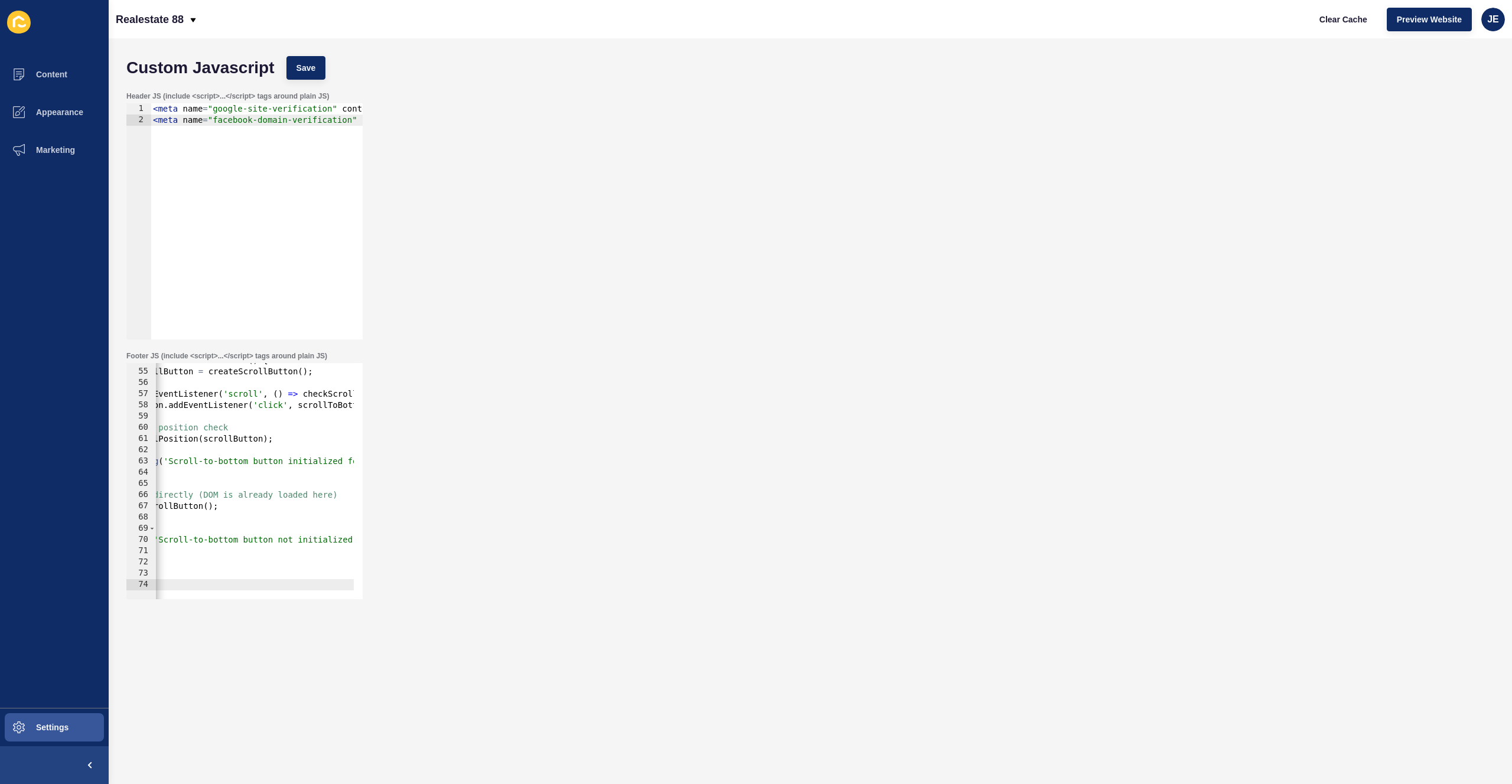
scroll to position [0, 0]
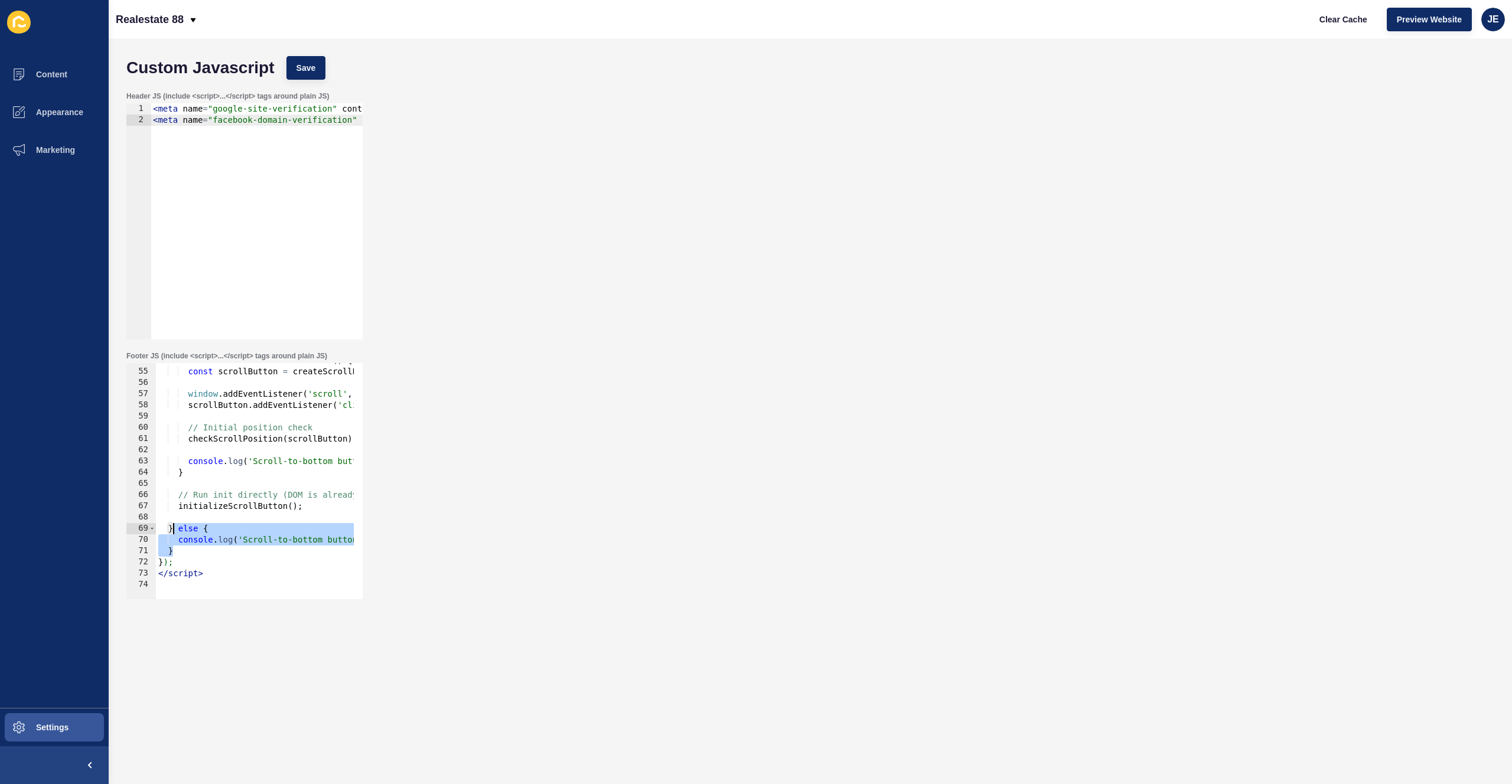
drag, startPoint x: 179, startPoint y: 553, endPoint x: 175, endPoint y: 532, distance: 21.4
click at [175, 532] on div "function initializeScrollButton ( ) { const scrollButton = createScrollButton (…" at bounding box center [644, 480] width 977 height 250
type textarea "}"
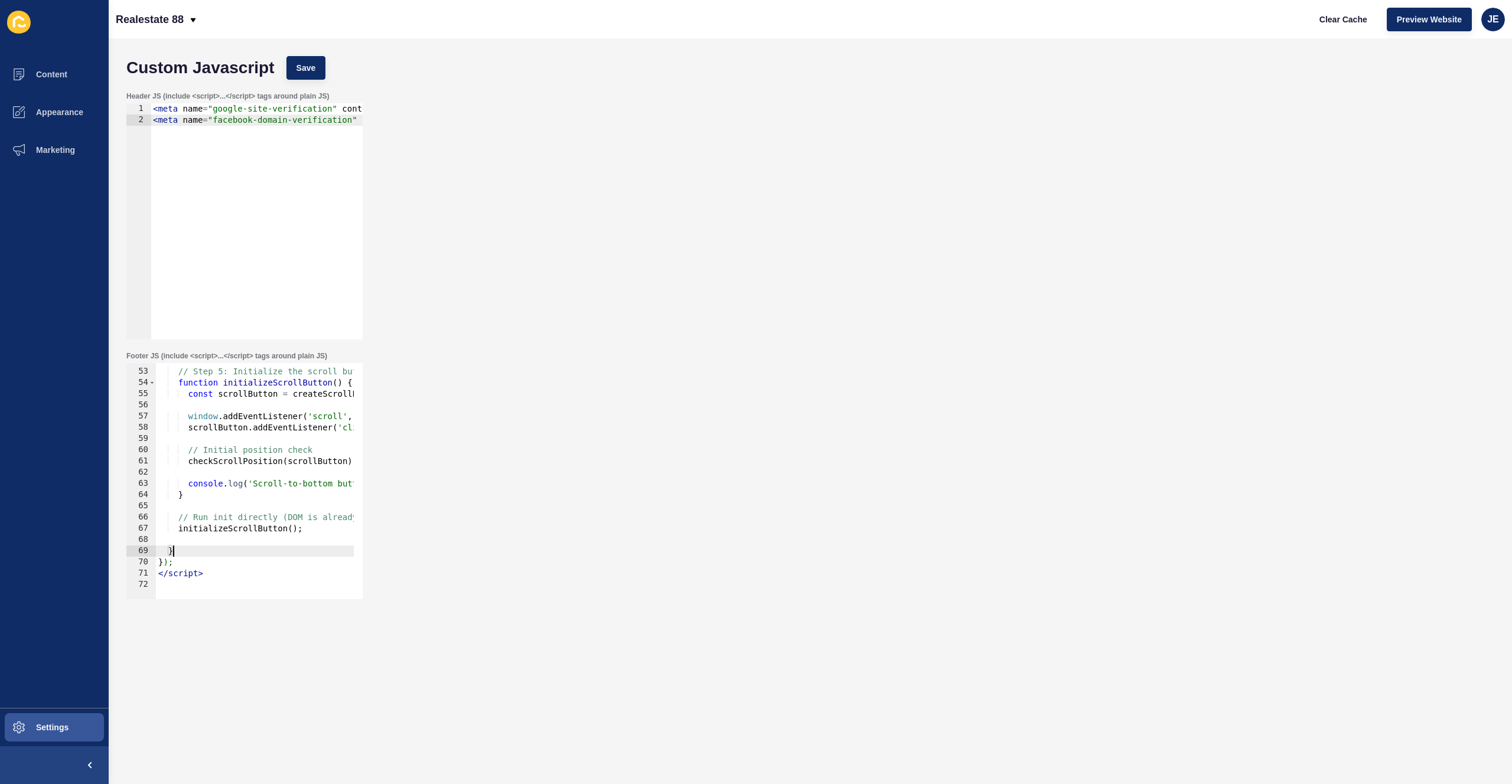
click at [195, 540] on div "// Step 5: Initialize the scroll button functionality function initializeScroll…" at bounding box center [644, 480] width 977 height 250
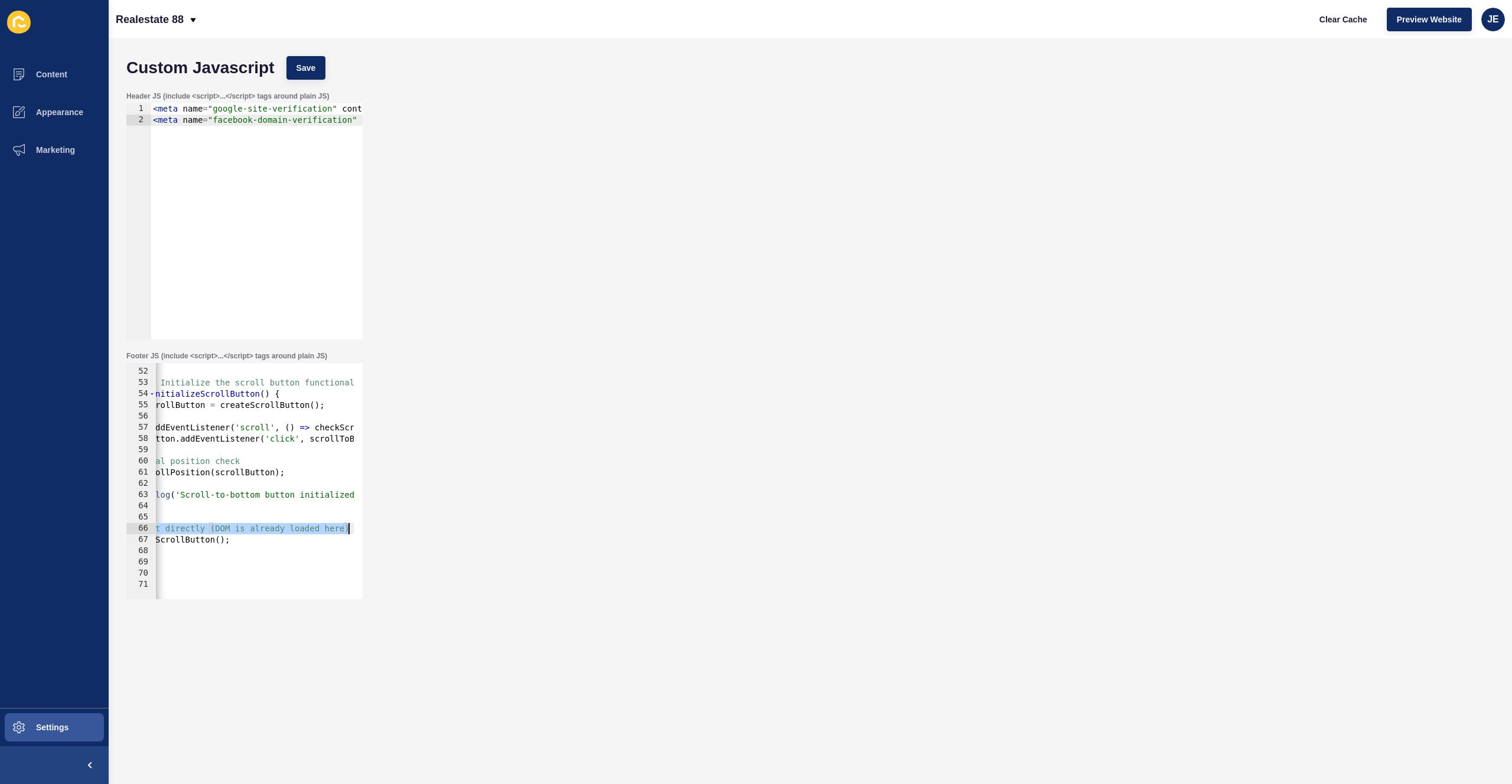
drag, startPoint x: 179, startPoint y: 528, endPoint x: 382, endPoint y: 529, distance: 203.0
click at [382, 529] on div "Footer JS (include <script>...</script> tags around plain JS) initializeScrollB…" at bounding box center [810, 475] width 1380 height 260
type textarea "// Run init directly (DOM is already loaded here)"
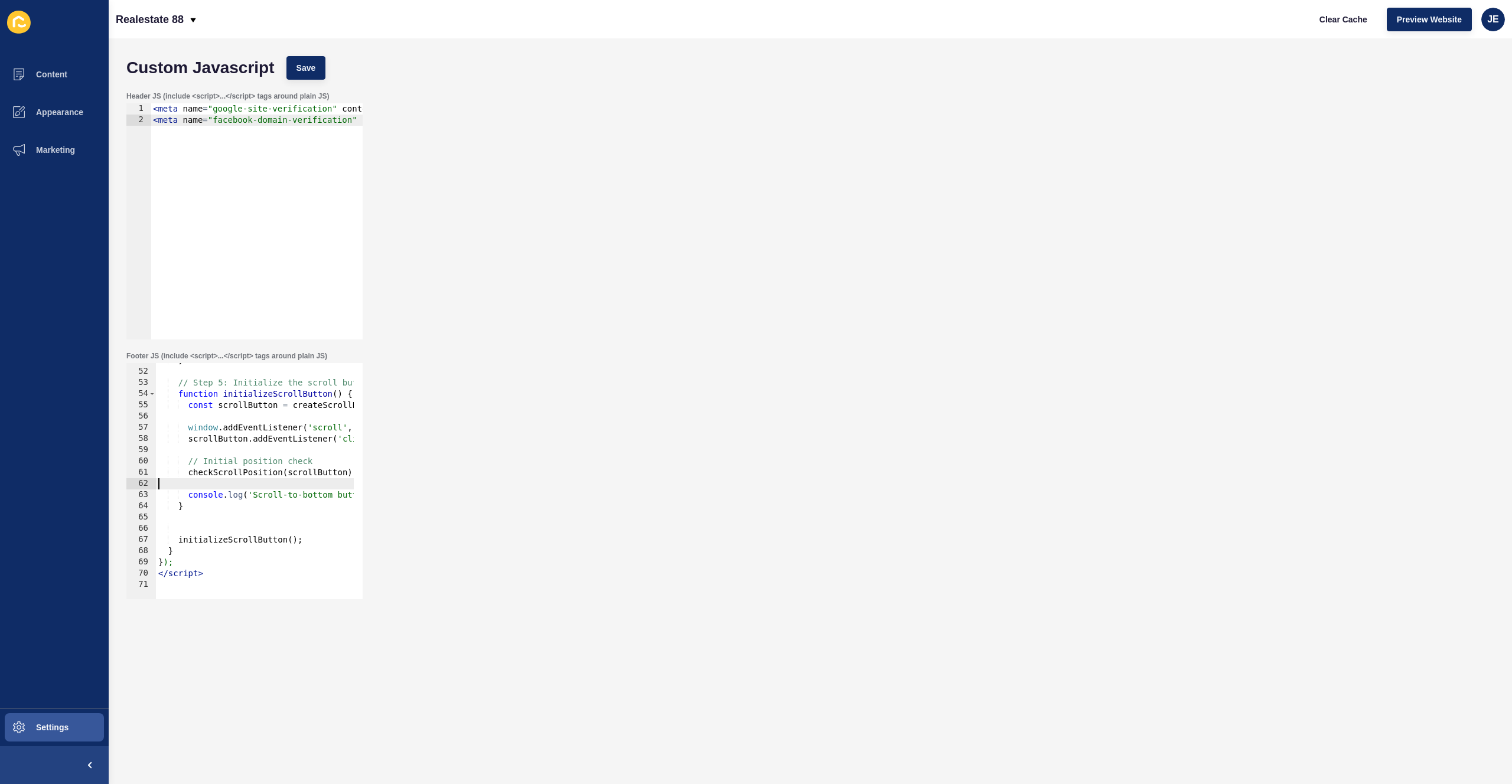
click at [201, 486] on div "} // Step 5: Initialize the scroll button functionality function initializeScro…" at bounding box center [644, 480] width 977 height 250
click at [223, 465] on div "} // Step 5: Initialize the scroll button functionality function initializeScro…" at bounding box center [644, 480] width 977 height 250
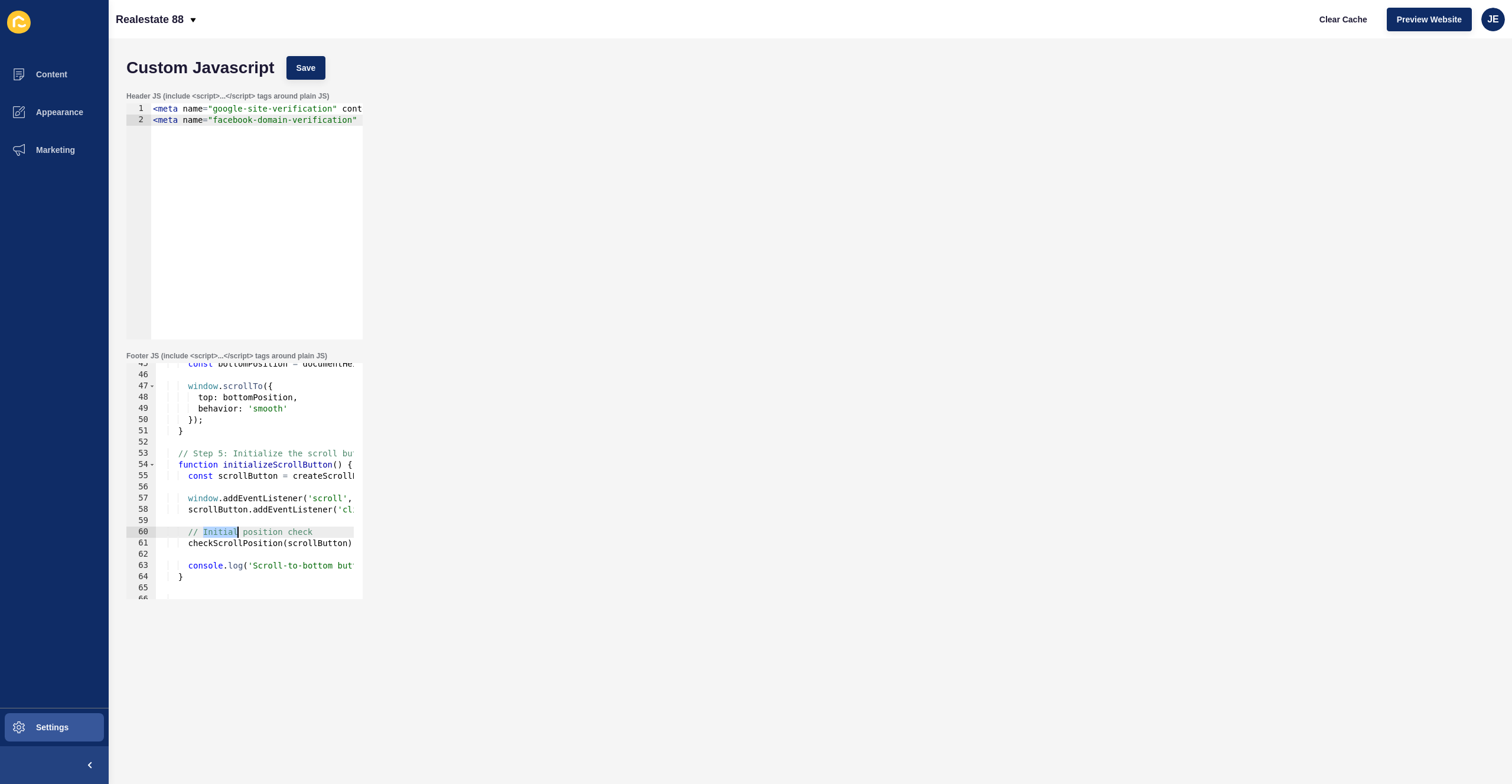
scroll to position [428, 0]
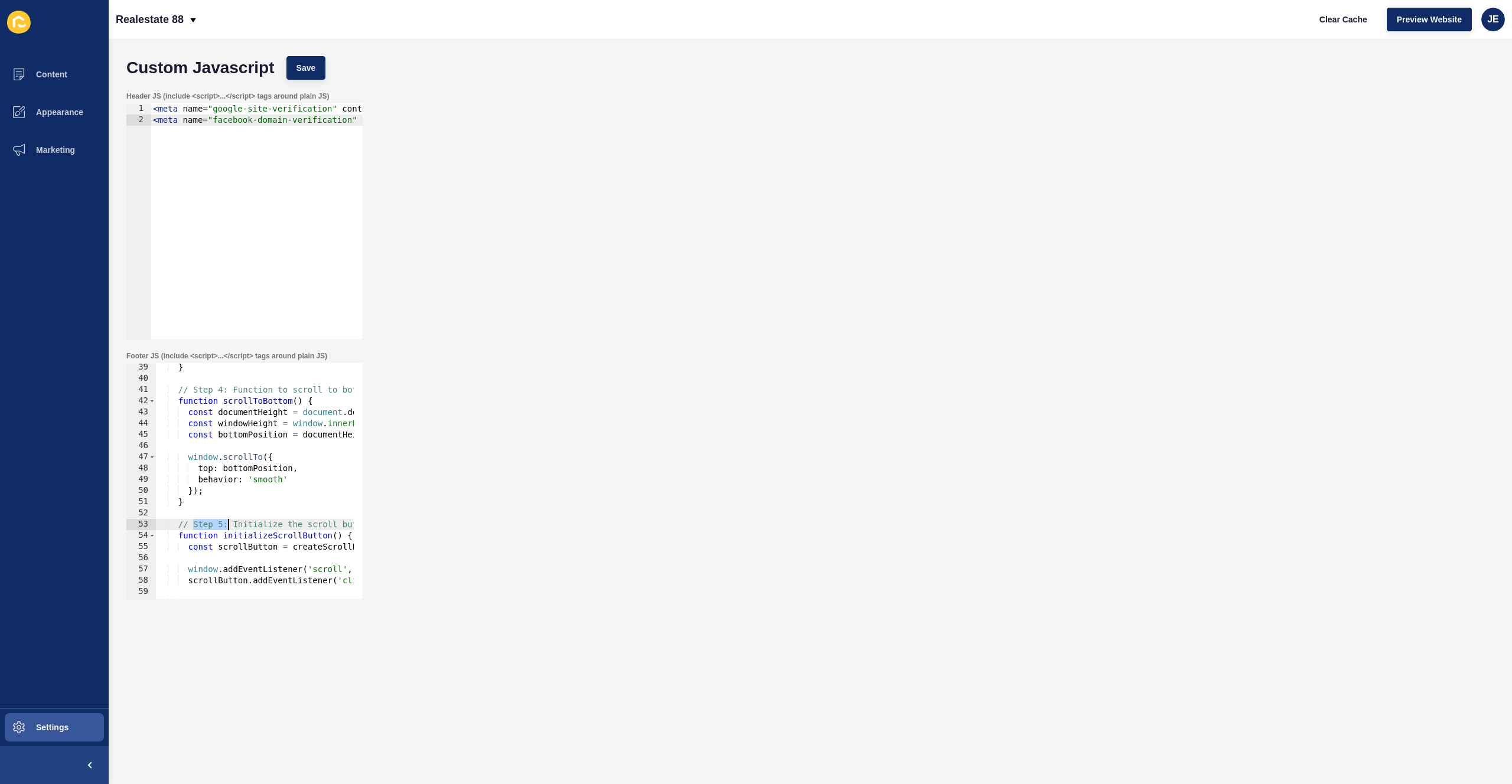
drag, startPoint x: 193, startPoint y: 525, endPoint x: 229, endPoint y: 523, distance: 36.1
click at [229, 523] on div "} // Step 4: Function to scroll to bottom smoothly function scrollToBottom ( ) …" at bounding box center [644, 487] width 977 height 250
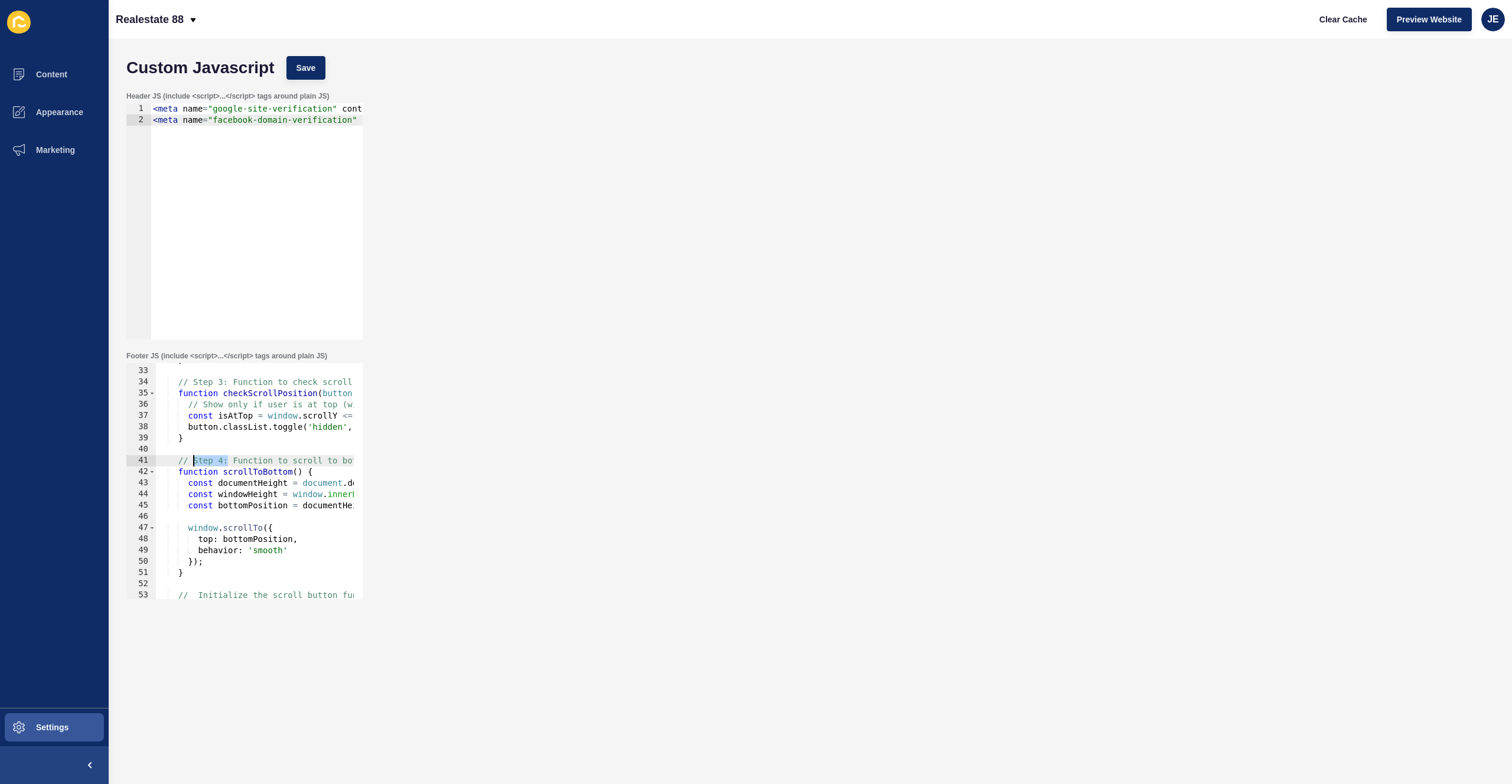
drag, startPoint x: 230, startPoint y: 461, endPoint x: 191, endPoint y: 461, distance: 39.0
click at [191, 461] on div "} // Step 3: Function to check scroll position function checkScrollPosition ( b…" at bounding box center [644, 479] width 977 height 250
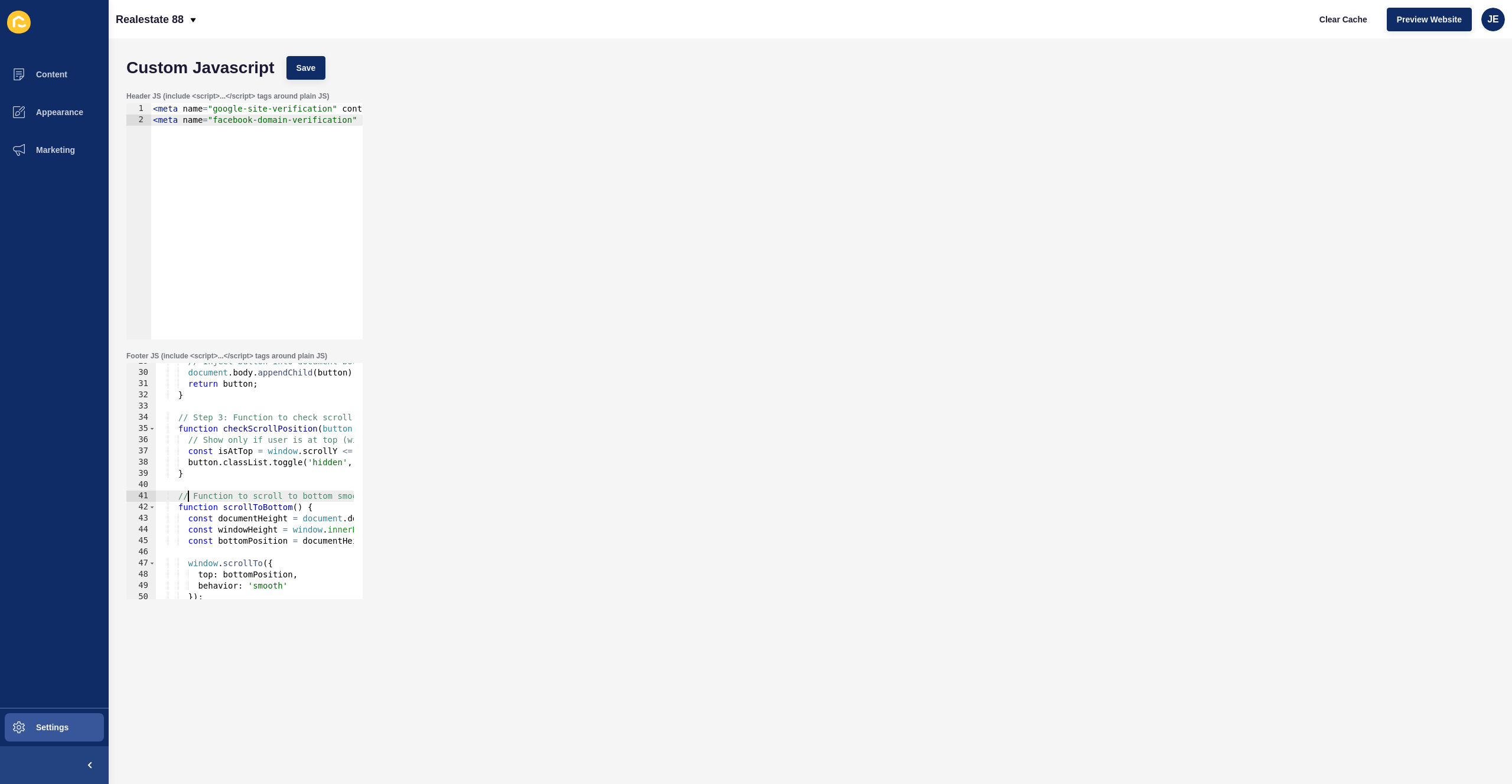
scroll to position [286, 0]
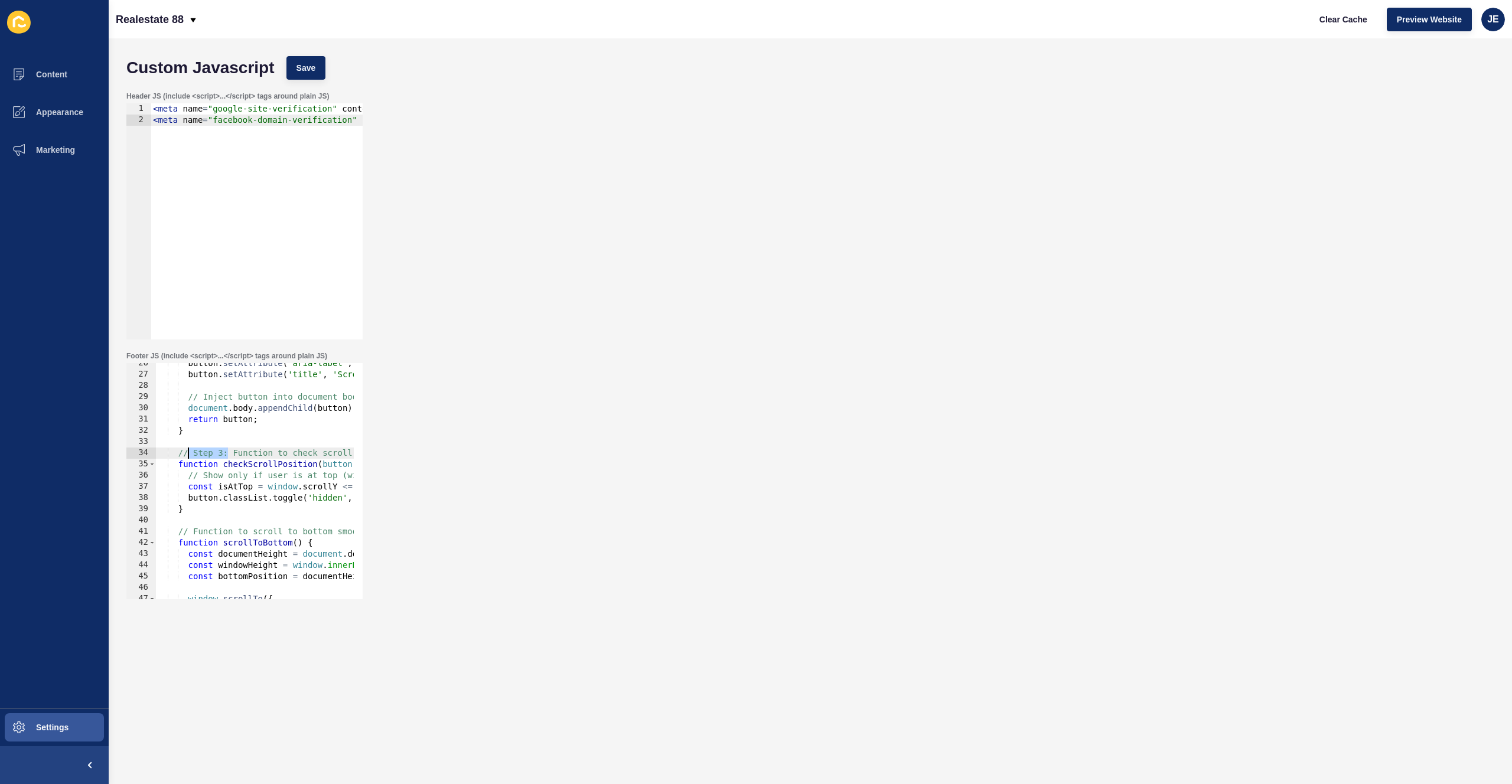
drag, startPoint x: 228, startPoint y: 452, endPoint x: 190, endPoint y: 454, distance: 38.1
click at [190, 454] on div "button . setAttribute ( 'aria-label' , 'Scroll to bottom' ) ; button . setAttri…" at bounding box center [644, 482] width 977 height 250
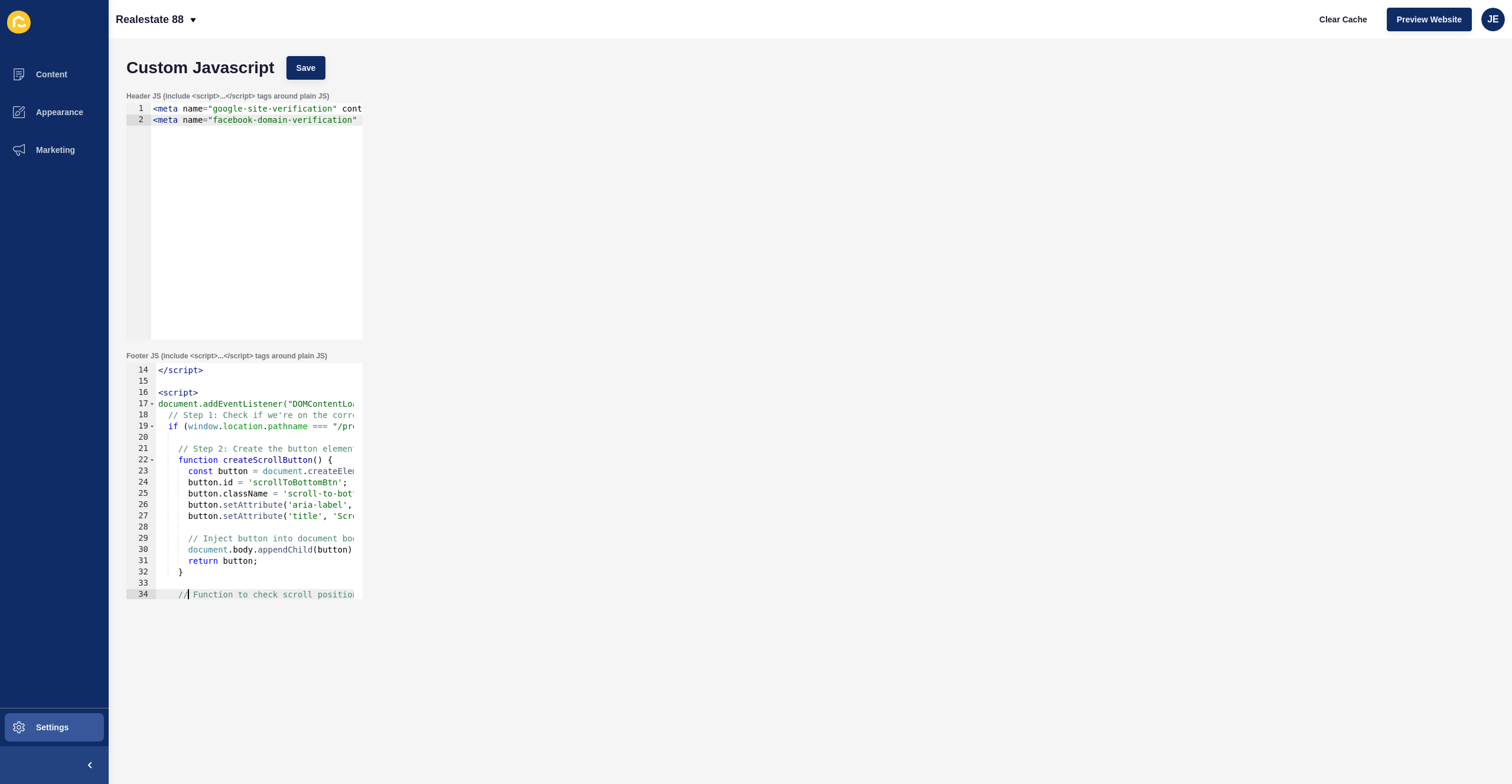
scroll to position [144, 0]
click at [205, 535] on div "} ); </ script > < script > document.addEventListener("DOMContentLoaded", funct…" at bounding box center [644, 478] width 977 height 250
click at [205, 534] on div "} ); </ script > < script > document.addEventListener("DOMContentLoaded", funct…" at bounding box center [644, 478] width 977 height 250
drag, startPoint x: 230, startPoint y: 451, endPoint x: 196, endPoint y: 451, distance: 34.0
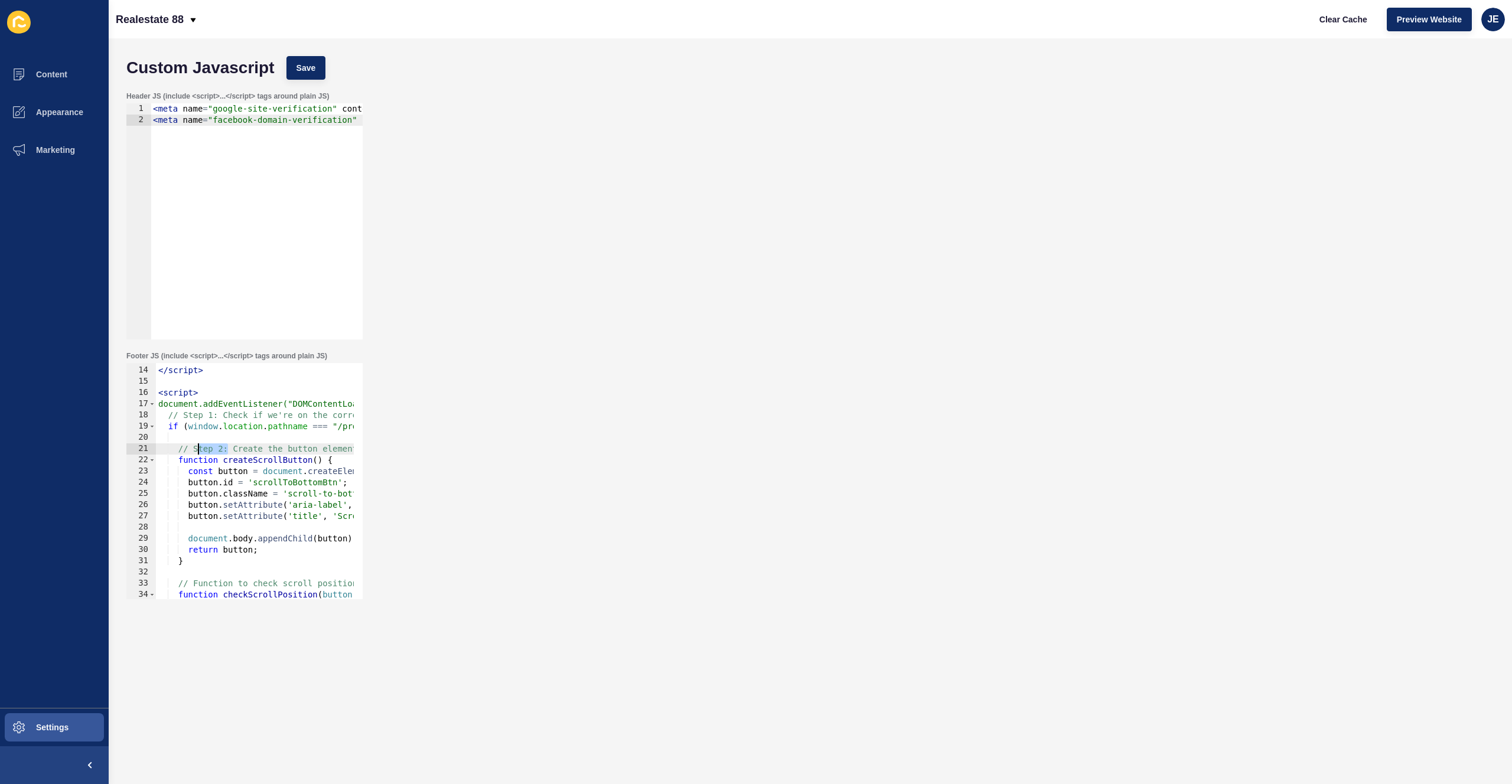
click at [196, 451] on div "} ); </ script > < script > document.addEventListener("DOMContentLoaded", funct…" at bounding box center [644, 478] width 977 height 250
click at [246, 449] on div "} ); </ script > < script > document.addEventListener("DOMContentLoaded", funct…" at bounding box center [644, 478] width 977 height 250
click at [233, 415] on div "} ); </ script > < script > document.addEventListener("DOMContentLoaded", funct…" at bounding box center [644, 478] width 977 height 250
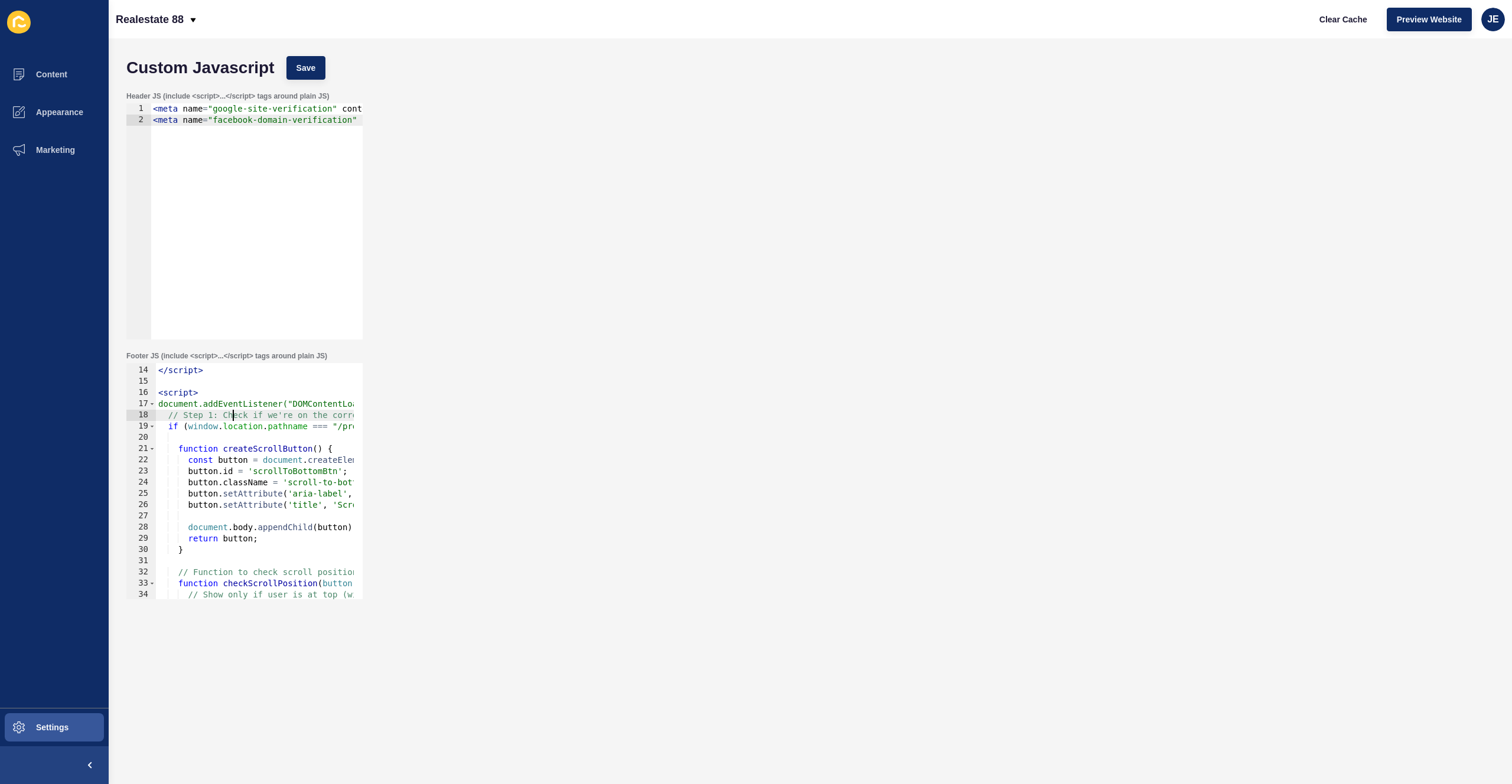
click at [233, 415] on div "} ); </ script > < script > document.addEventListener("DOMContentLoaded", funct…" at bounding box center [644, 478] width 977 height 250
type textarea "if (window.location.pathname === "/projects/riverbank-residences") {"
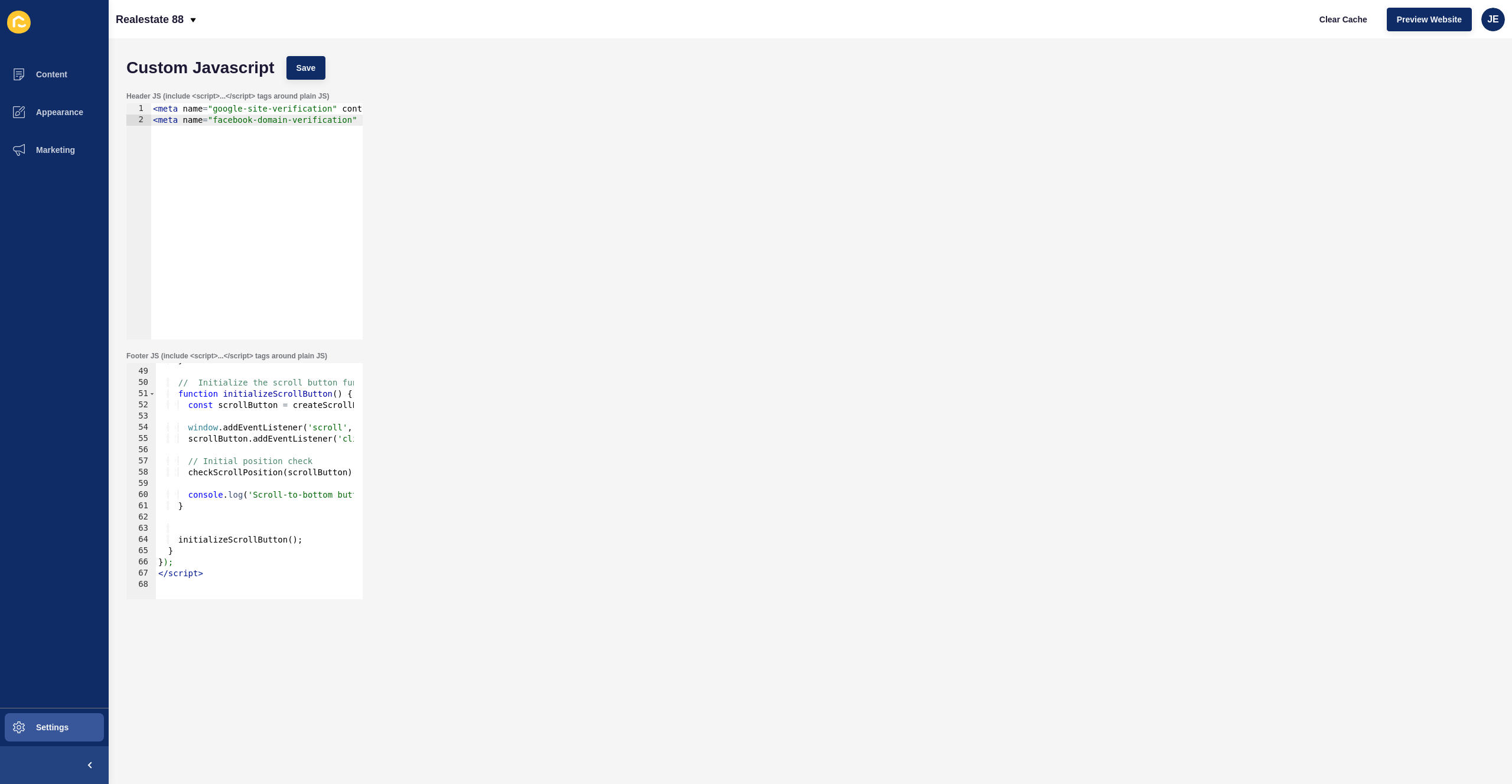
scroll to position [536, 0]
click at [191, 532] on div "} // Initialize the scroll button functionality function initializeScrollButton…" at bounding box center [644, 480] width 977 height 250
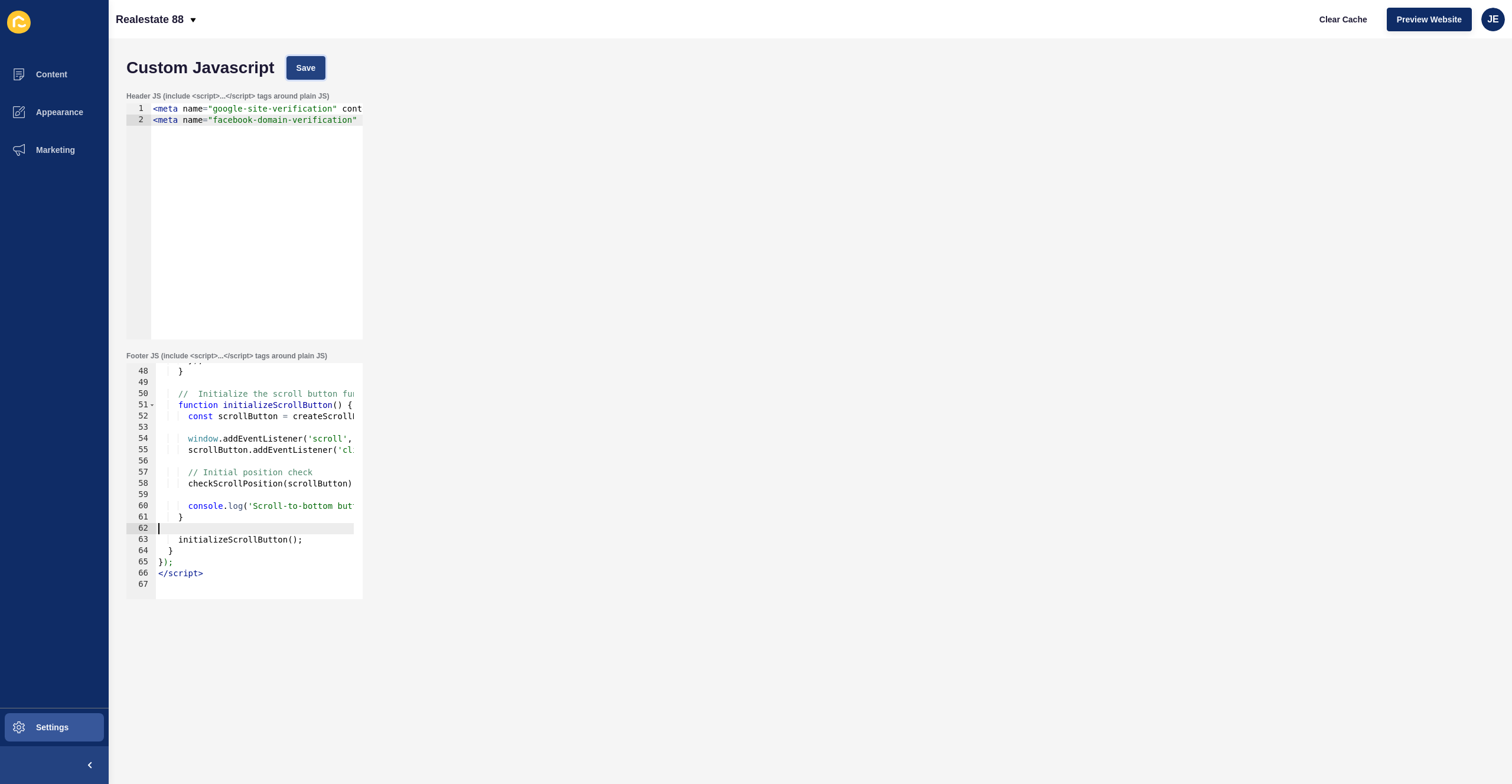
click at [300, 64] on span "Save" at bounding box center [306, 68] width 20 height 12
click at [1320, 23] on span "Clear Cache" at bounding box center [1344, 20] width 48 height 12
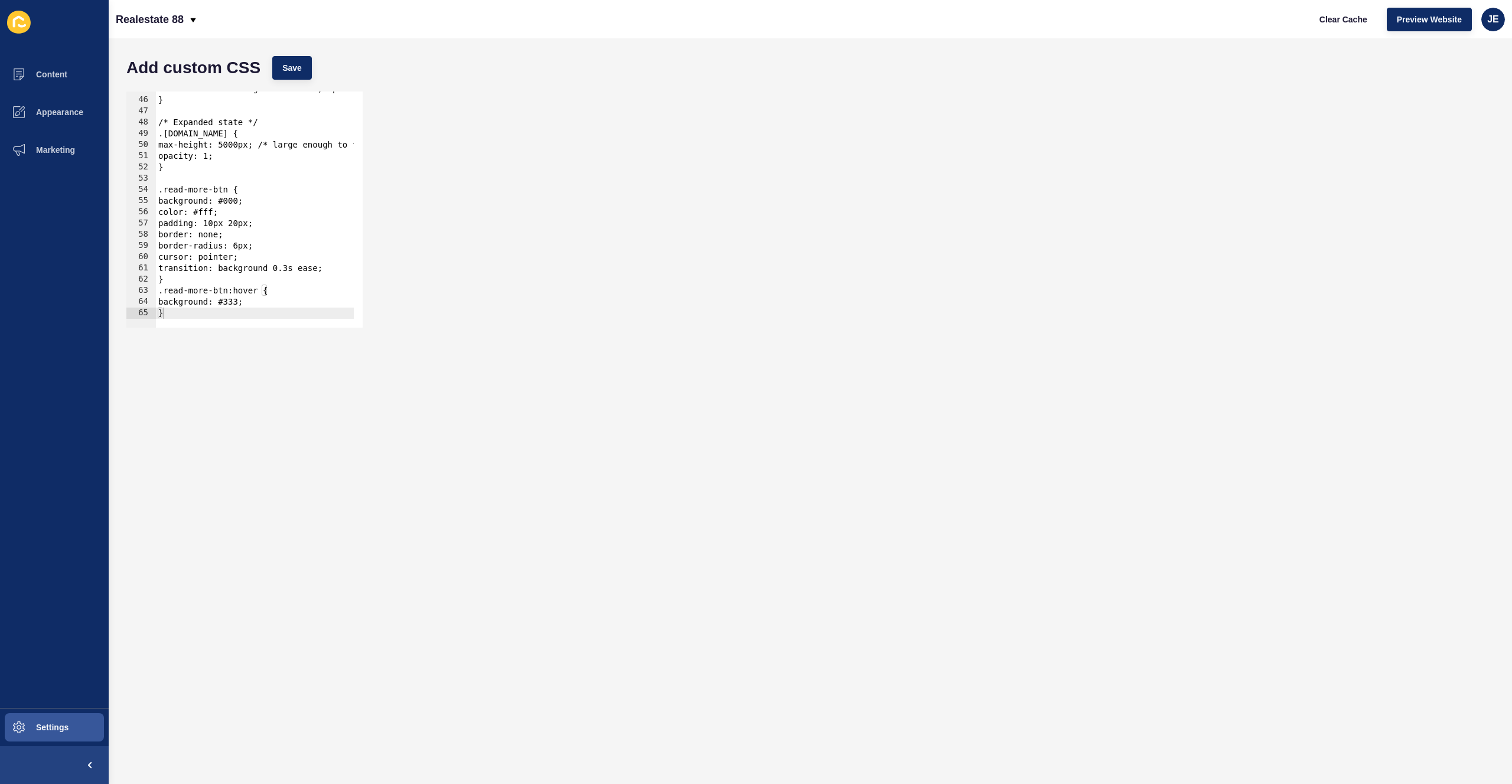
scroll to position [502, 0]
type textarea "}"
click at [237, 311] on div "transition: max-height 0.8s ease, opacity 0.8s ease; } /* Expanded state */ .ex…" at bounding box center [305, 208] width 298 height 250
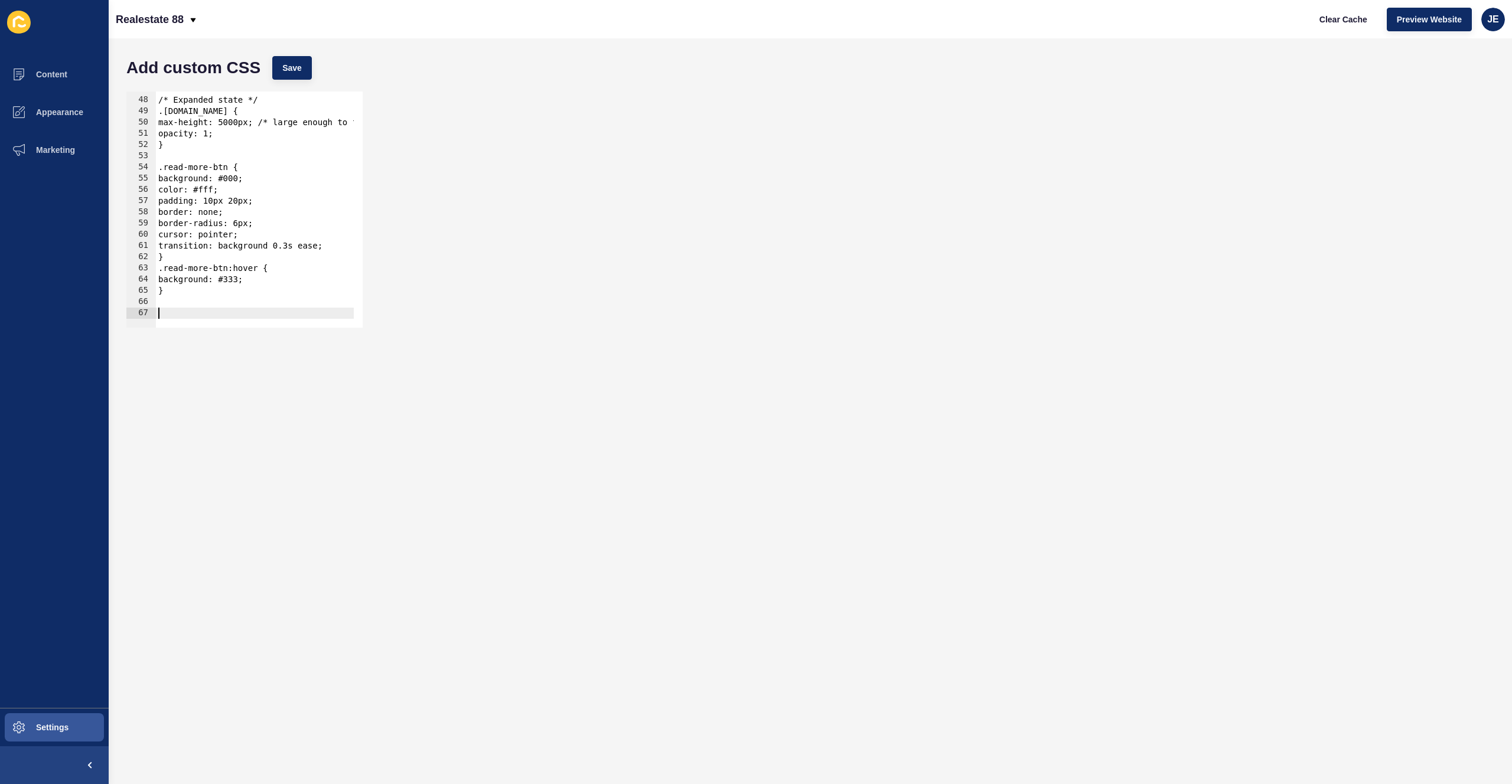
paste textarea "}"
type textarea "}"
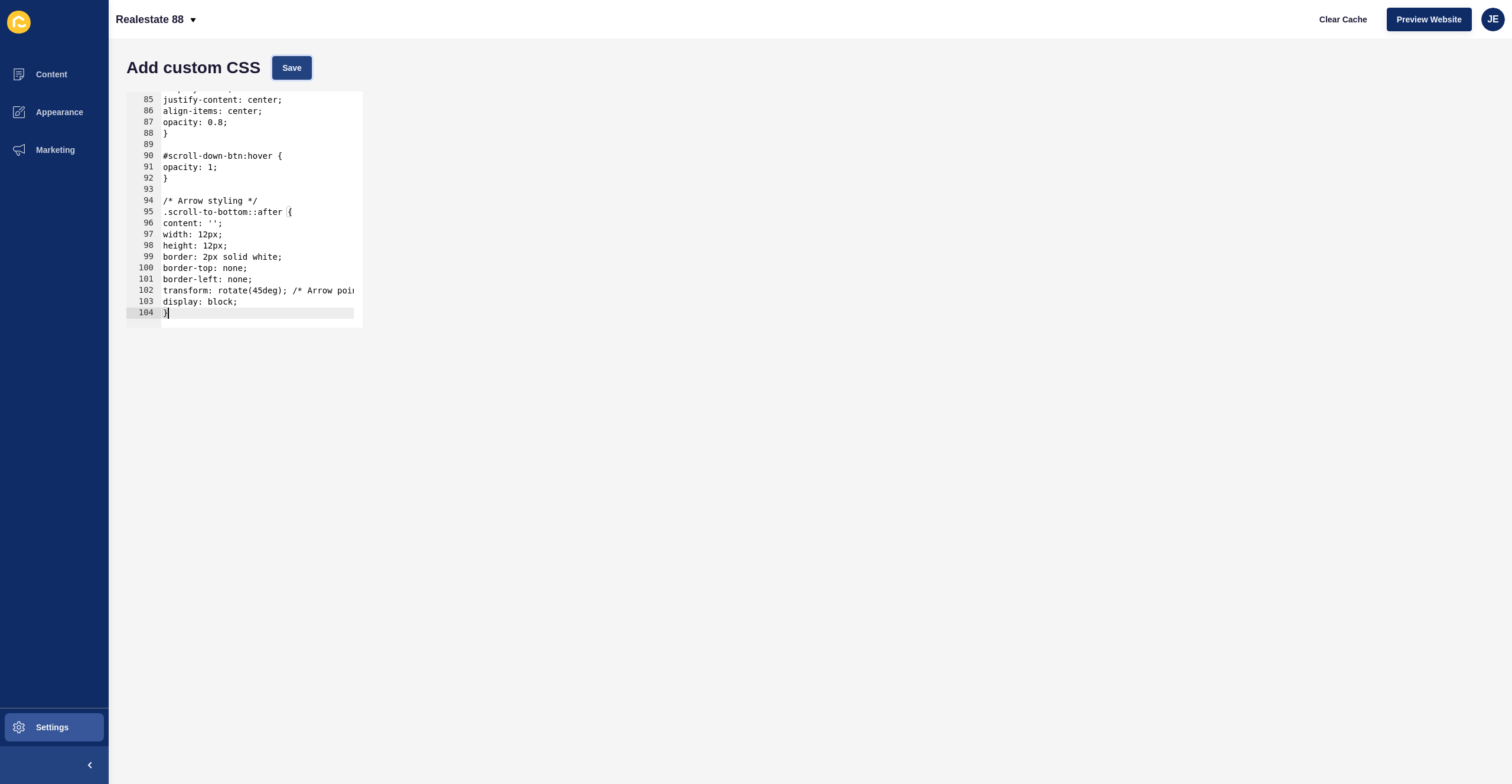
click at [287, 64] on span "Save" at bounding box center [292, 68] width 20 height 12
click at [1333, 20] on span "Clear Cache" at bounding box center [1344, 20] width 48 height 12
click at [290, 63] on span "Save" at bounding box center [292, 68] width 20 height 12
click at [1331, 25] on button "Clear Cache" at bounding box center [1344, 20] width 68 height 23
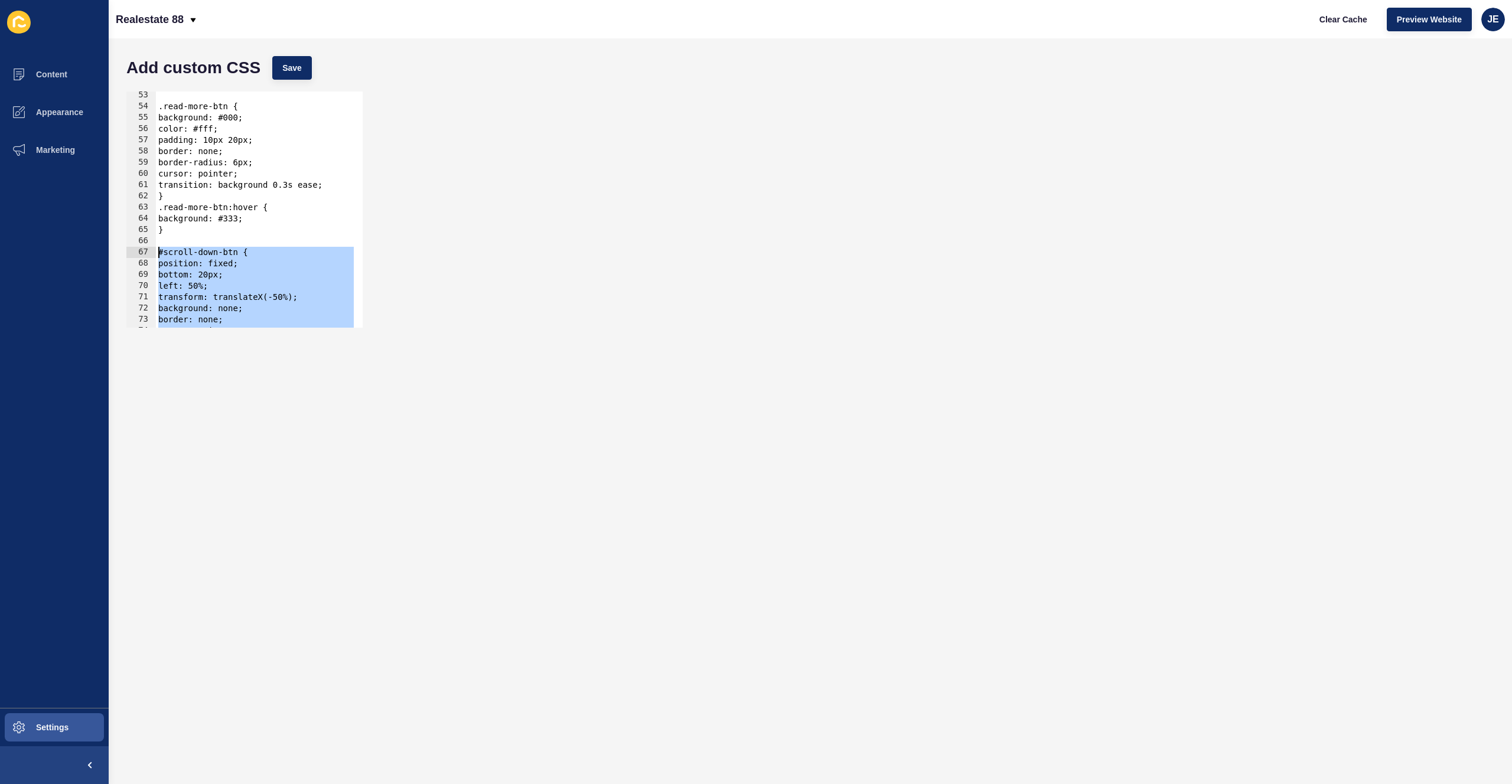
drag, startPoint x: 182, startPoint y: 313, endPoint x: 129, endPoint y: 257, distance: 77.1
click at [129, 257] on div "} 53 54 55 56 57 58 59 60 61 62 63 64 65 66 67 68 69 70 71 72 73 74 75 .read-mo…" at bounding box center [244, 209] width 236 height 236
paste textarea "}"
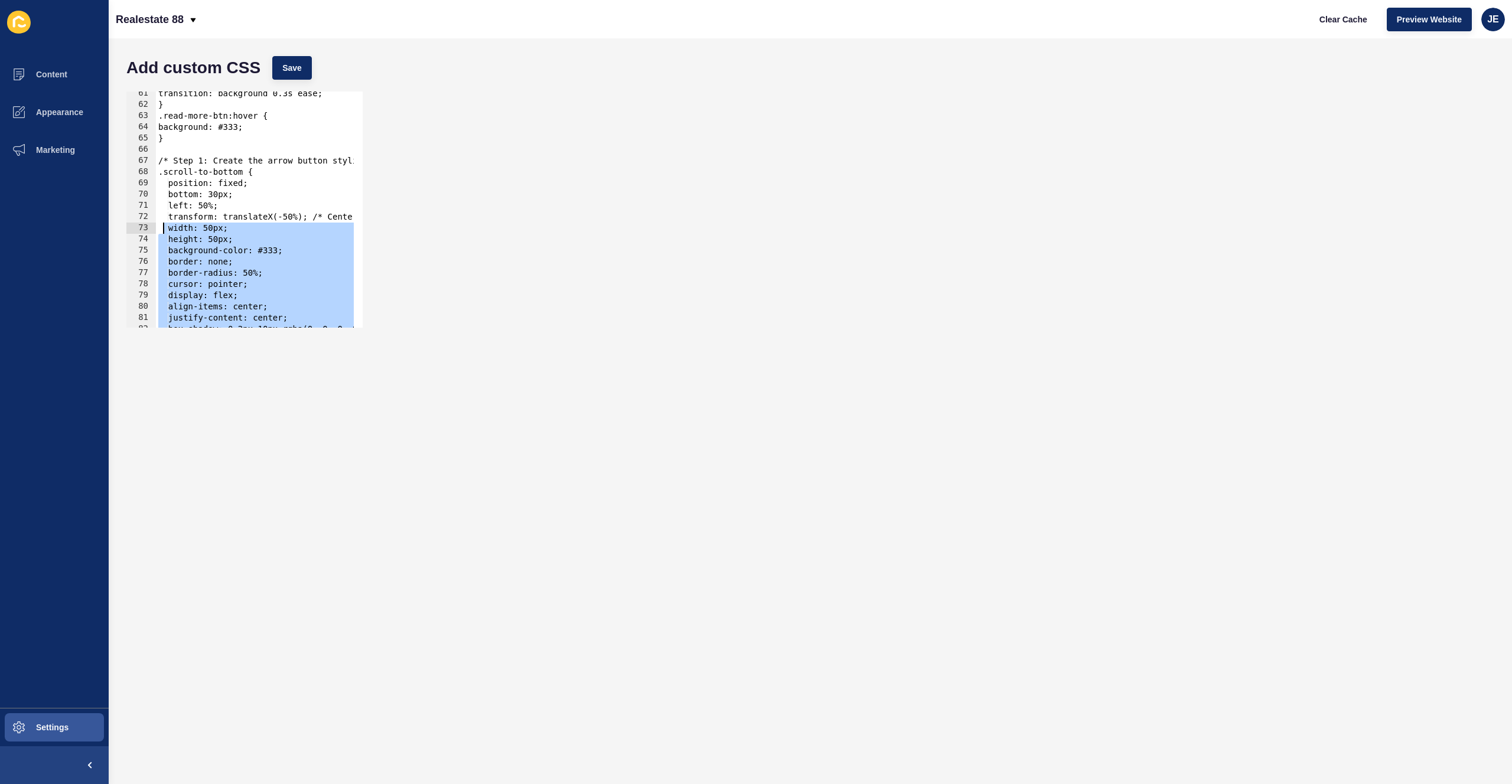
scroll to position [641, 0]
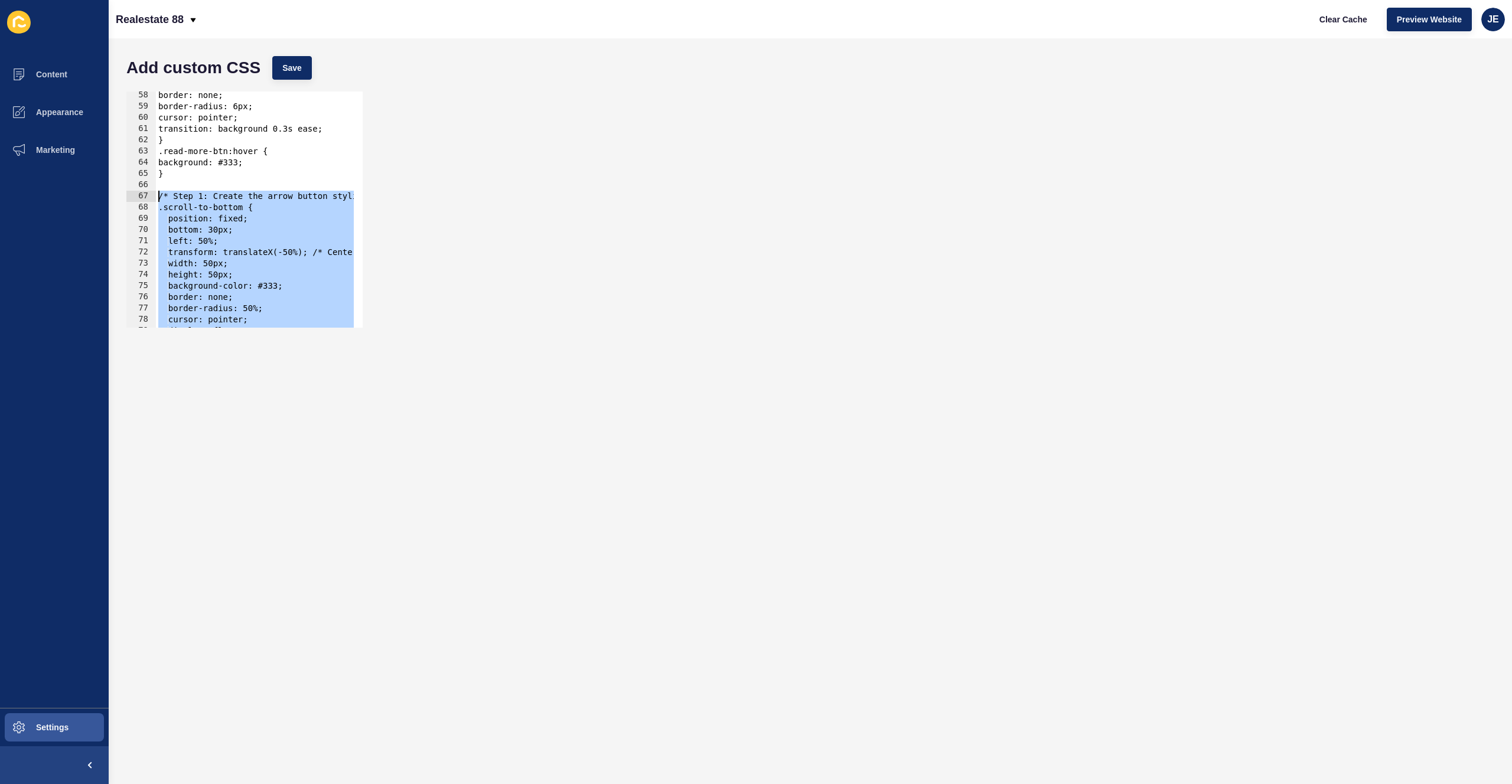
drag, startPoint x: 181, startPoint y: 317, endPoint x: 152, endPoint y: 197, distance: 123.5
click at [152, 197] on div "} 58 59 60 61 62 63 64 65 66 67 68 69 70 71 72 73 74 75 76 77 78 79 80 border: …" at bounding box center [244, 209] width 236 height 236
paste textarea "}"
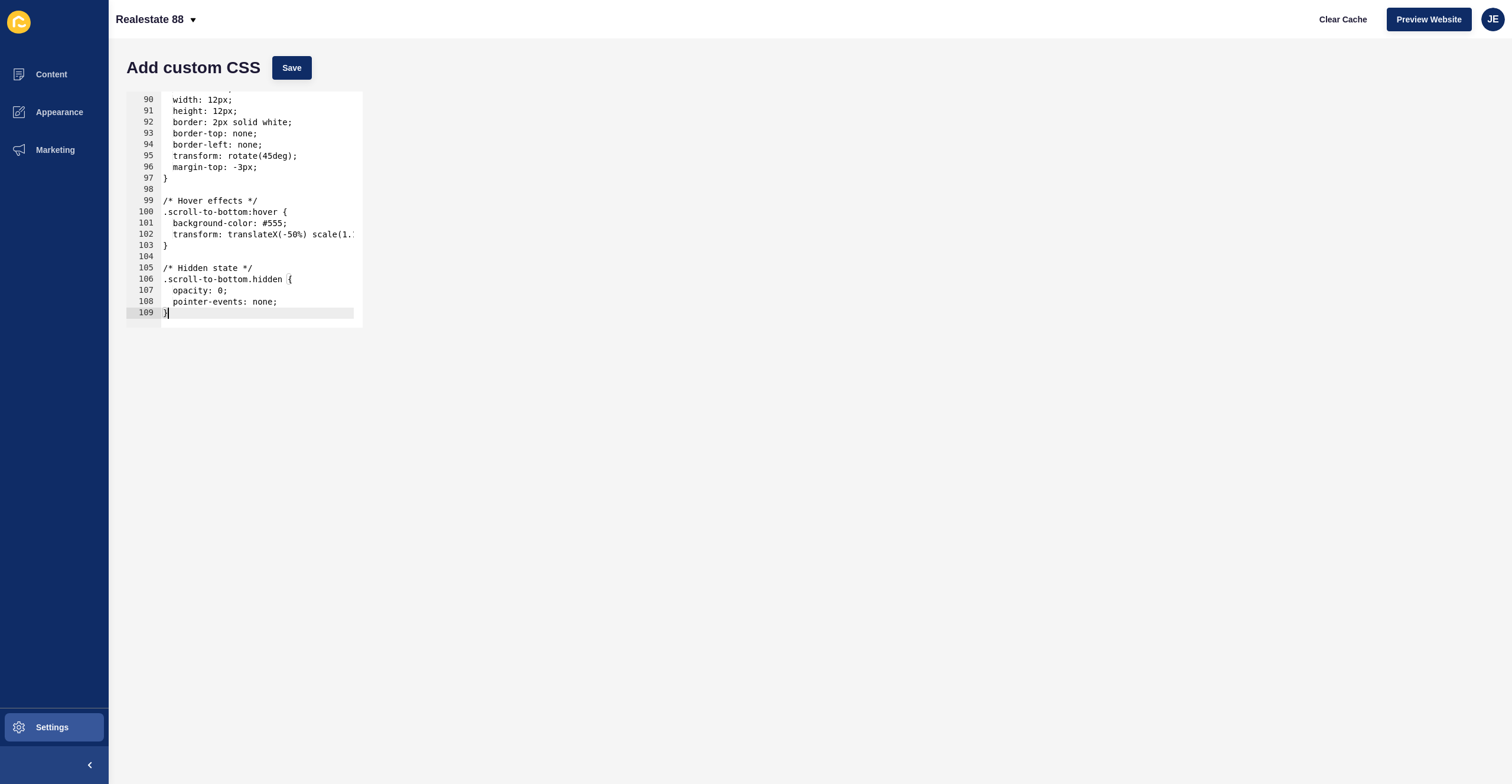
scroll to position [996, 0]
click at [289, 78] on button "Save" at bounding box center [292, 68] width 40 height 23
click at [1334, 20] on span "Clear Cache" at bounding box center [1344, 20] width 48 height 12
type textarea "/* Hidden state */"
drag, startPoint x: 261, startPoint y: 267, endPoint x: 119, endPoint y: 269, distance: 142.0
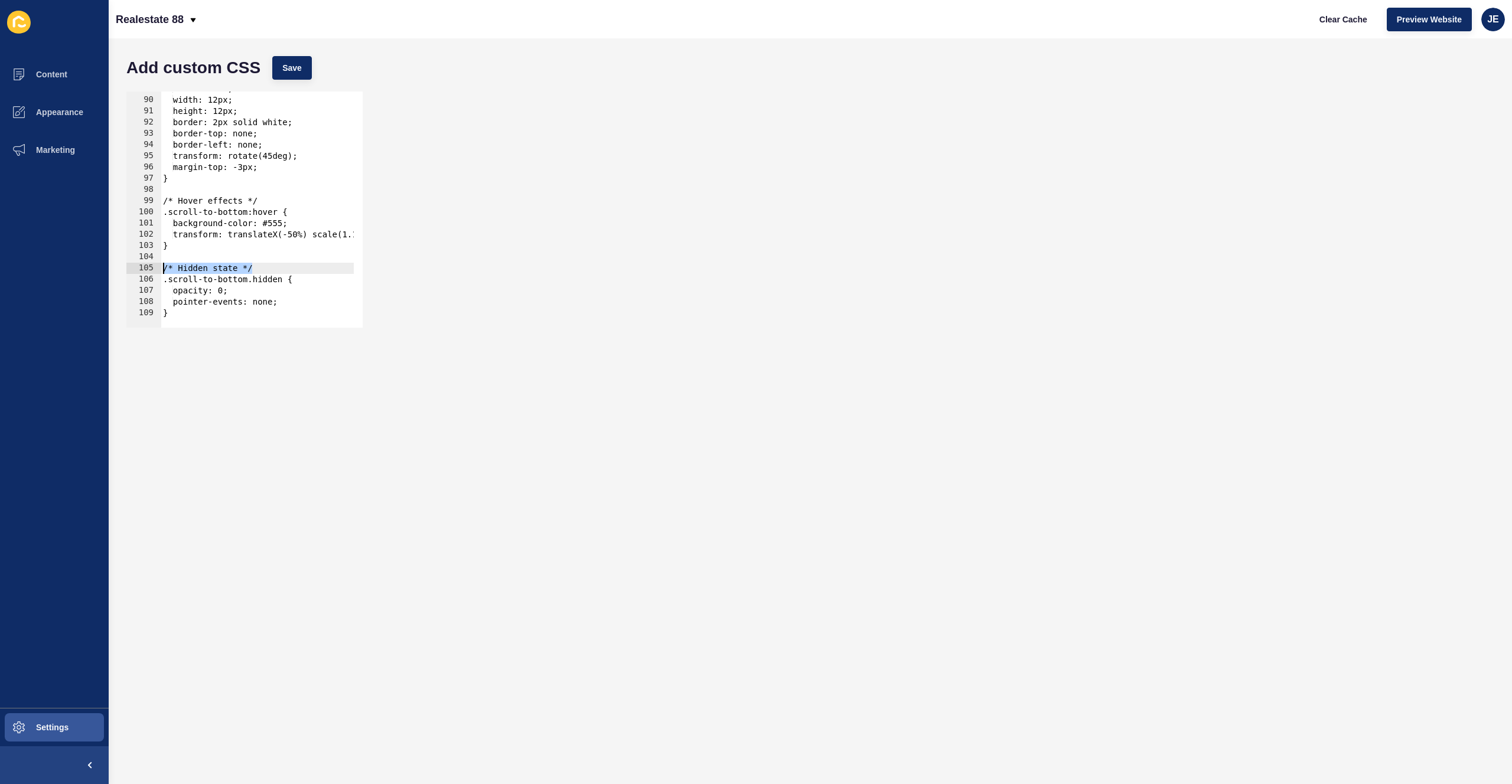
click at [119, 269] on div "Add custom CSS Save /* Hidden state */ 89 90 91 92 93 94 95 96 97 98 99 100 101…" at bounding box center [810, 411] width 1403 height 746
click at [229, 203] on div "content: ''; width: 12px; height: 12px; border: 2px solid white; border-top: no…" at bounding box center [310, 208] width 298 height 250
type textarea ".scroll-to-bottom:hover {"
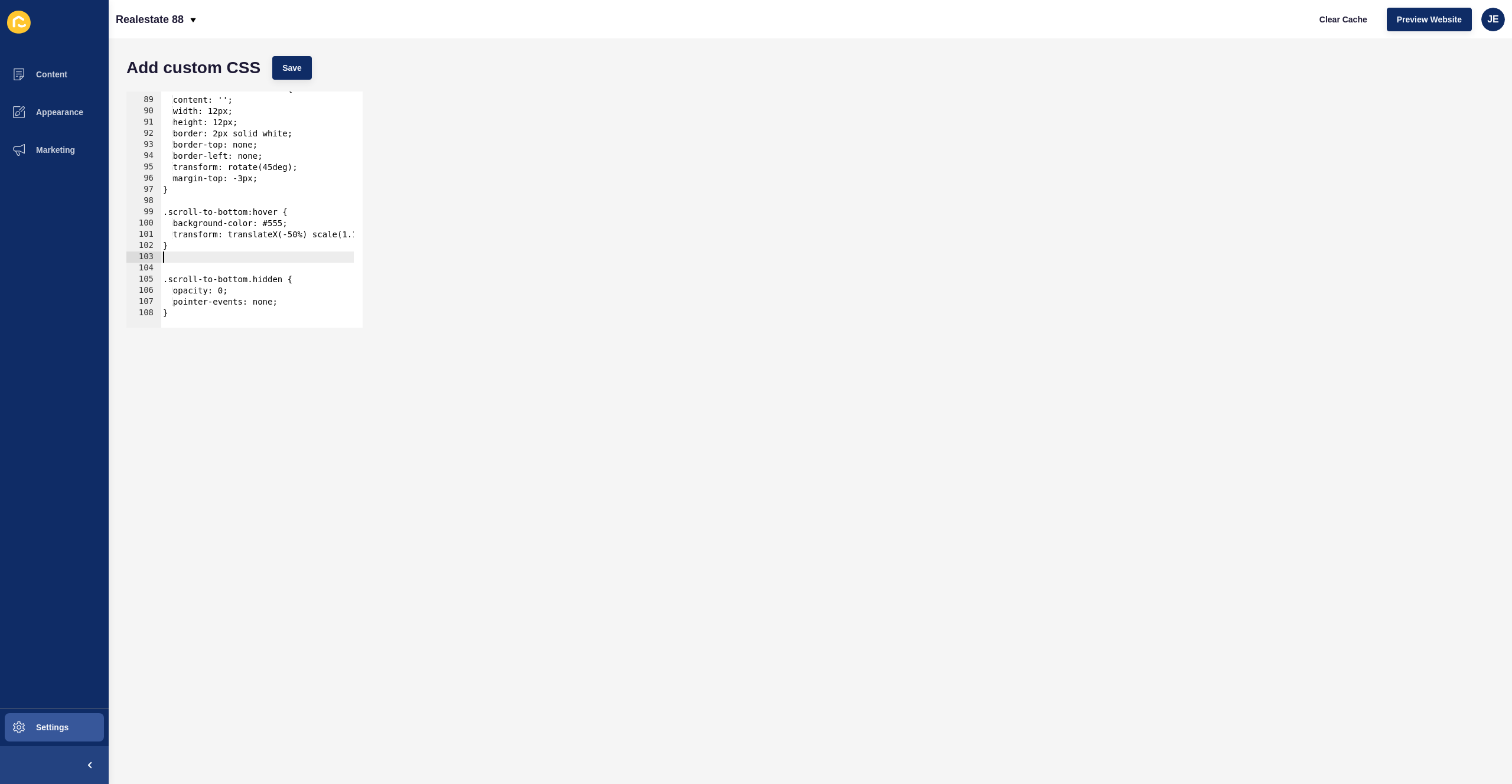
click at [198, 262] on div ".scroll-to-bottom::after { content: ''; width: 12px; height: 12px; border: 2px …" at bounding box center [310, 208] width 298 height 250
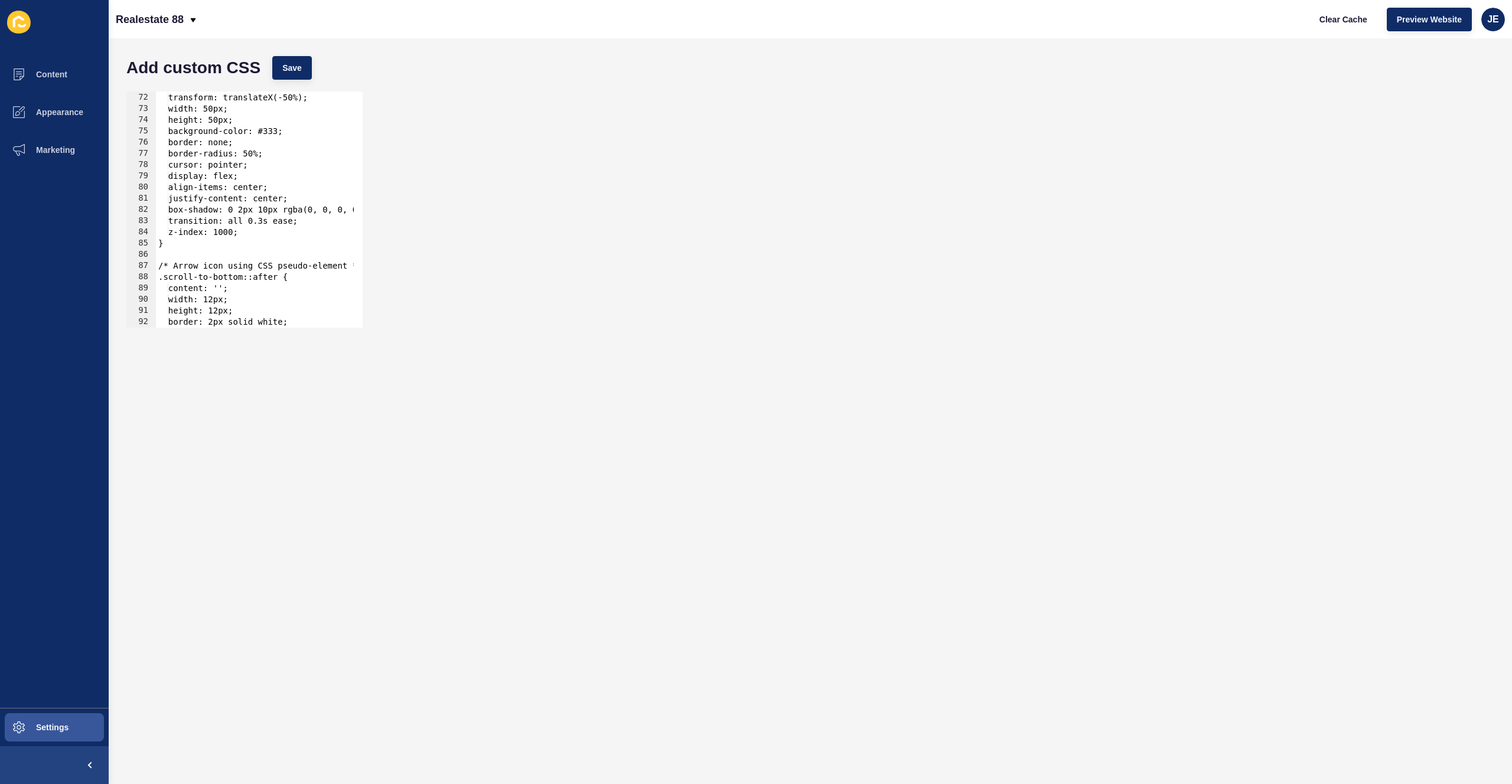
click at [204, 267] on div "left: 50%; transform: translateX(-50%); width: 50px; height: 50px; background-c…" at bounding box center [305, 205] width 298 height 250
type textarea ".scroll-to-bottom::after {"
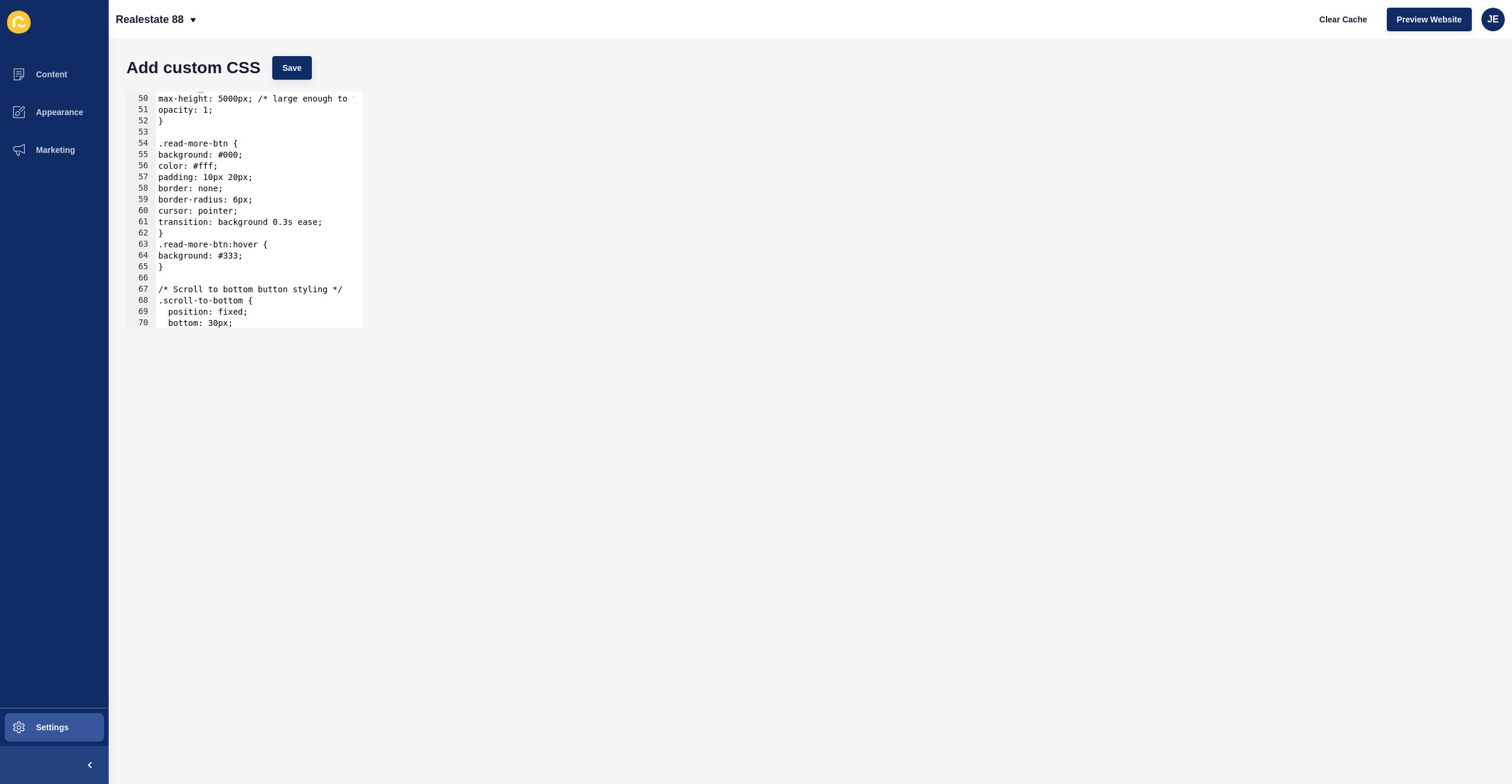
scroll to position [583, 0]
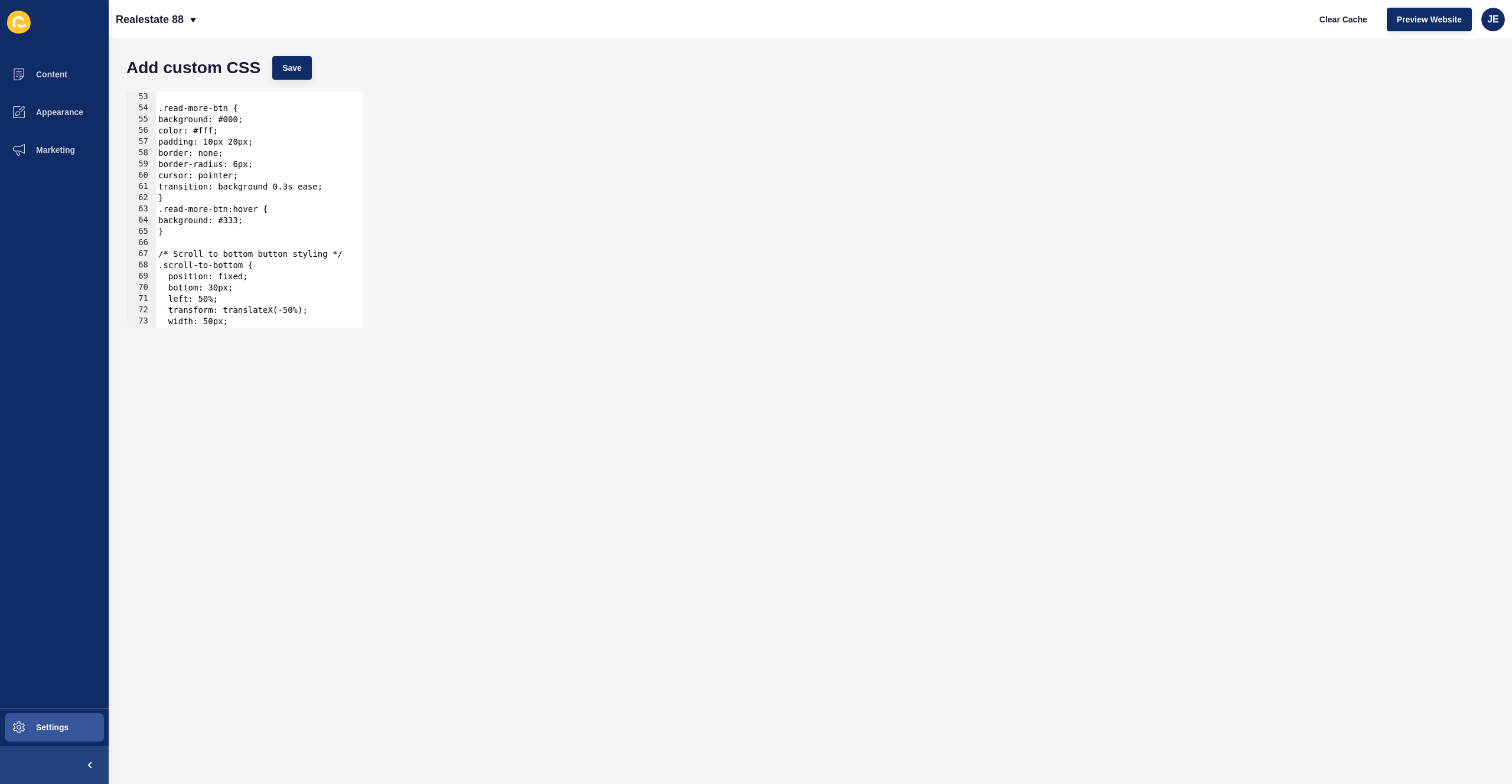
click at [199, 246] on div ".read-more-btn { background: #000; color: #fff; padding: 10px 20px; border: non…" at bounding box center [305, 216] width 298 height 250
click at [200, 251] on div ".read-more-btn { background: #000; color: #fff; padding: 10px 20px; border: non…" at bounding box center [305, 216] width 298 height 250
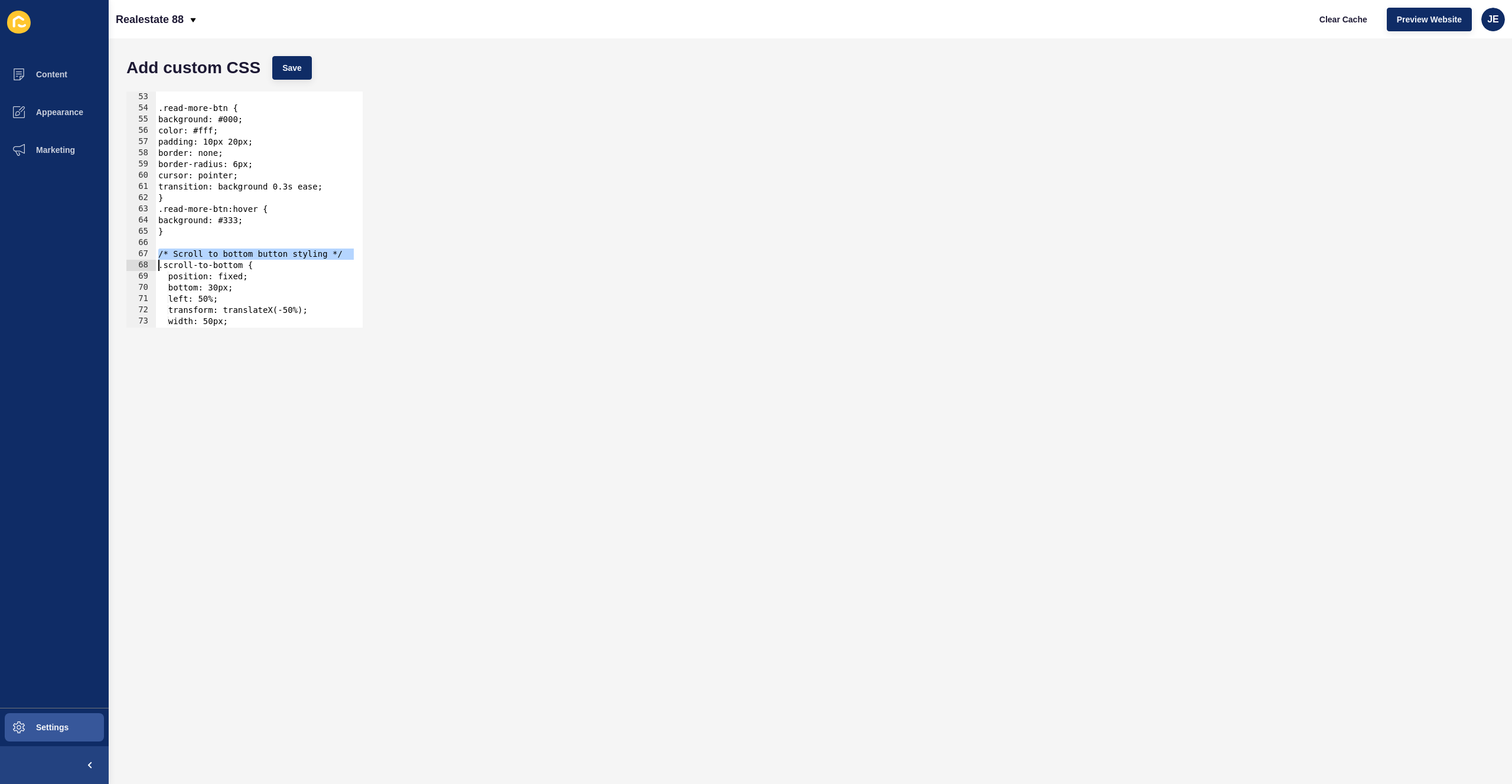
type textarea ".scroll-to-bottom {"
click at [298, 59] on button "Save" at bounding box center [292, 68] width 40 height 23
click at [1340, 21] on span "Clear Cache" at bounding box center [1344, 20] width 48 height 12
